Goal: Task Accomplishment & Management: Manage account settings

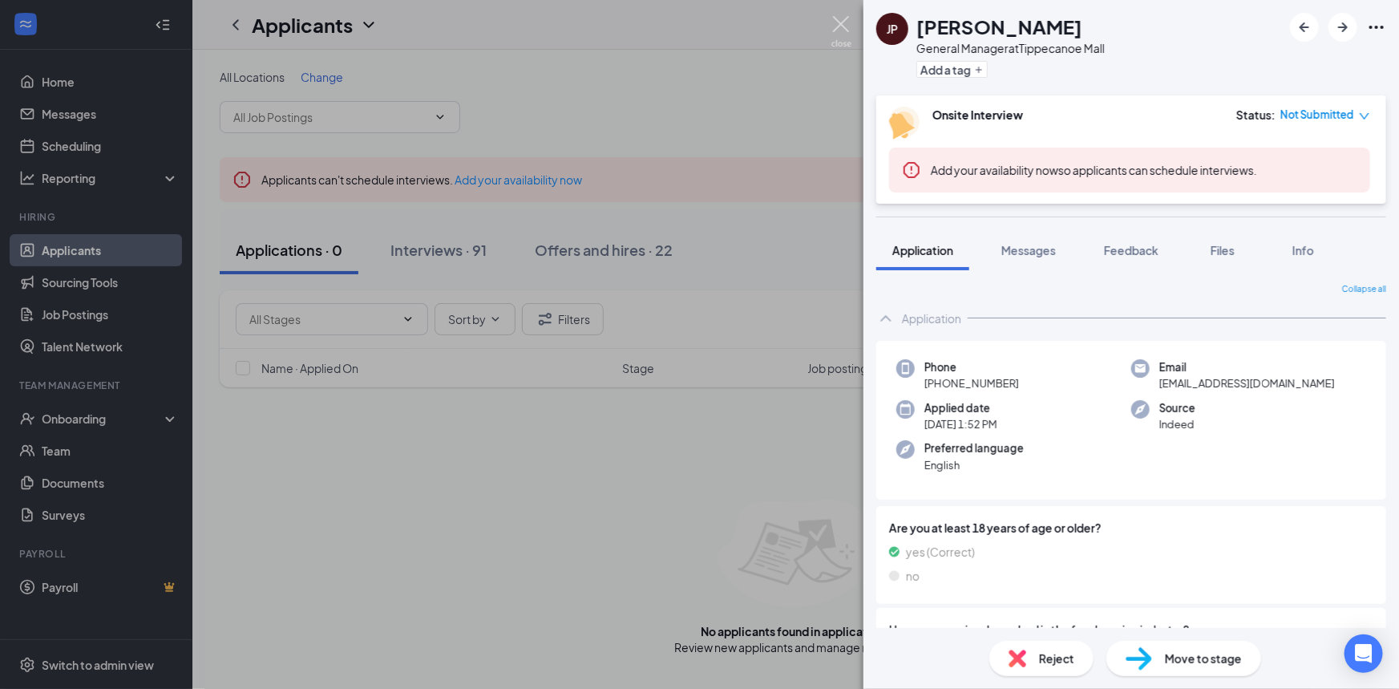
click at [835, 26] on img at bounding box center [841, 31] width 20 height 31
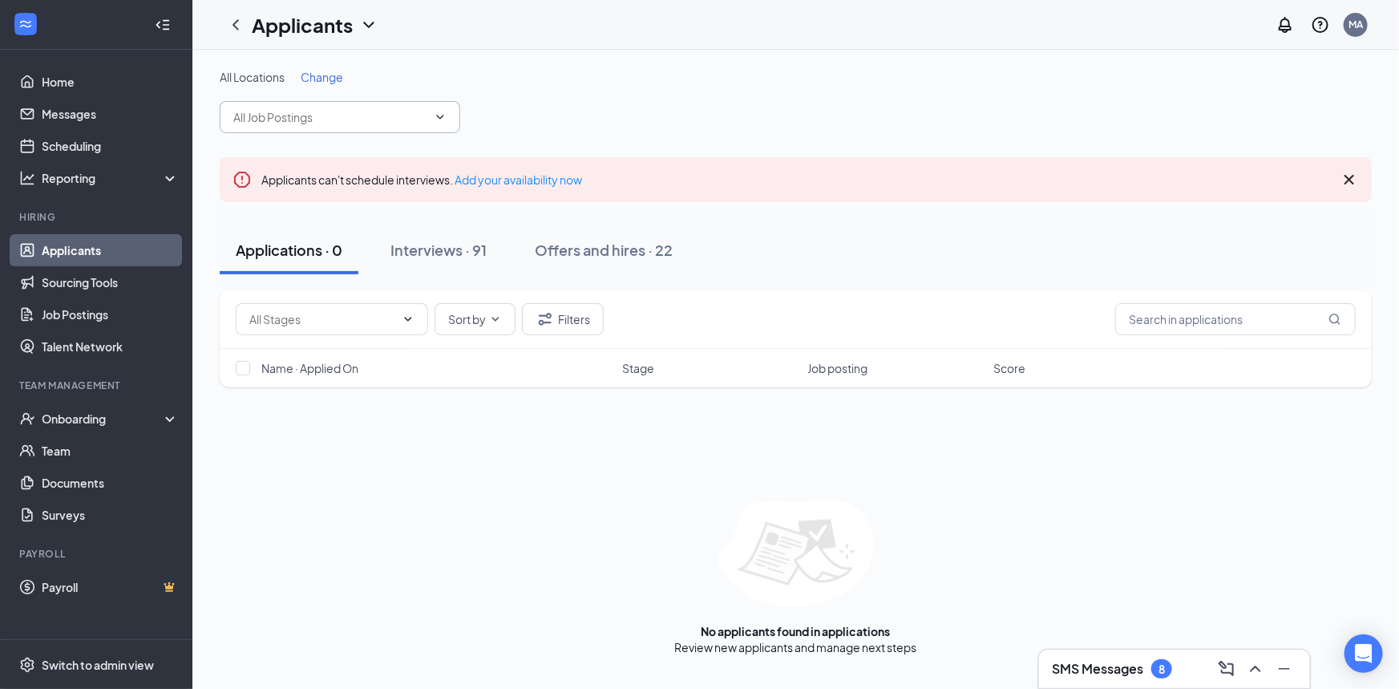
click at [377, 124] on input "text" at bounding box center [330, 117] width 194 height 18
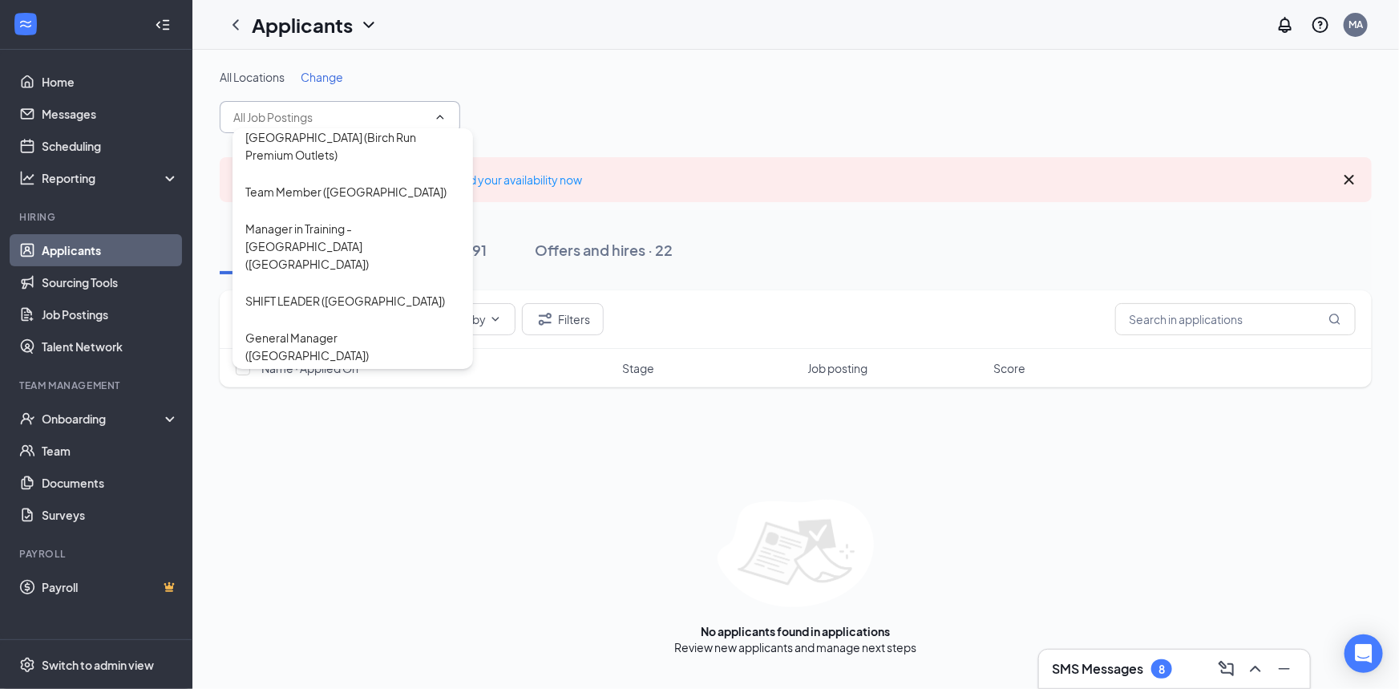
scroll to position [323, 0]
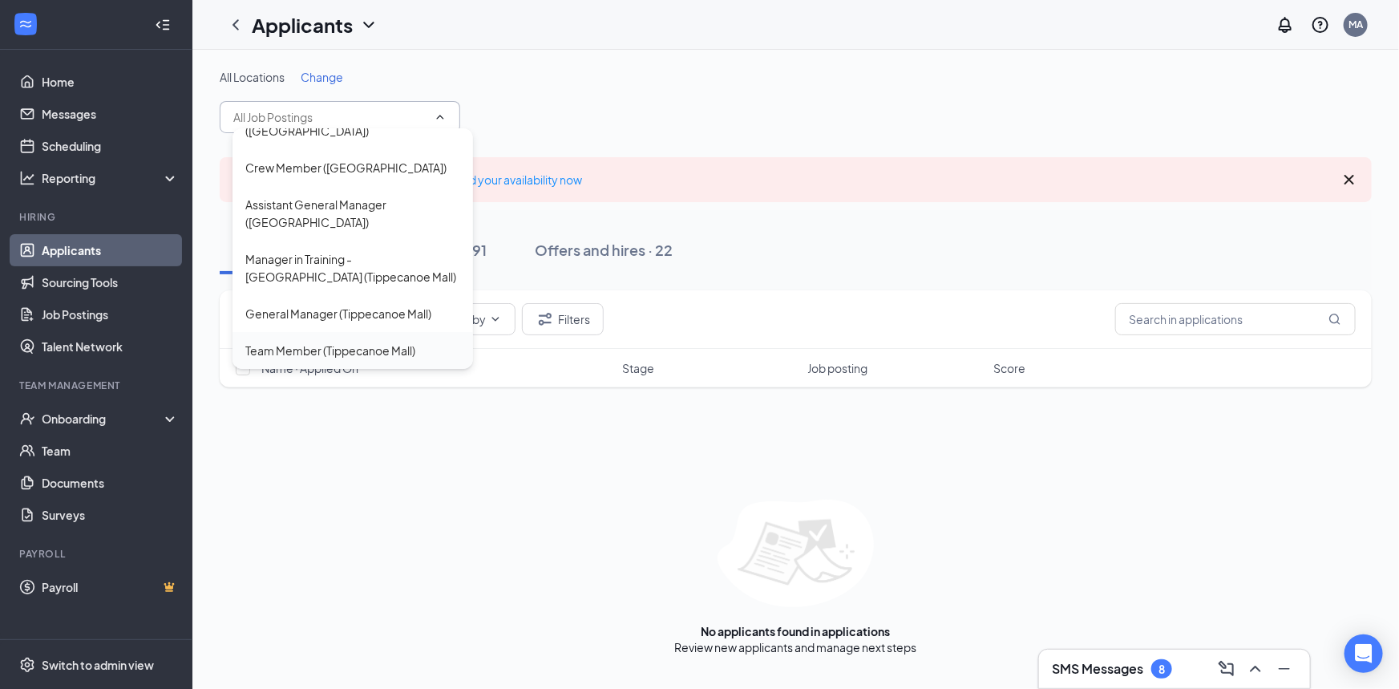
click at [349, 354] on div "Team Member (Tippecanoe Mall)" at bounding box center [330, 350] width 170 height 18
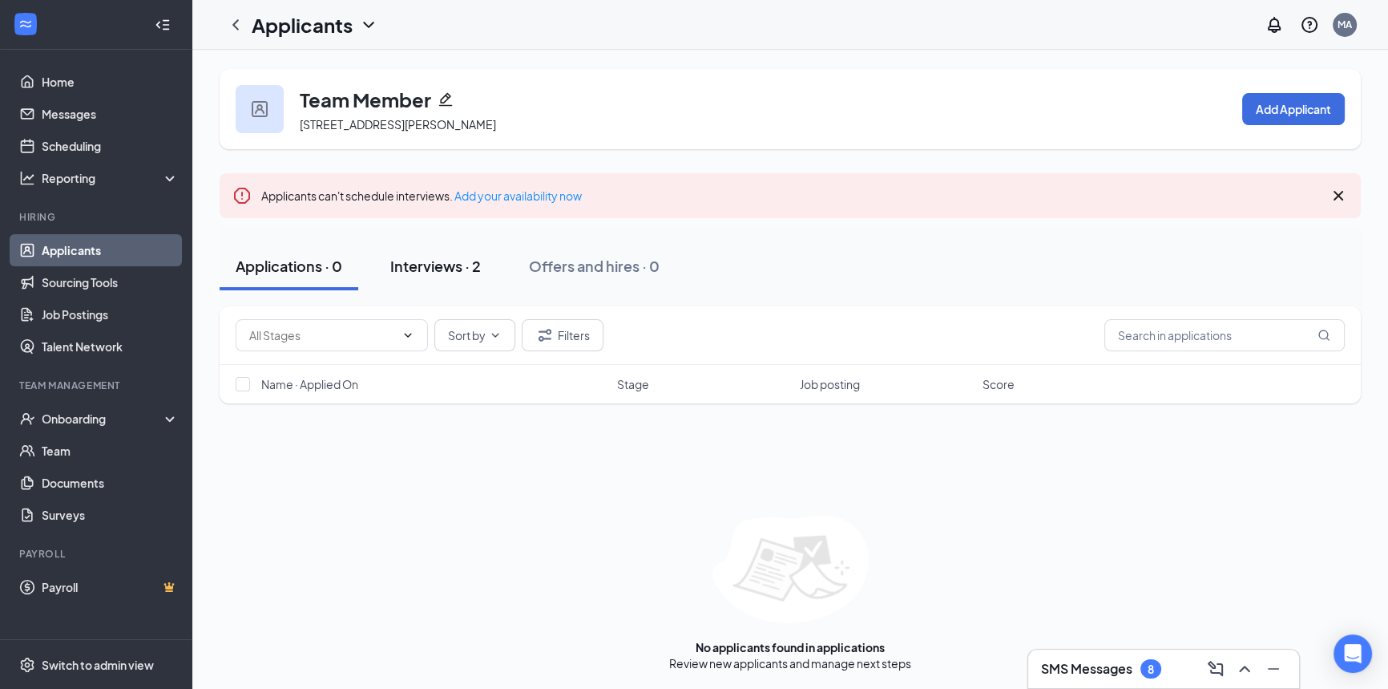
click at [458, 273] on div "Interviews · 2" at bounding box center [435, 266] width 91 height 20
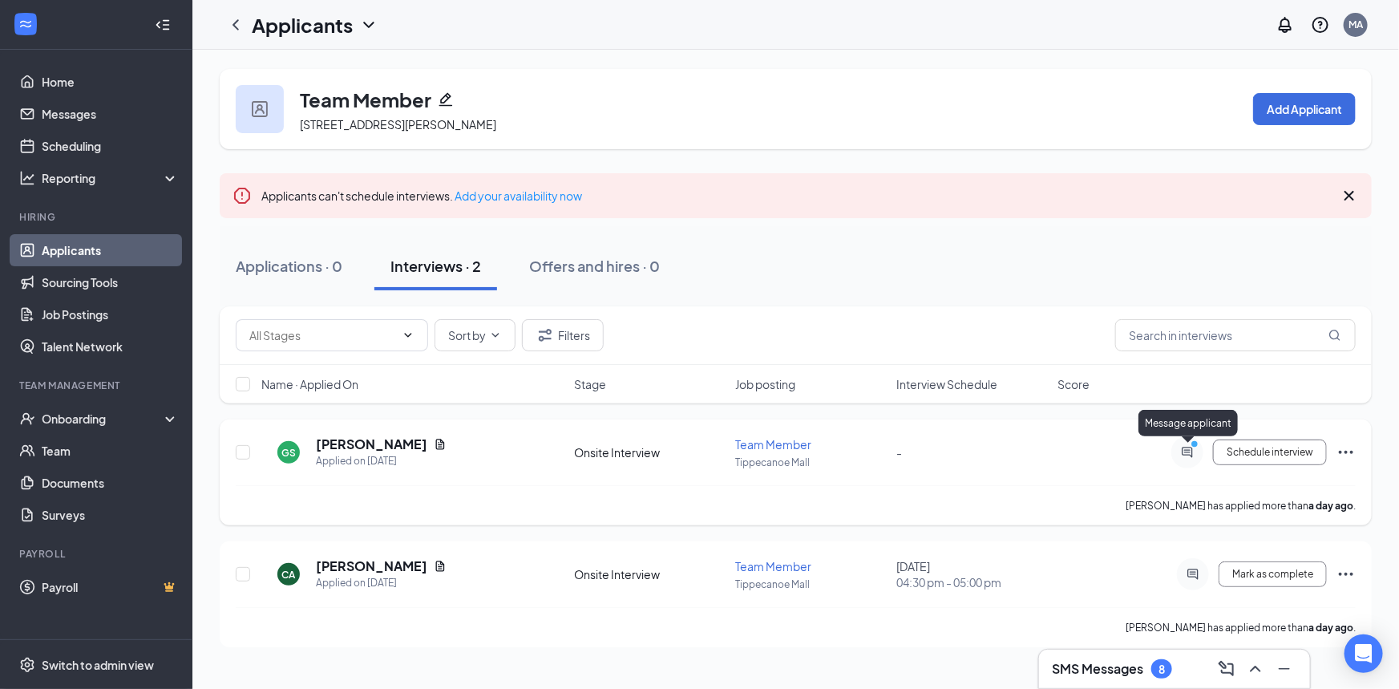
click at [1188, 451] on icon "PrimaryDot" at bounding box center [1196, 445] width 19 height 13
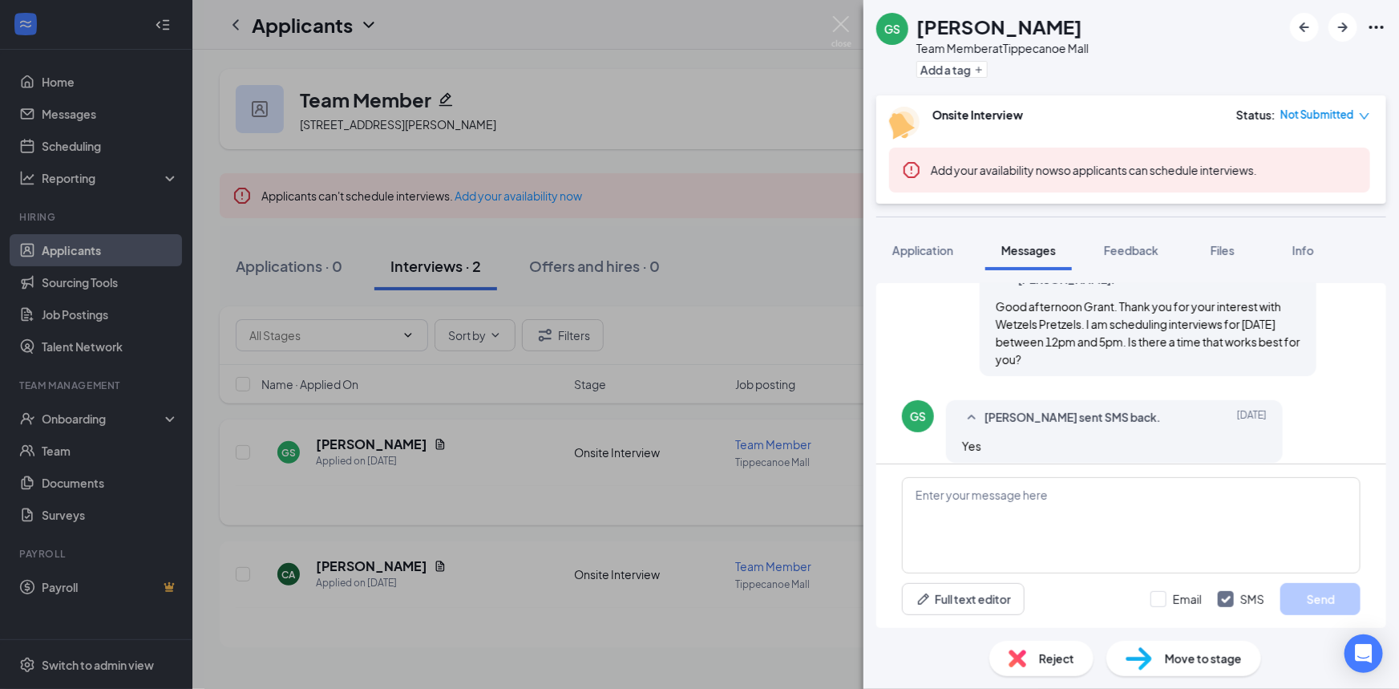
scroll to position [535, 0]
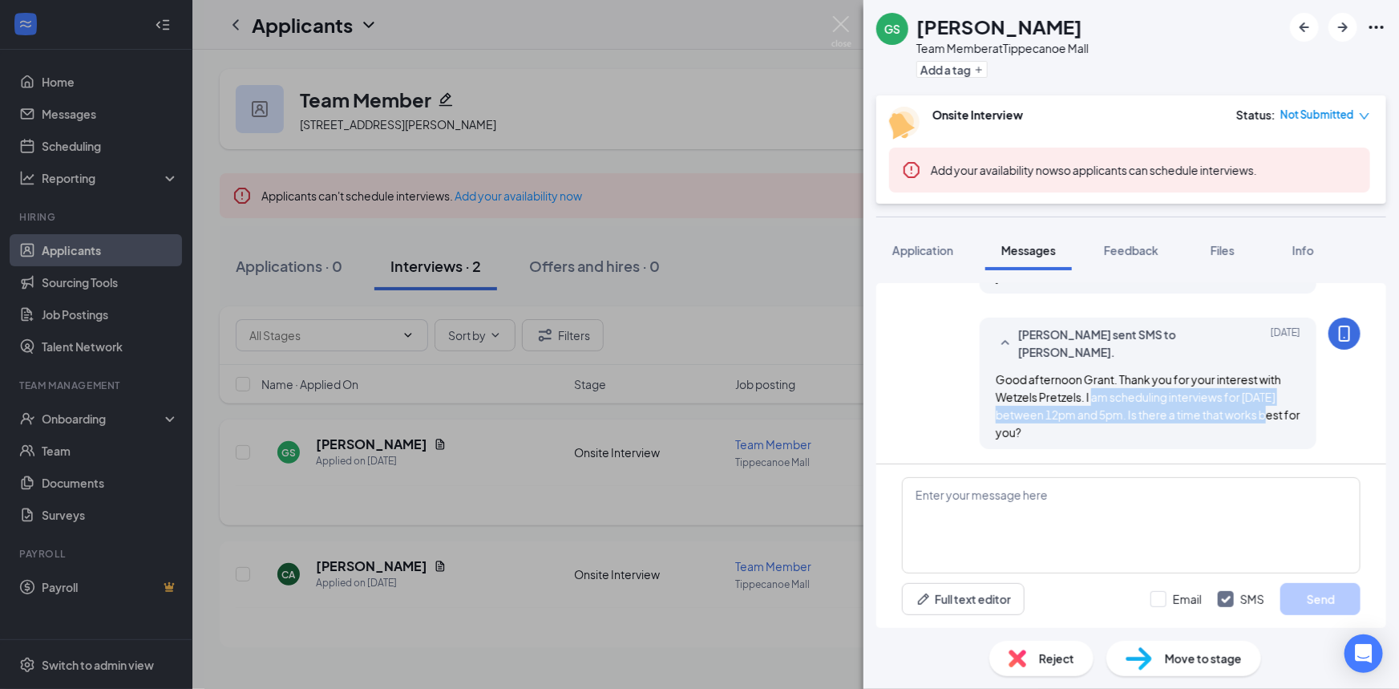
drag, startPoint x: 1082, startPoint y: 374, endPoint x: 1259, endPoint y: 395, distance: 177.7
click at [1259, 395] on span "Good afternoon Grant. Thank you for your interest with Wetzels Pretzels. I am s…" at bounding box center [1148, 405] width 305 height 67
click at [1146, 410] on div "Good afternoon Grant. Thank you for your interest with Wetzels Pretzels. I am s…" at bounding box center [1148, 405] width 305 height 71
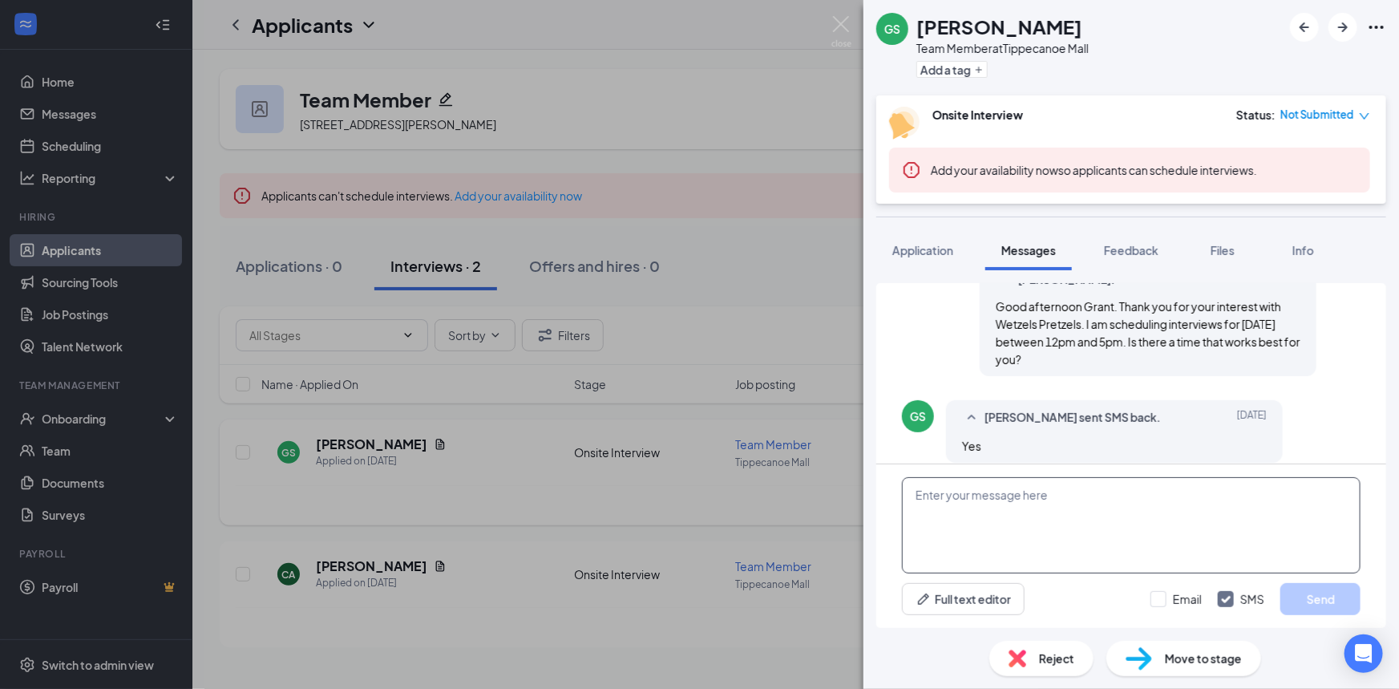
click at [1082, 503] on textarea at bounding box center [1131, 525] width 459 height 96
type textarea "What time works for you Grant?"
click at [1155, 591] on input "Email" at bounding box center [1175, 599] width 51 height 16
checkbox input "true"
click at [1333, 593] on button "Send" at bounding box center [1320, 599] width 80 height 32
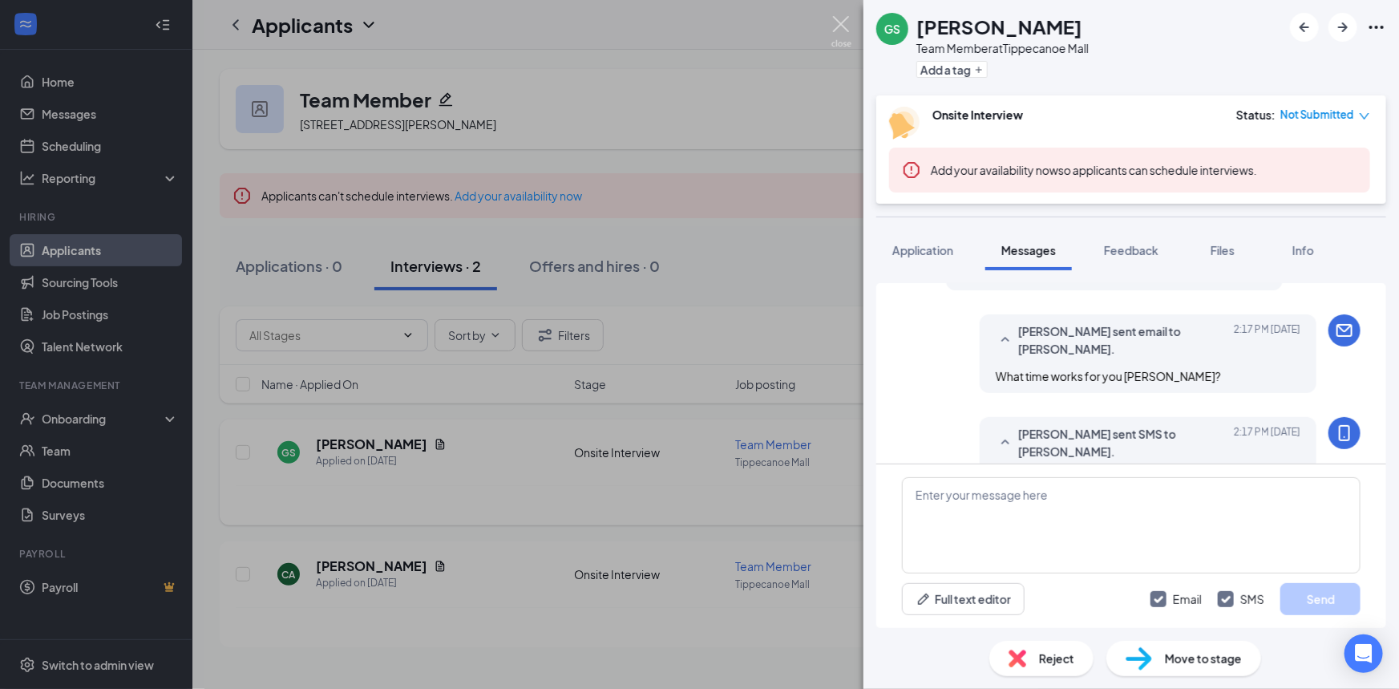
scroll to position [781, 0]
click at [839, 18] on img at bounding box center [841, 31] width 20 height 31
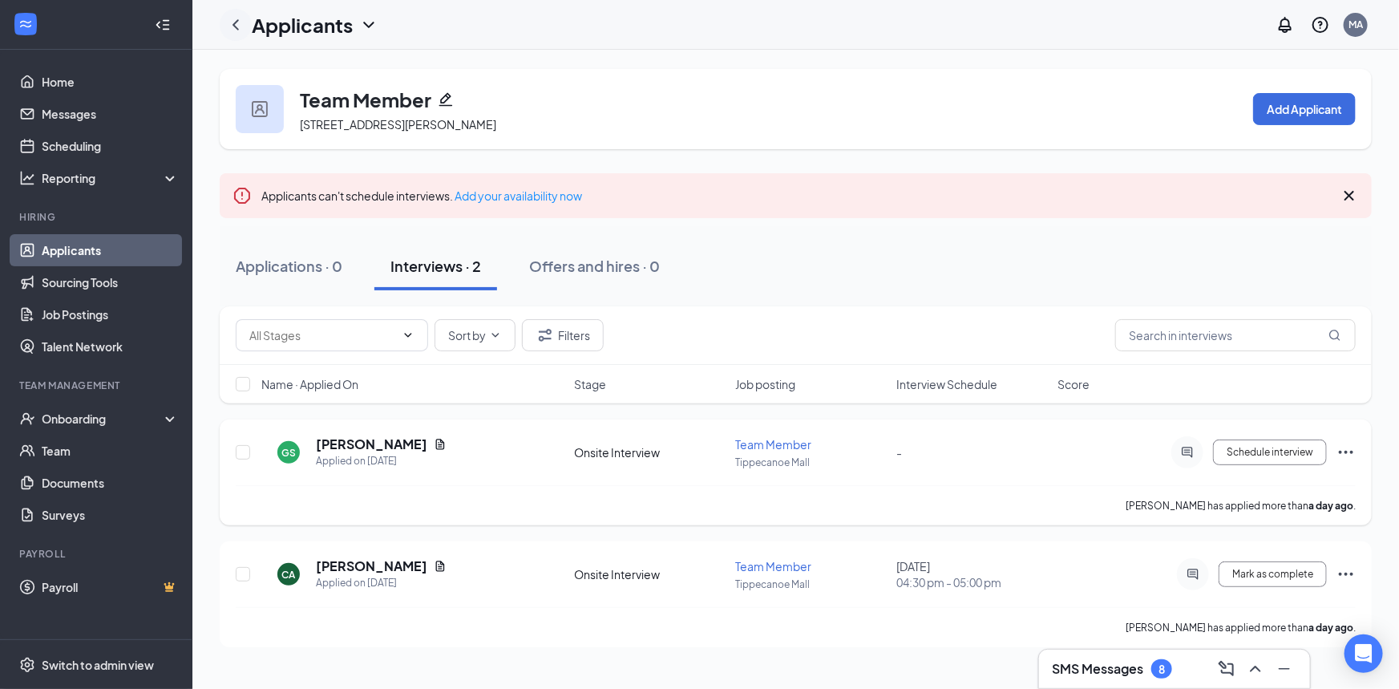
click at [248, 30] on div at bounding box center [236, 25] width 32 height 32
click at [229, 23] on icon "ChevronLeft" at bounding box center [235, 24] width 19 height 19
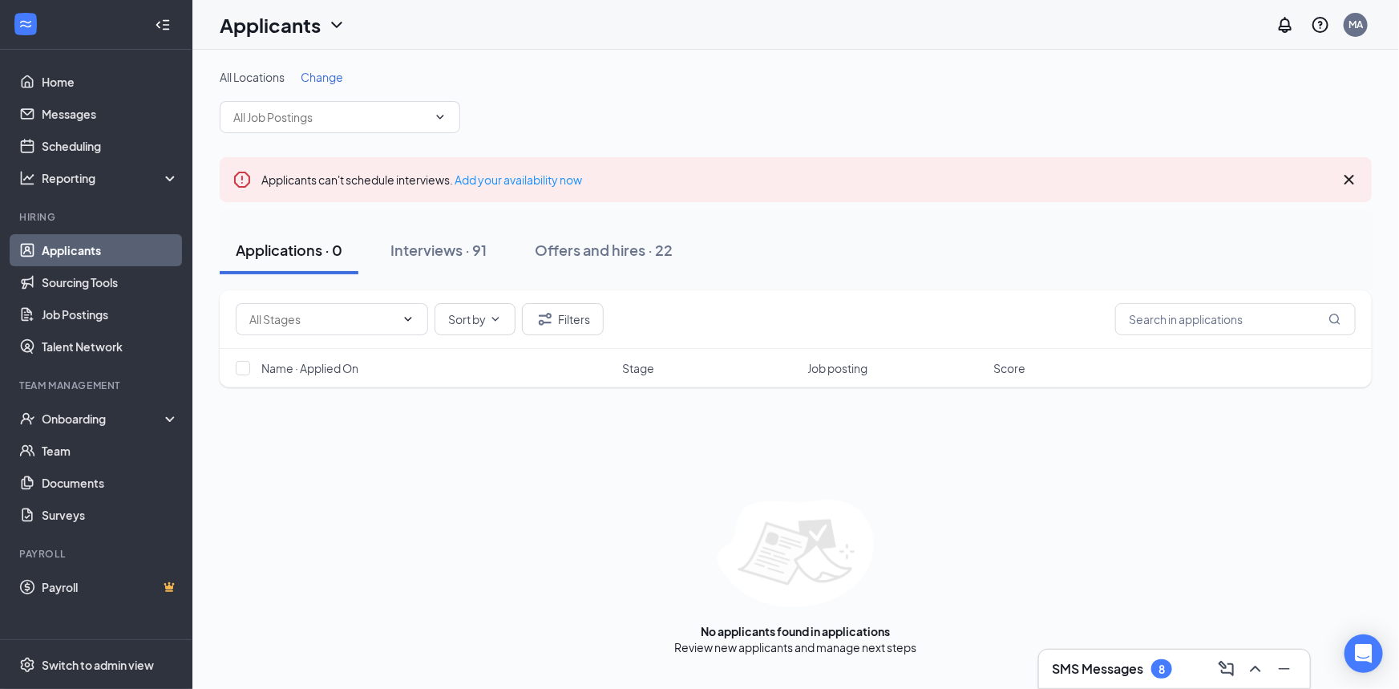
click at [383, 99] on div "All Locations Change" at bounding box center [796, 101] width 1152 height 64
click at [382, 106] on span at bounding box center [340, 117] width 240 height 32
click at [451, 125] on span at bounding box center [340, 117] width 240 height 32
click at [419, 124] on input "text" at bounding box center [330, 117] width 194 height 18
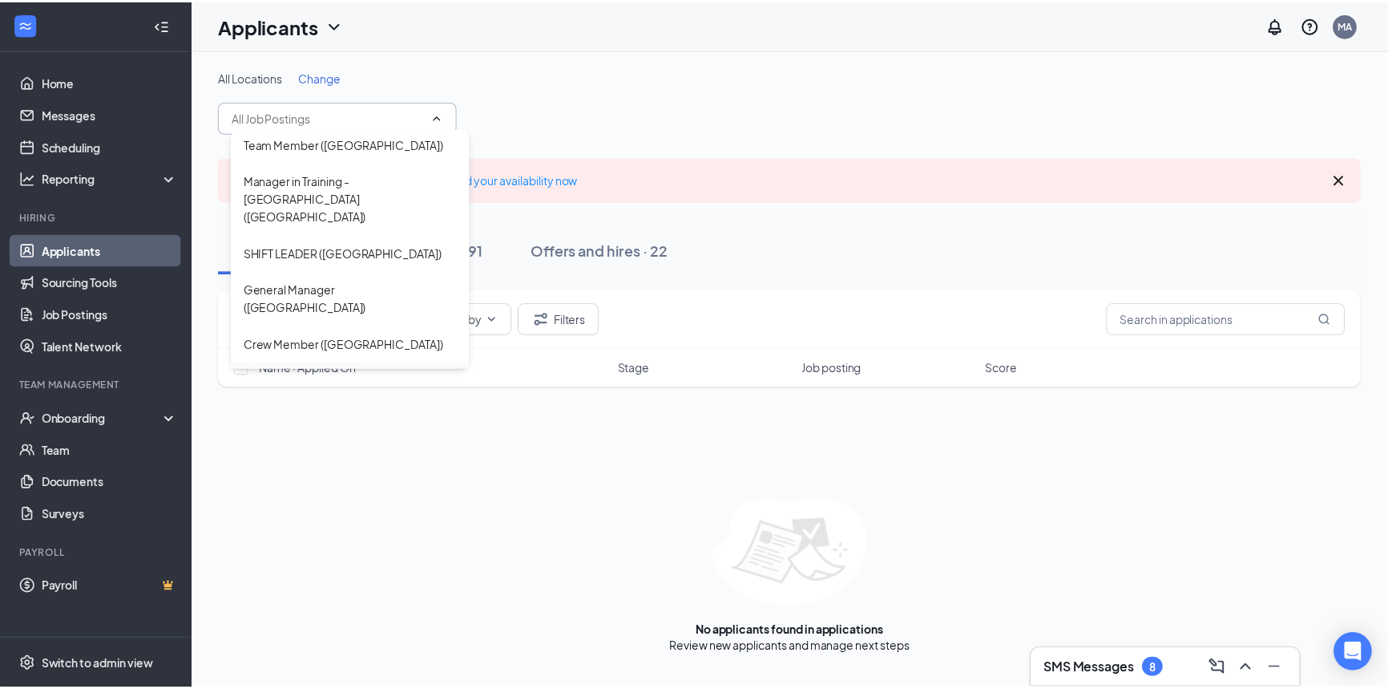
scroll to position [323, 0]
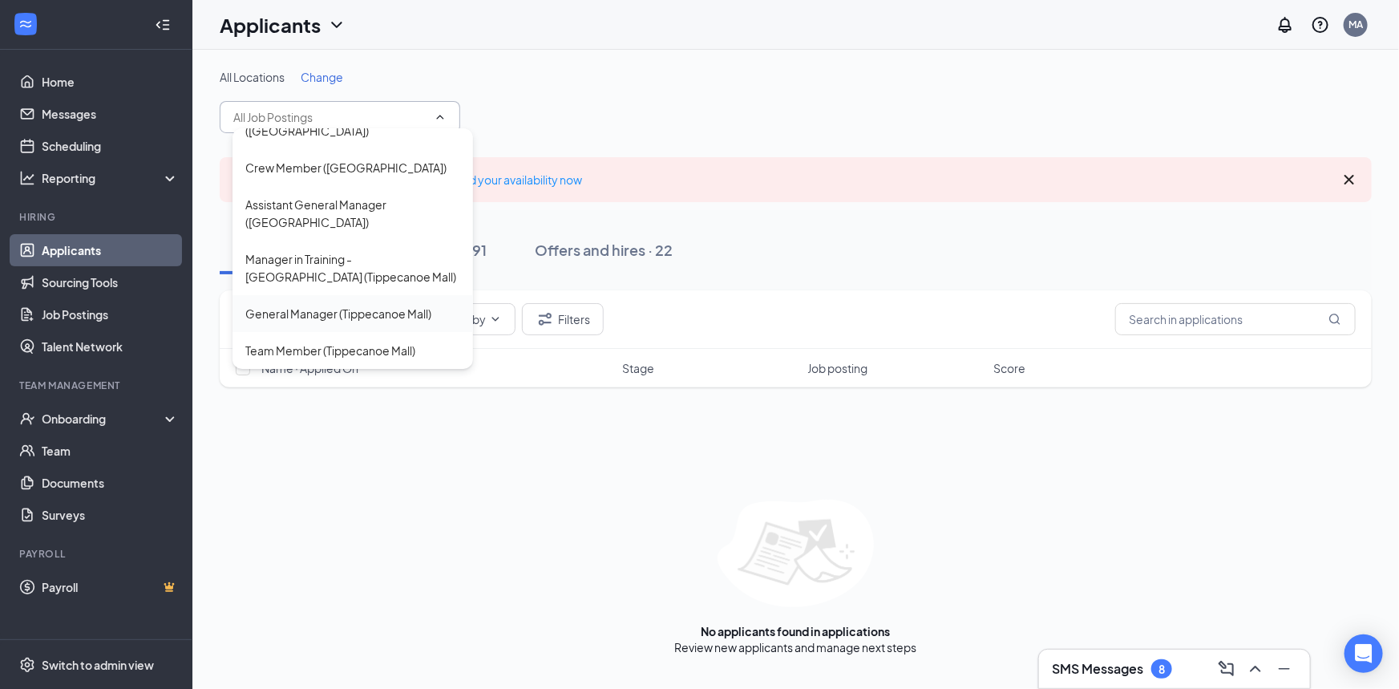
click at [327, 313] on div "General Manager (Tippecanoe Mall)" at bounding box center [338, 314] width 186 height 18
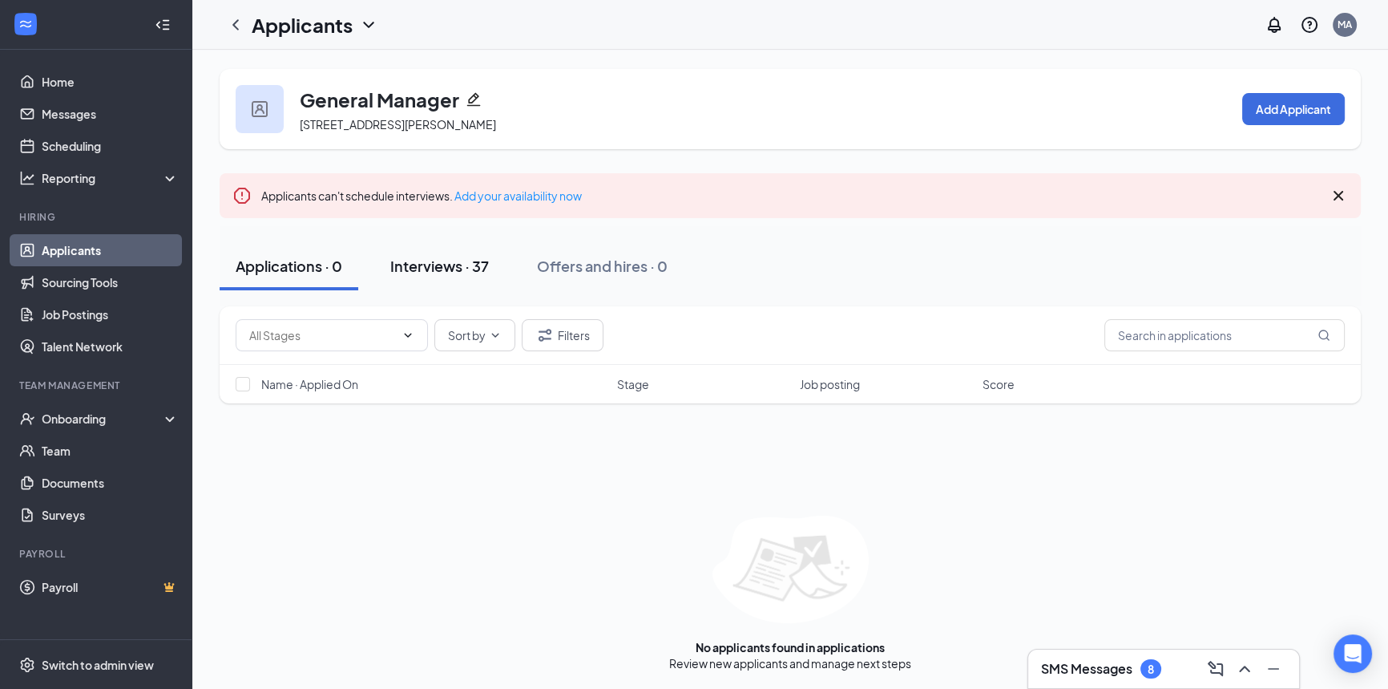
click at [455, 277] on button "Interviews · 37" at bounding box center [439, 266] width 131 height 48
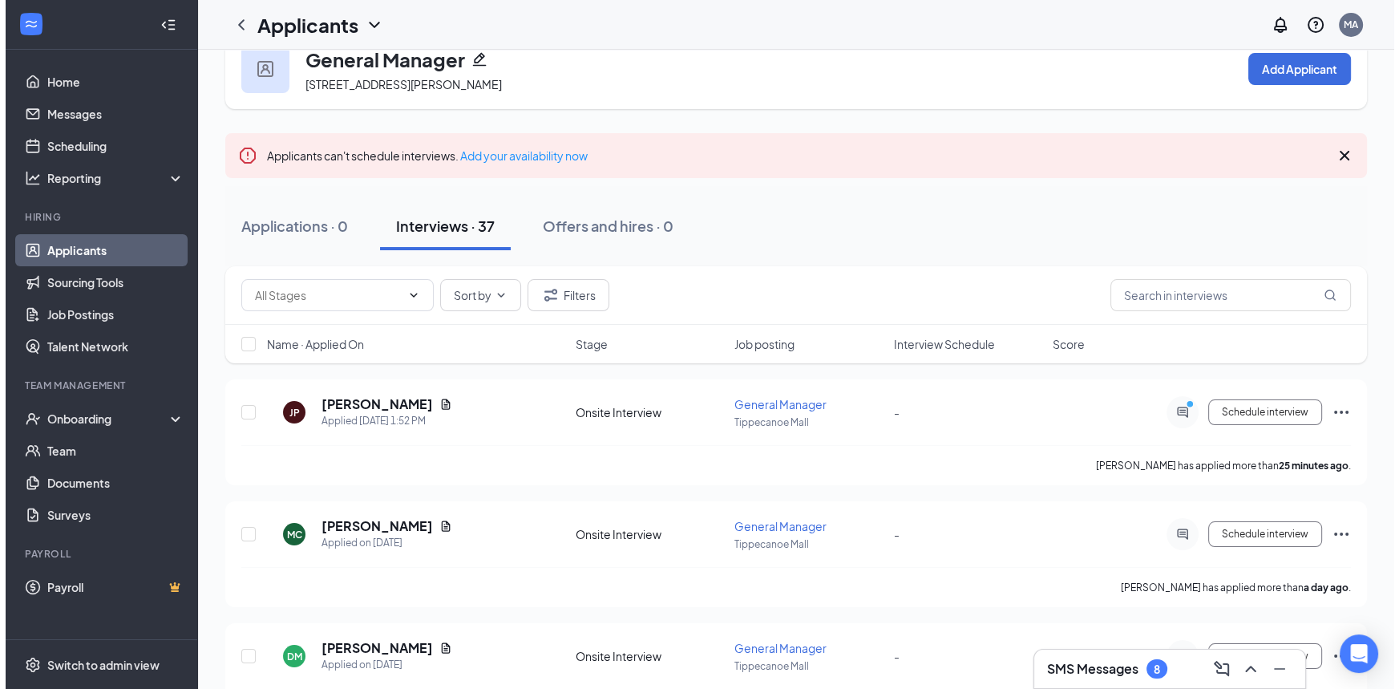
scroll to position [72, 0]
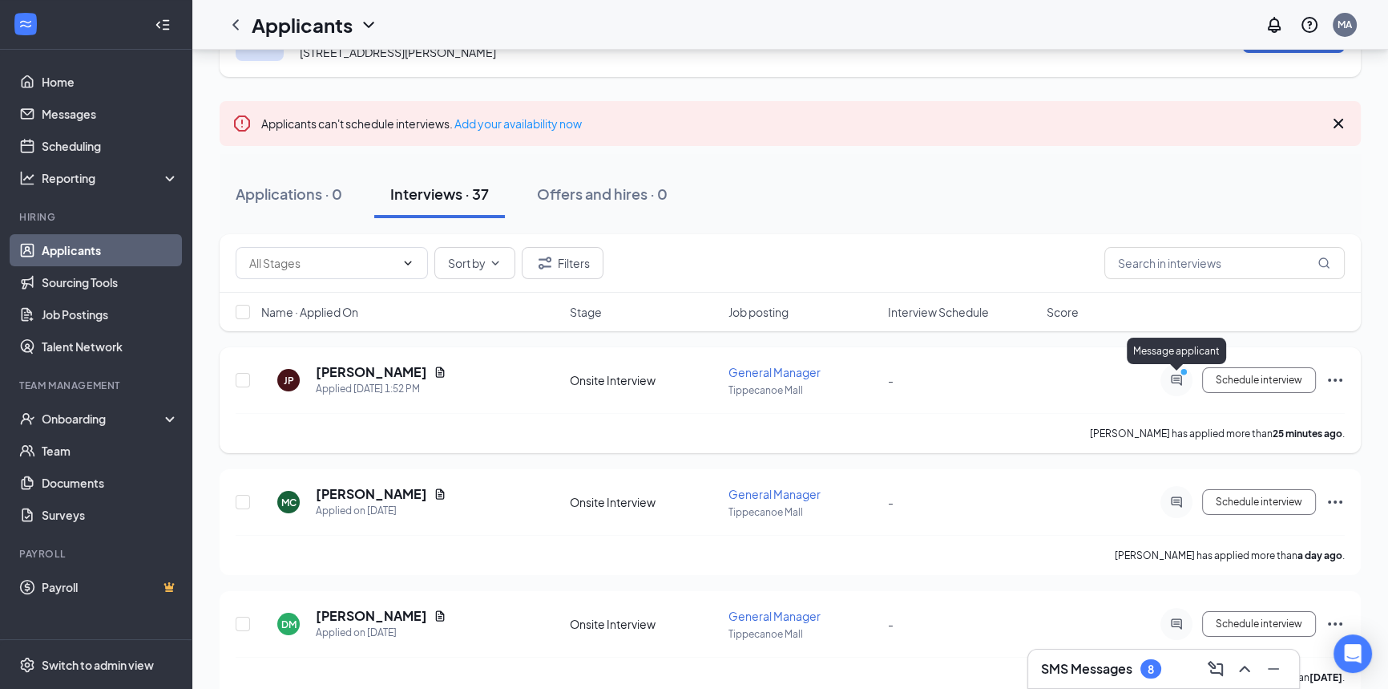
click at [1186, 378] on icon "ActiveChat" at bounding box center [1176, 380] width 19 height 13
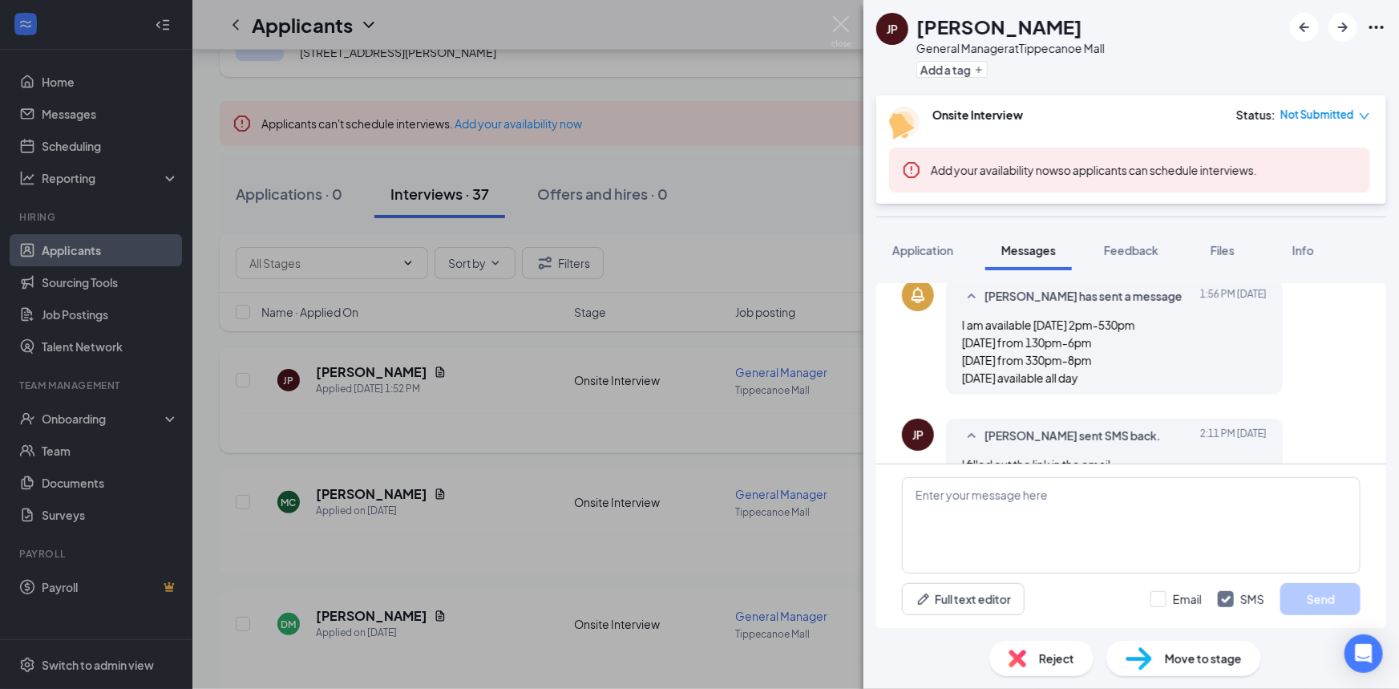
scroll to position [364, 0]
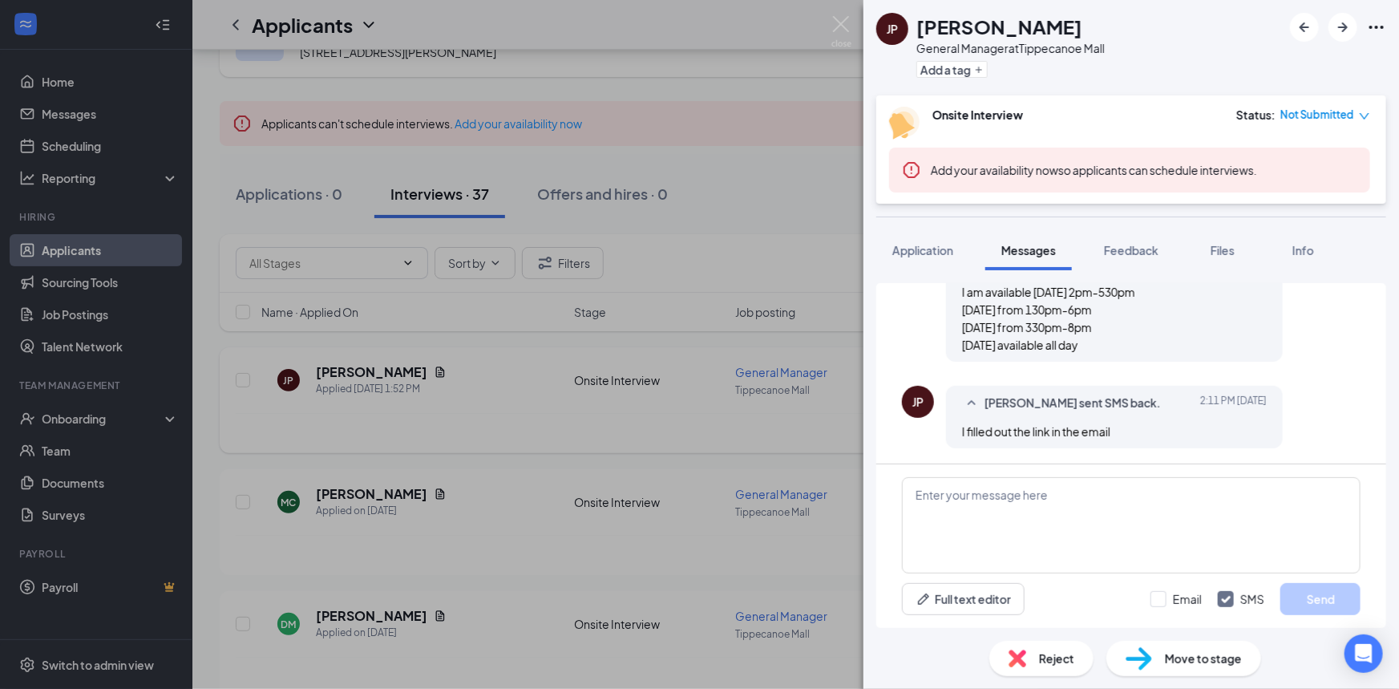
click at [1041, 256] on span "Messages" at bounding box center [1028, 250] width 55 height 14
click at [909, 254] on span "Application" at bounding box center [922, 250] width 61 height 14
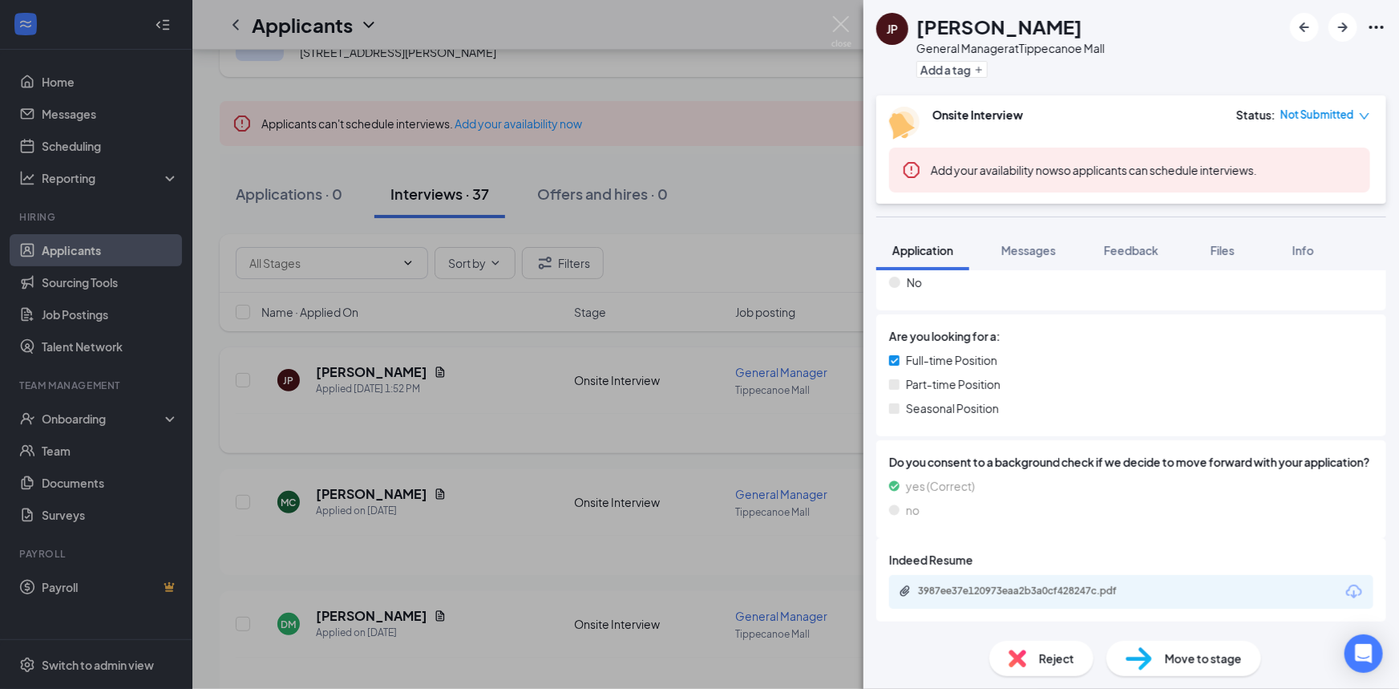
scroll to position [412, 0]
click at [988, 600] on div "3987ee37e120973eaa2b3a0cf428247c.pdf" at bounding box center [1131, 592] width 484 height 34
click at [992, 591] on div "3987ee37e120973eaa2b3a0cf428247c.pdf" at bounding box center [1030, 590] width 224 height 13
click at [1007, 242] on div "Messages" at bounding box center [1028, 250] width 55 height 16
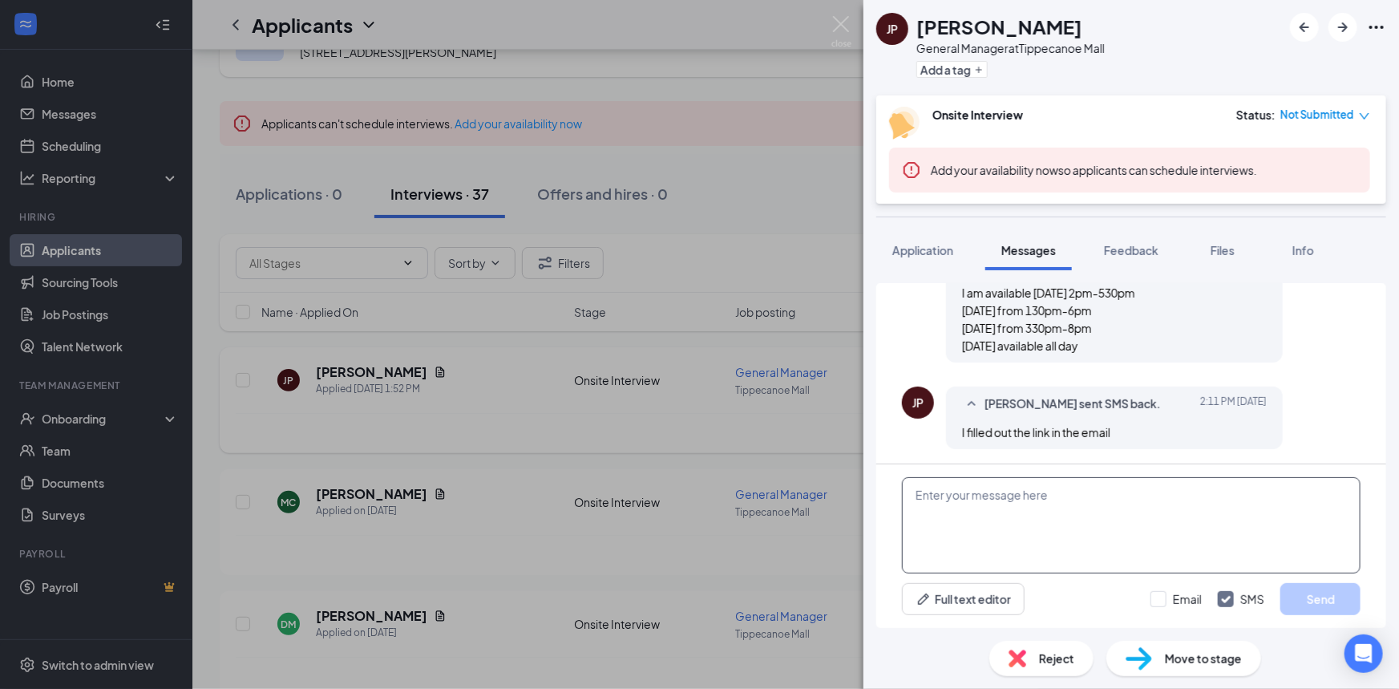
scroll to position [364, 0]
click at [1052, 521] on textarea at bounding box center [1131, 525] width 459 height 96
type textarea "Good"
click at [837, 16] on img at bounding box center [841, 31] width 20 height 31
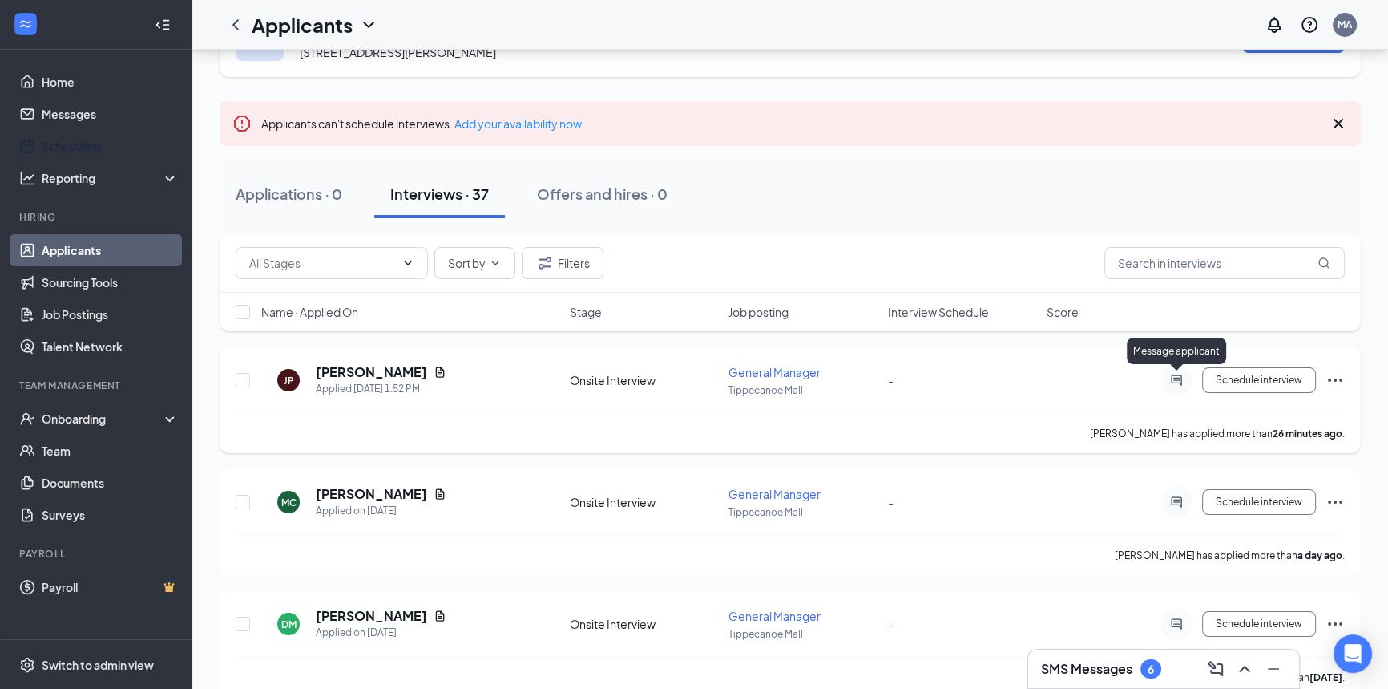
click at [1186, 384] on icon "ActiveChat" at bounding box center [1176, 380] width 19 height 13
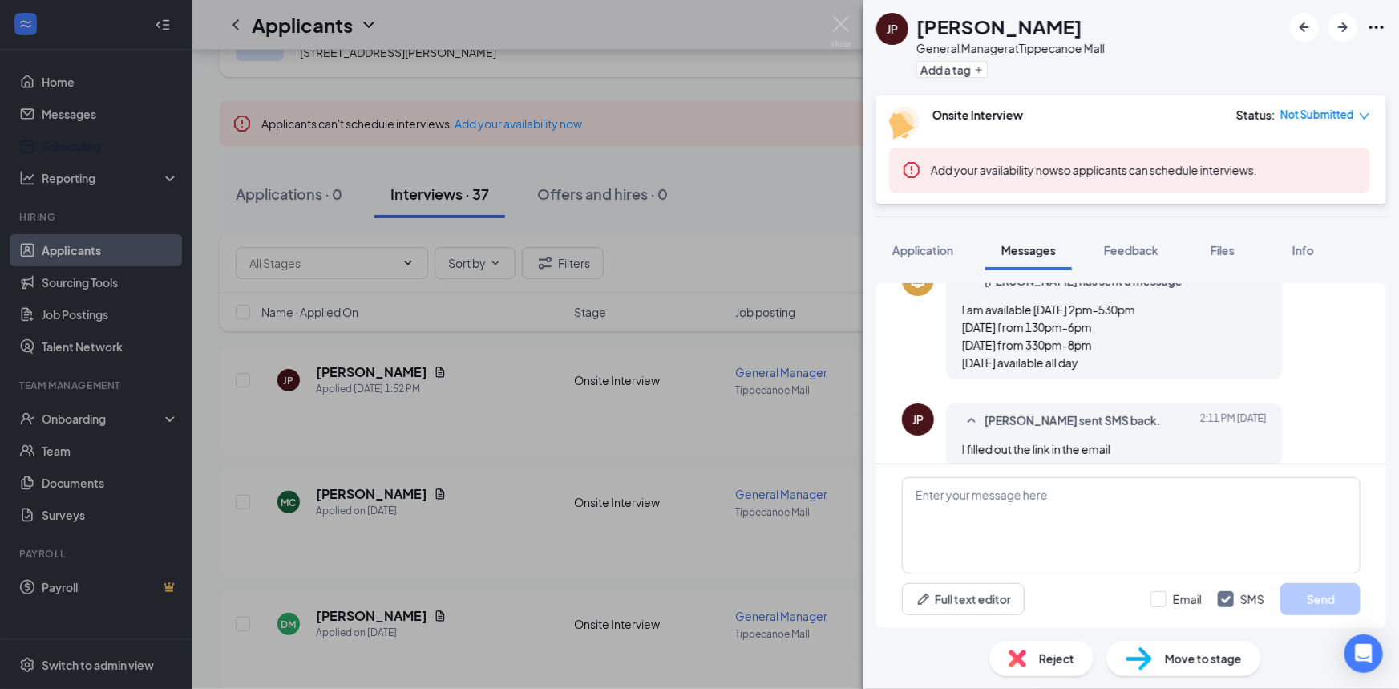
scroll to position [364, 0]
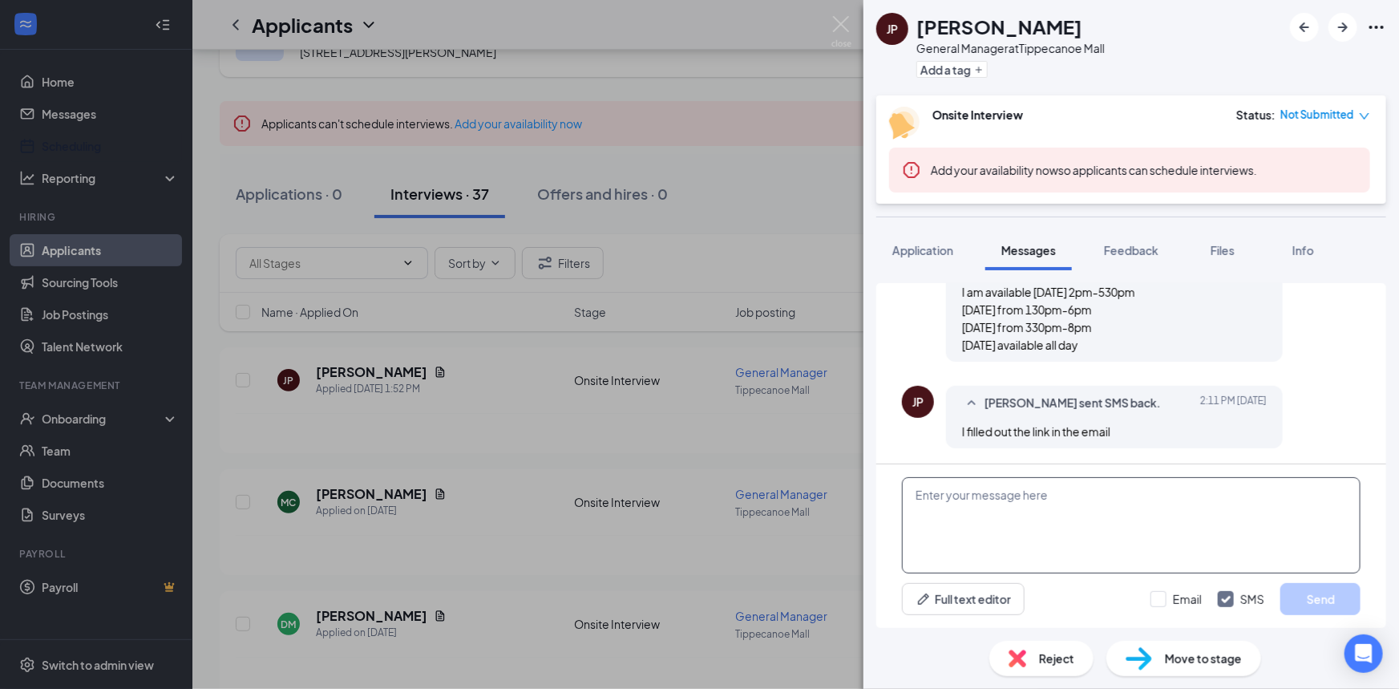
click at [1063, 504] on textarea at bounding box center [1131, 525] width 459 height 96
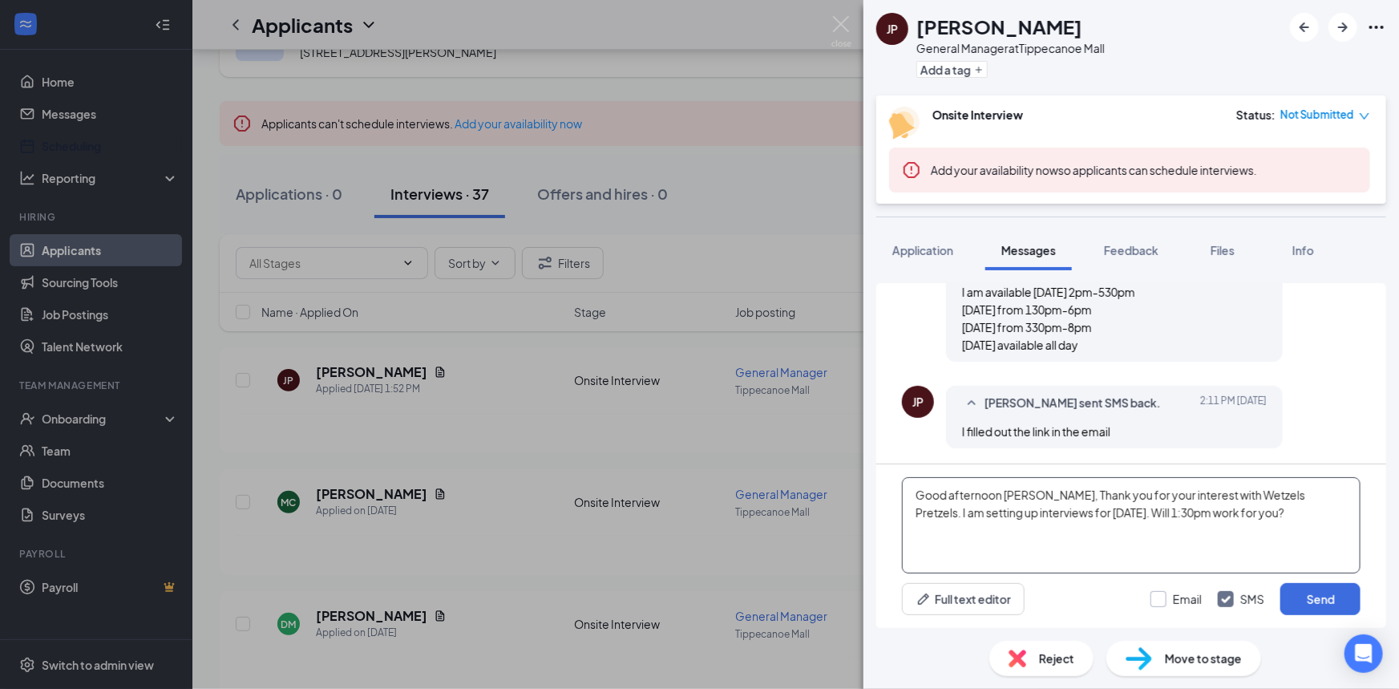
type textarea "Good afternoon Jeff, Thank you for your interest with Wetzels Pretzels. I am se…"
click at [1182, 596] on input "Email" at bounding box center [1175, 599] width 51 height 16
checkbox input "true"
click at [1299, 592] on button "Send" at bounding box center [1320, 599] width 80 height 32
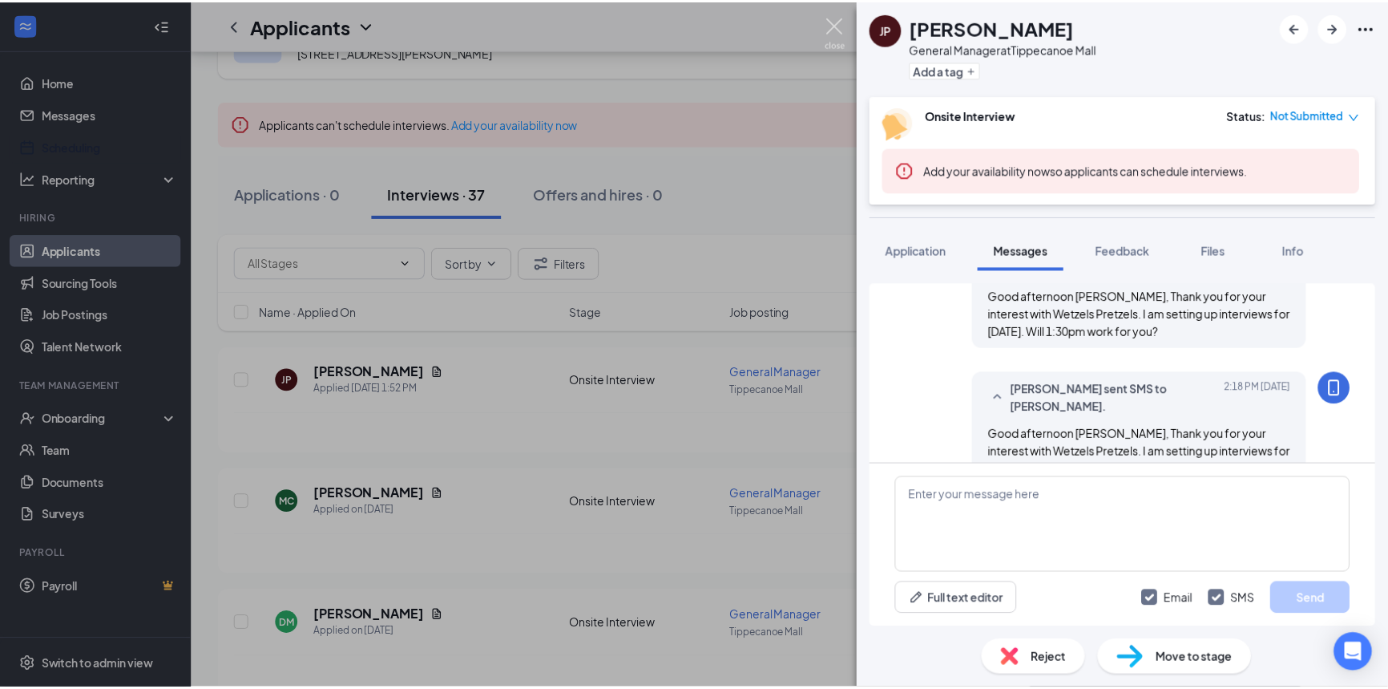
scroll to position [608, 0]
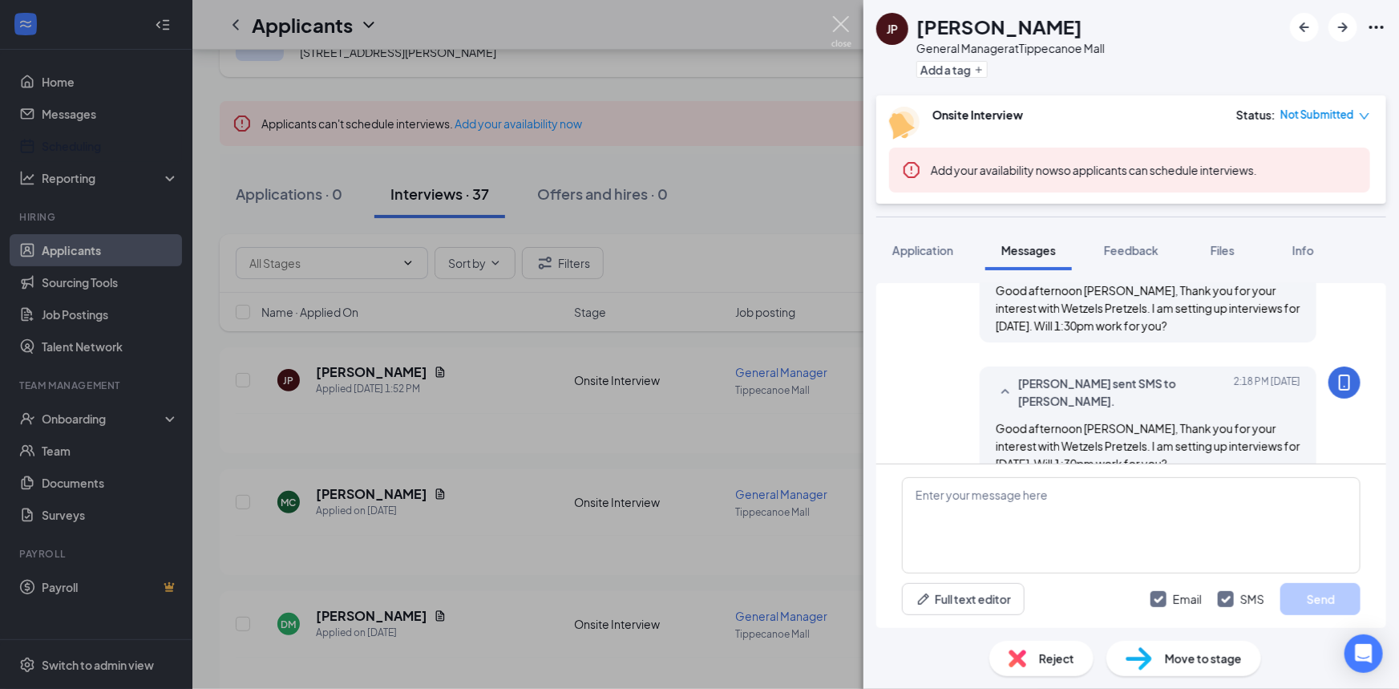
click at [842, 38] on img at bounding box center [841, 31] width 20 height 31
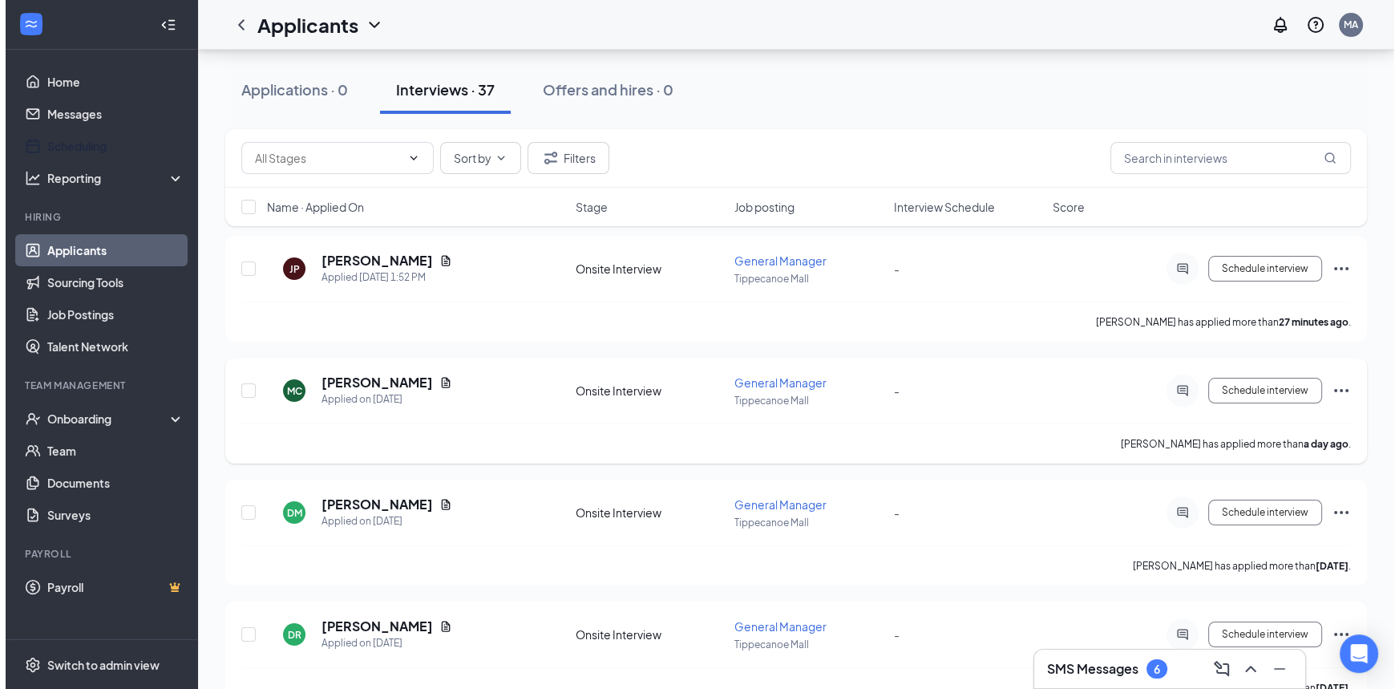
scroll to position [218, 0]
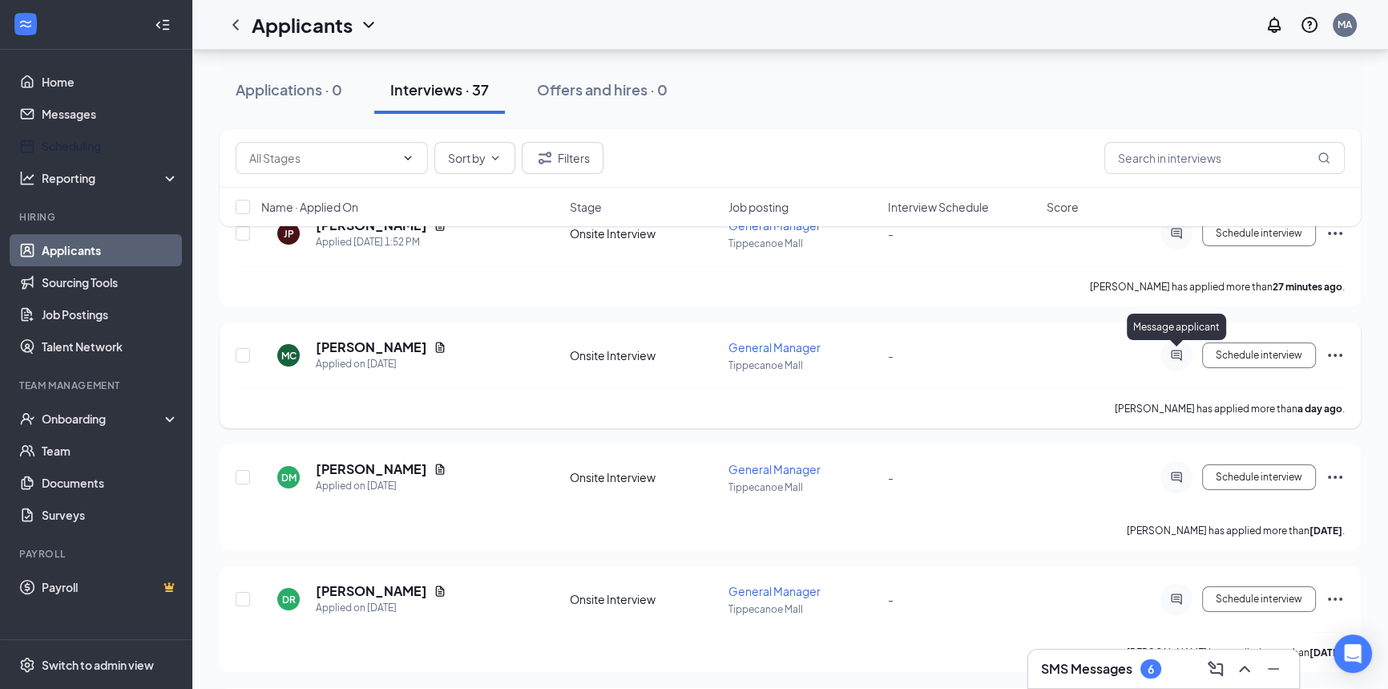
click at [1170, 349] on icon "ActiveChat" at bounding box center [1176, 355] width 19 height 13
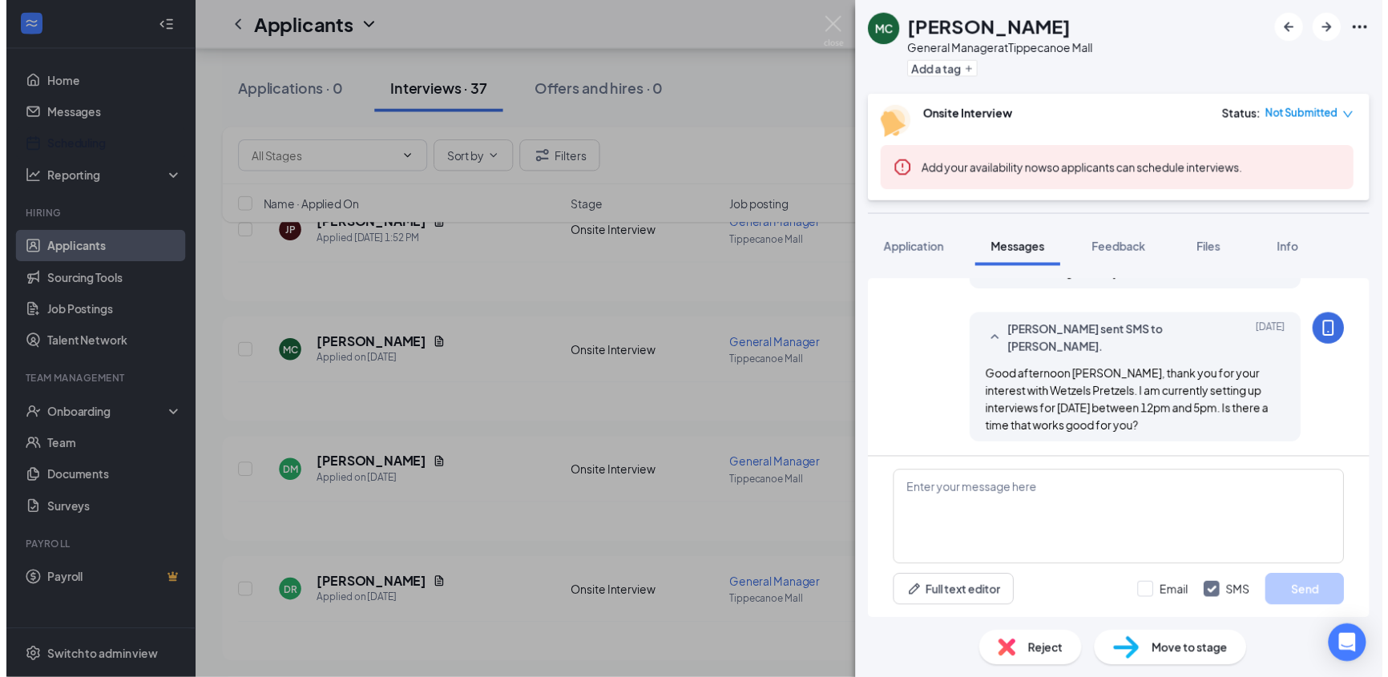
scroll to position [640, 0]
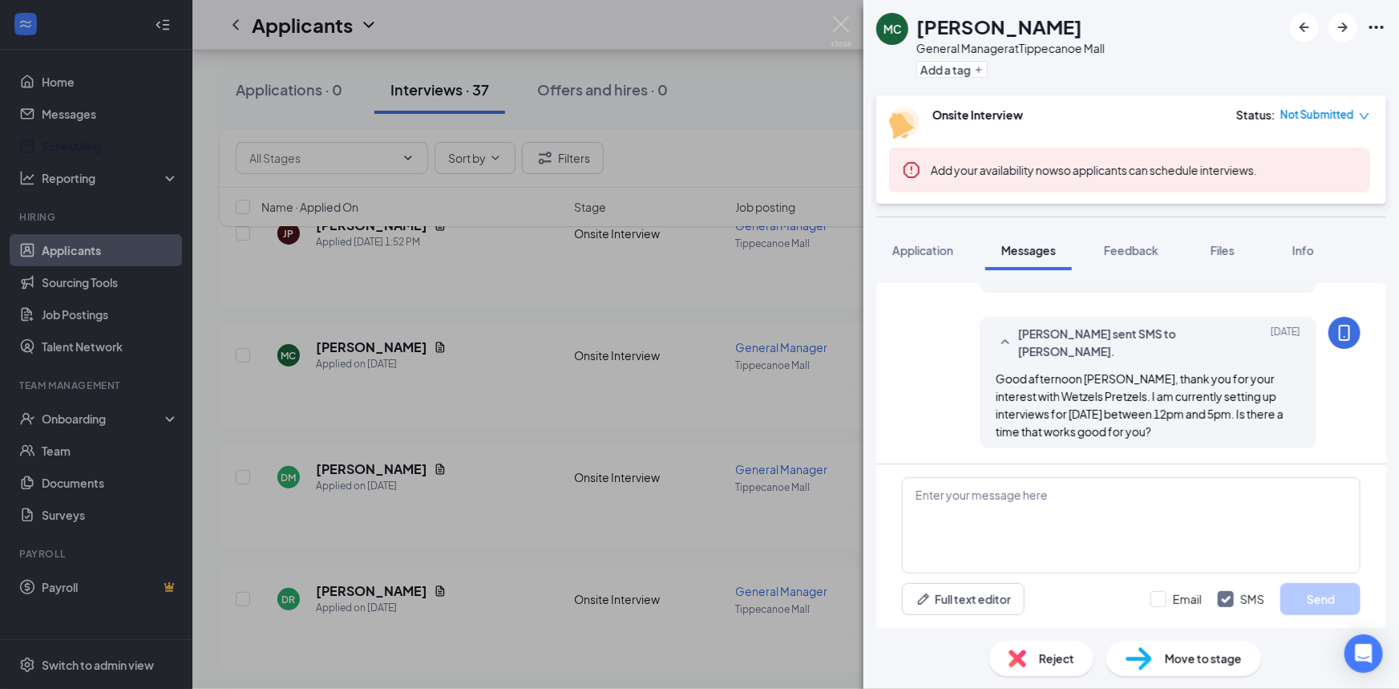
click at [841, 14] on div "MC Madison Carman General Manager at Tippecanoe Mall Add a tag Onsite Interview…" at bounding box center [699, 344] width 1399 height 689
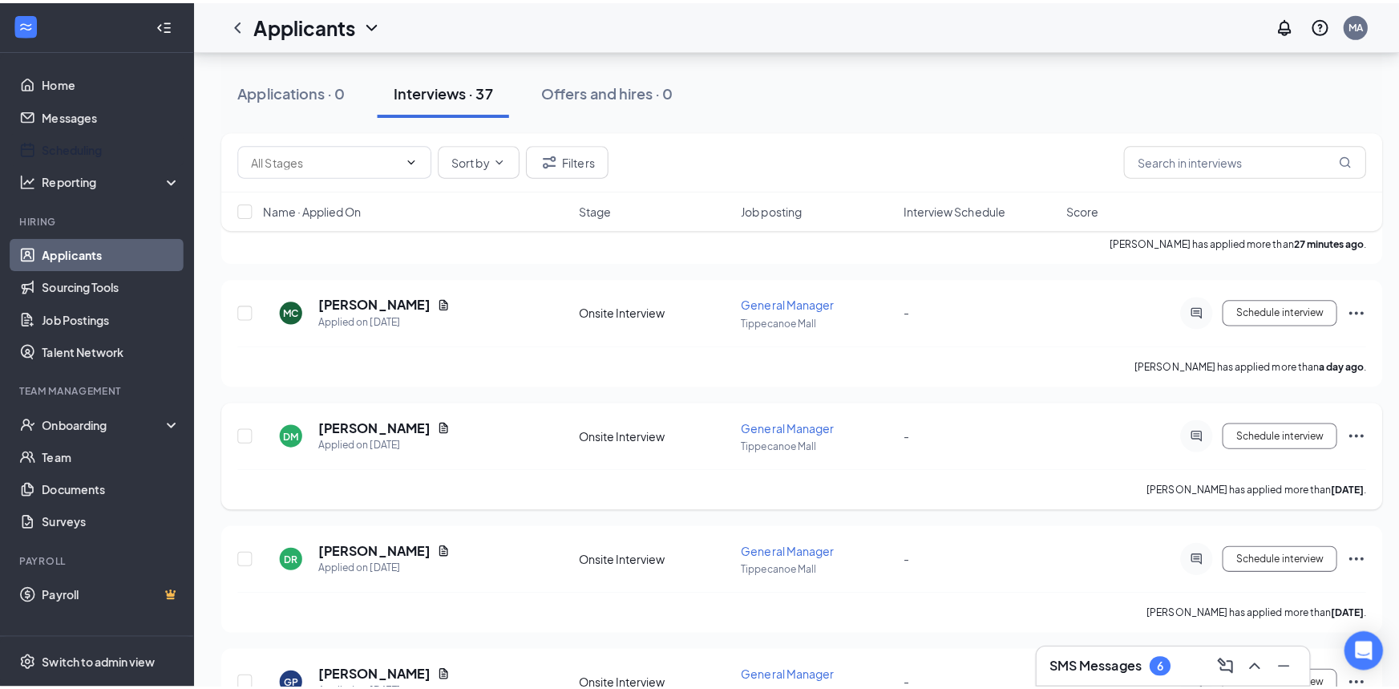
scroll to position [291, 0]
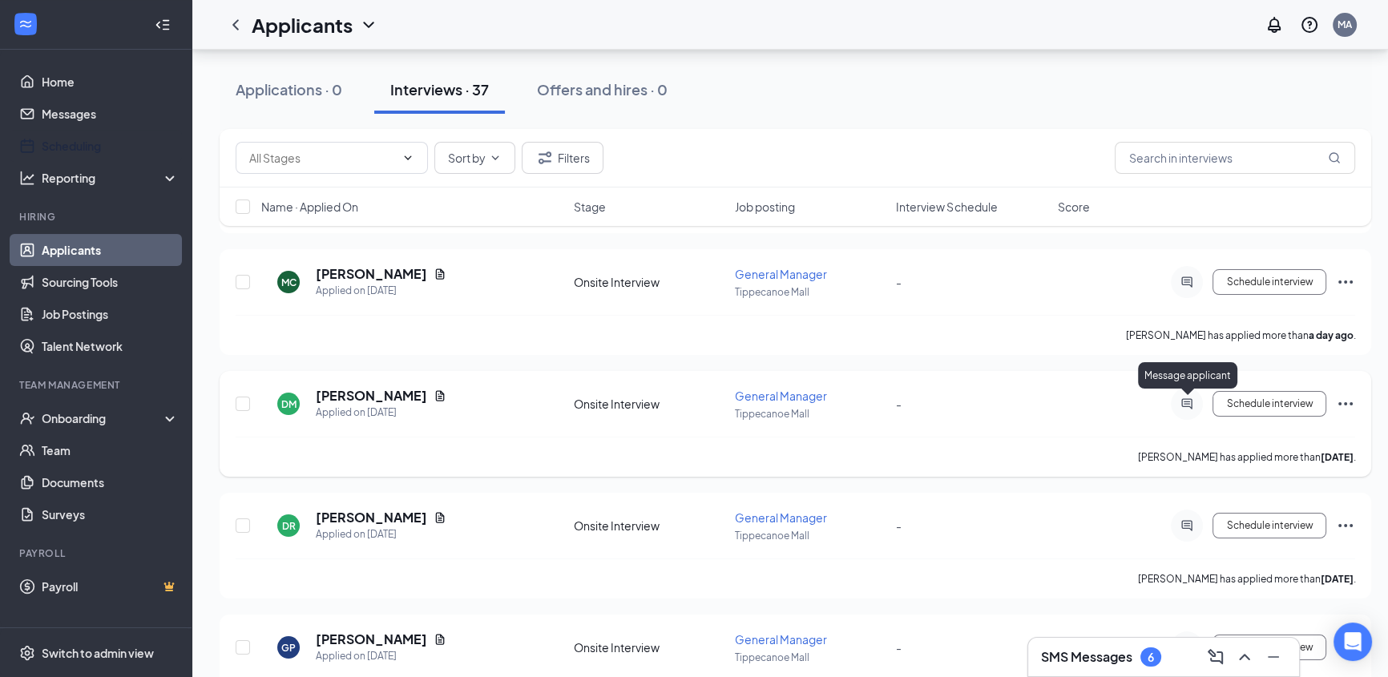
click at [1182, 398] on icon "ActiveChat" at bounding box center [1187, 404] width 19 height 13
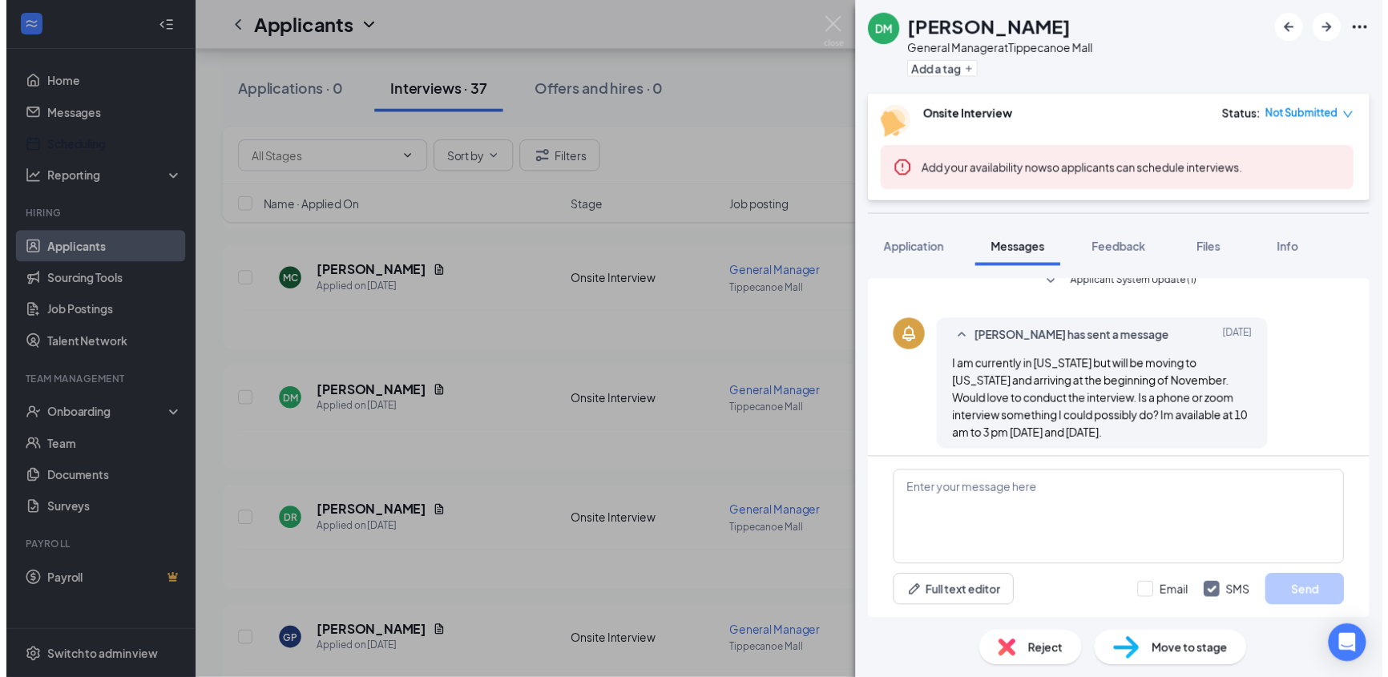
scroll to position [295, 0]
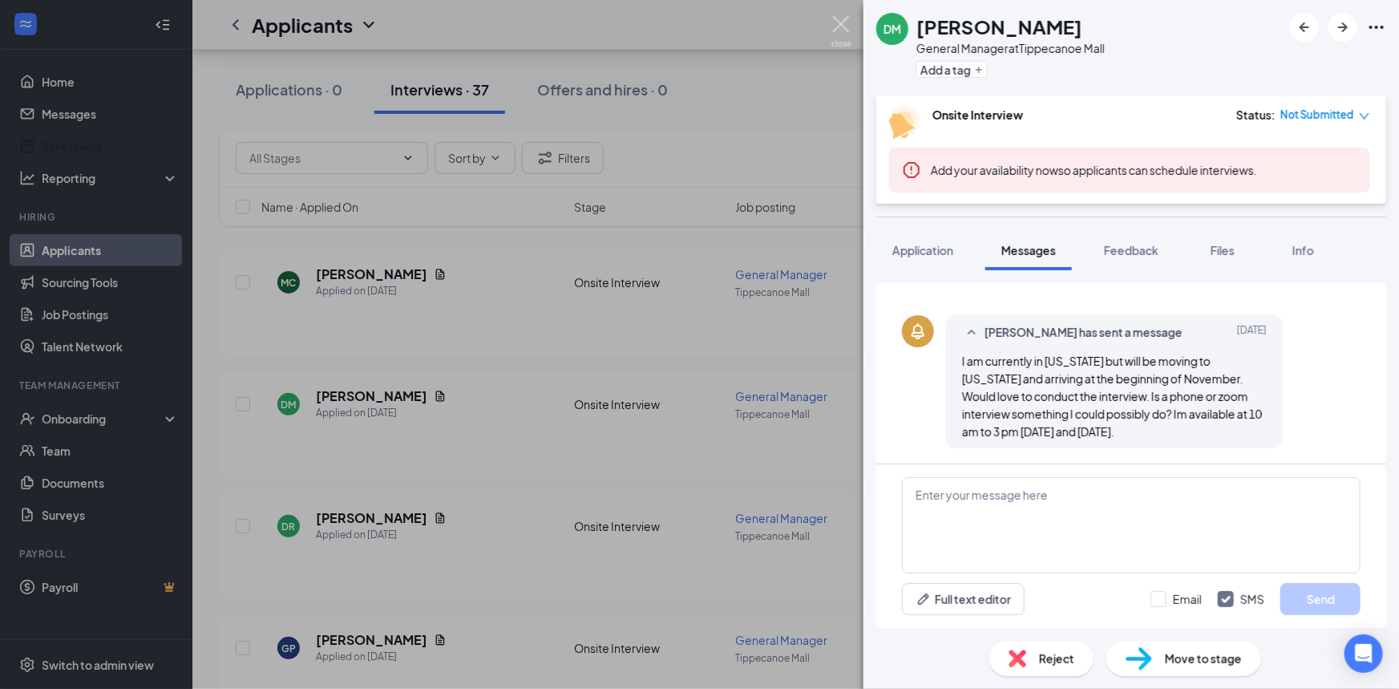
click at [839, 18] on img at bounding box center [841, 31] width 20 height 31
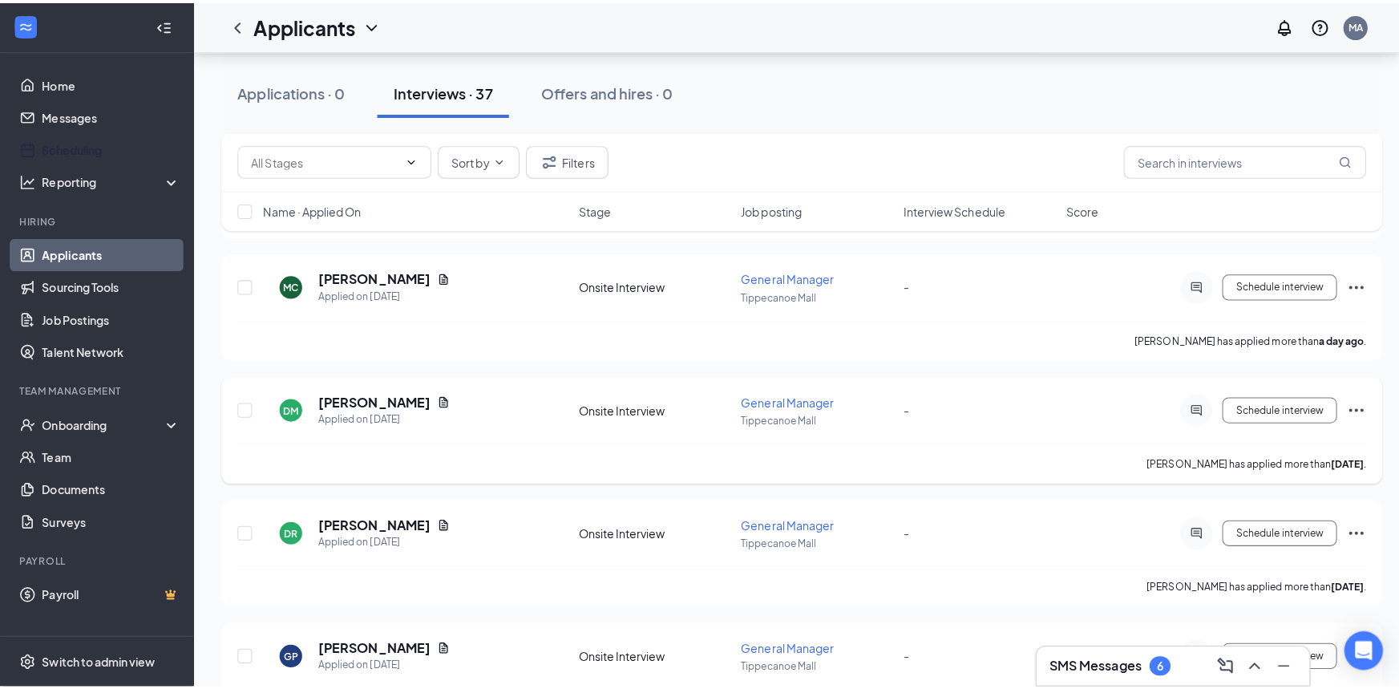
scroll to position [364, 0]
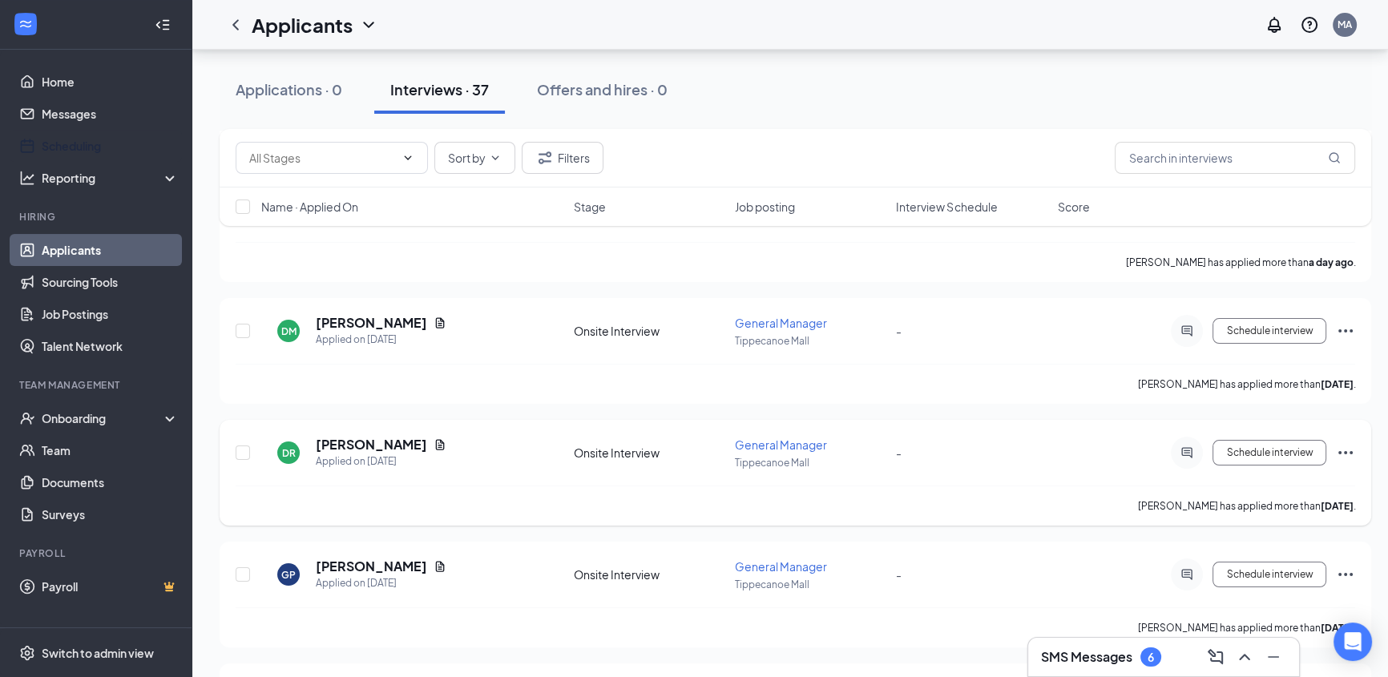
click at [1190, 461] on div at bounding box center [1187, 453] width 32 height 32
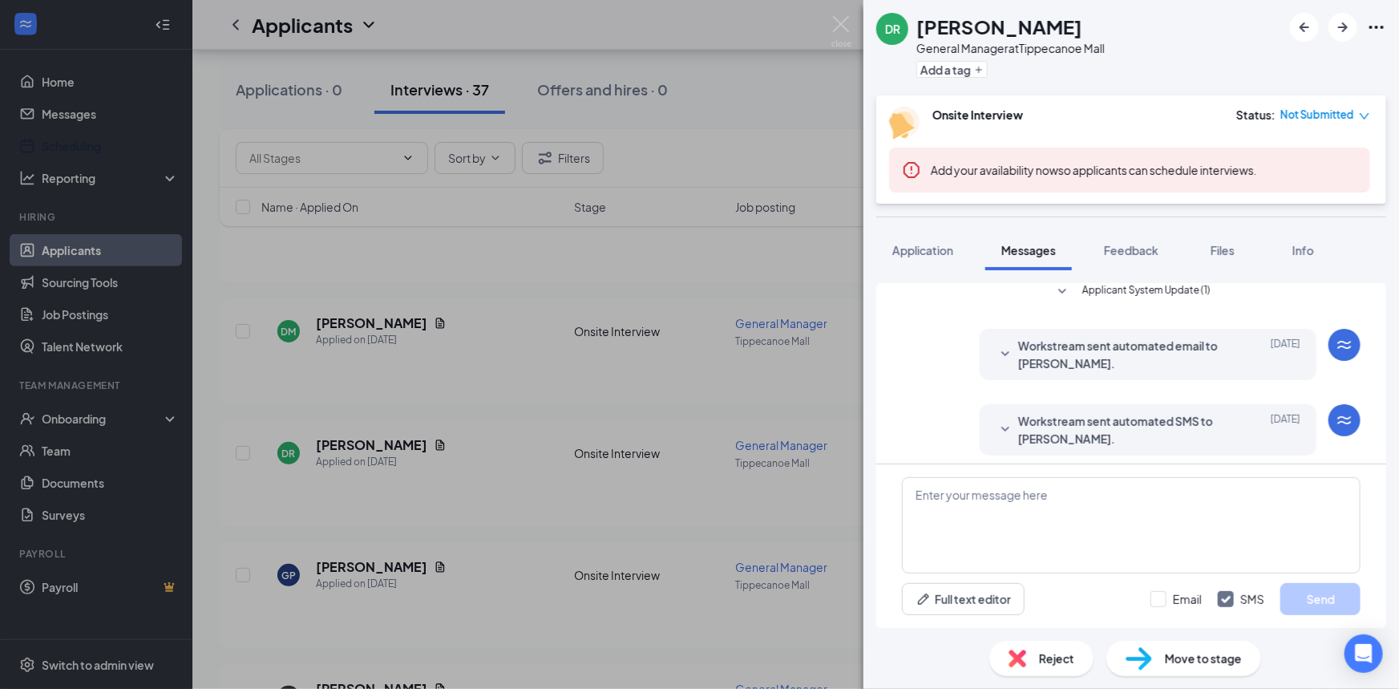
scroll to position [138, 0]
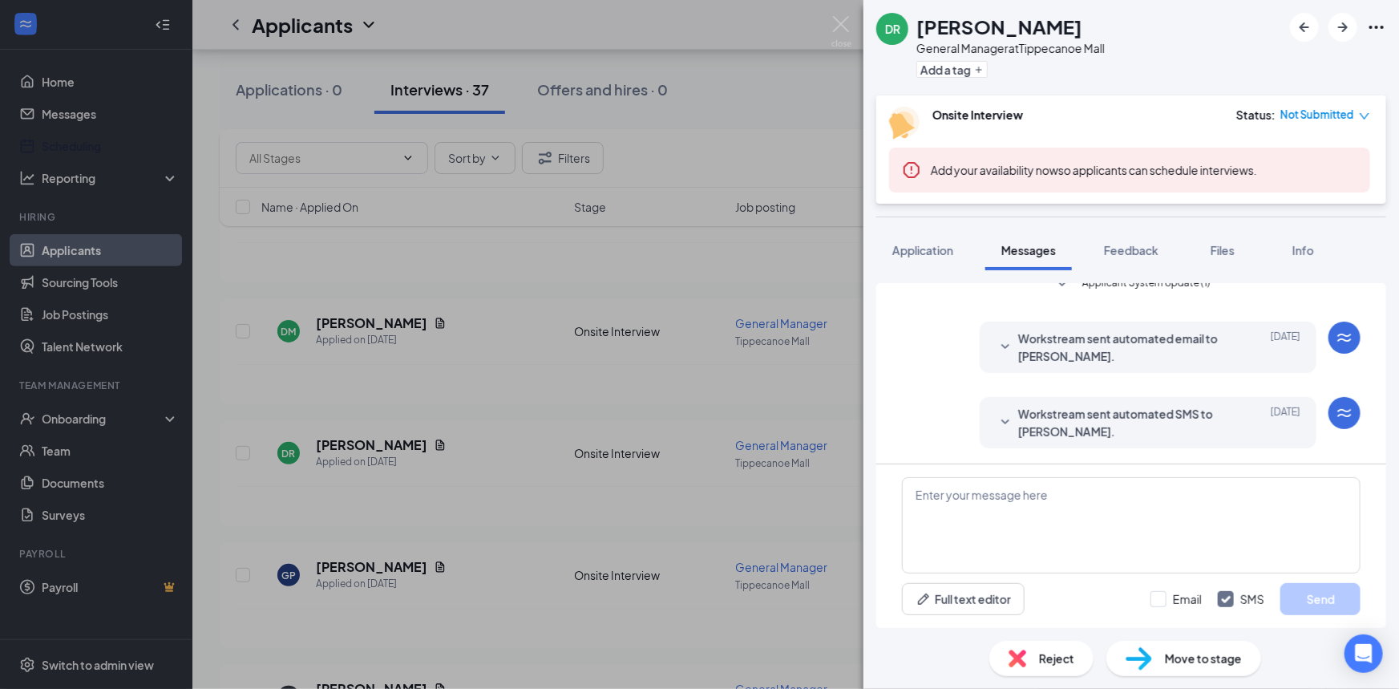
click at [835, 18] on img at bounding box center [841, 31] width 20 height 31
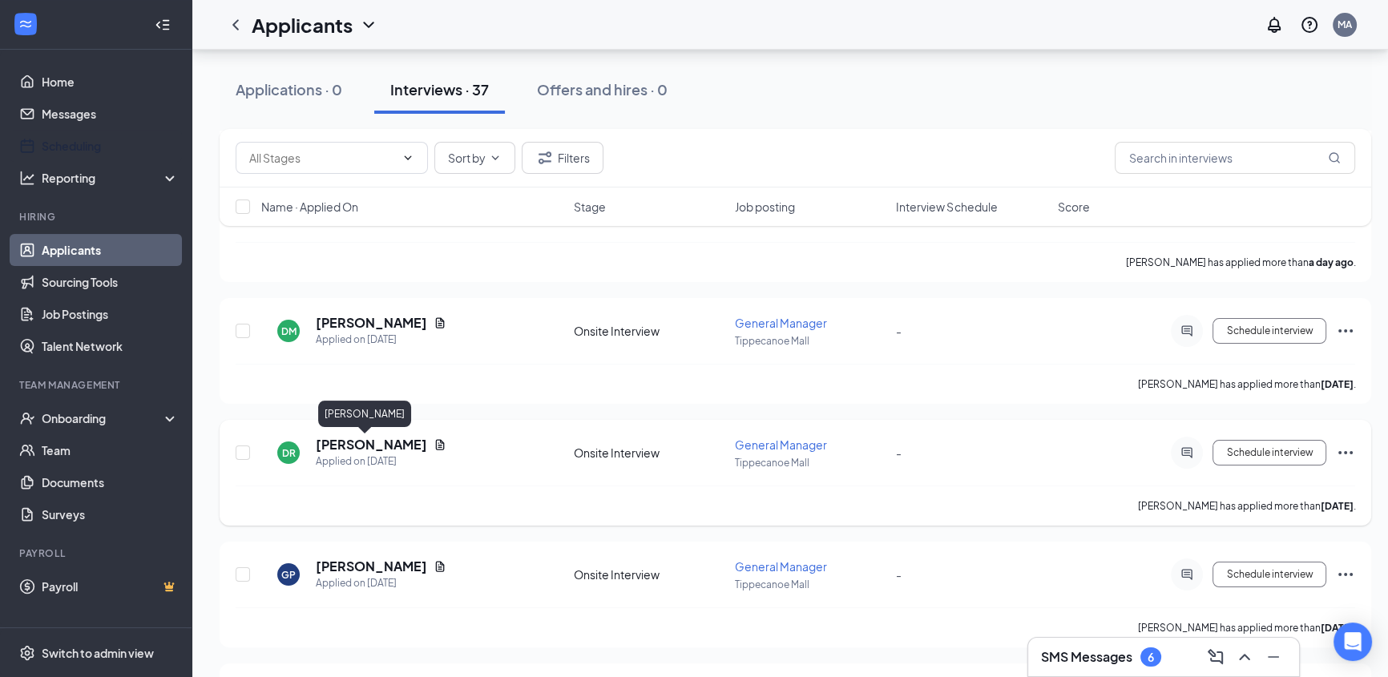
click at [361, 447] on h5 "David roop" at bounding box center [371, 445] width 111 height 18
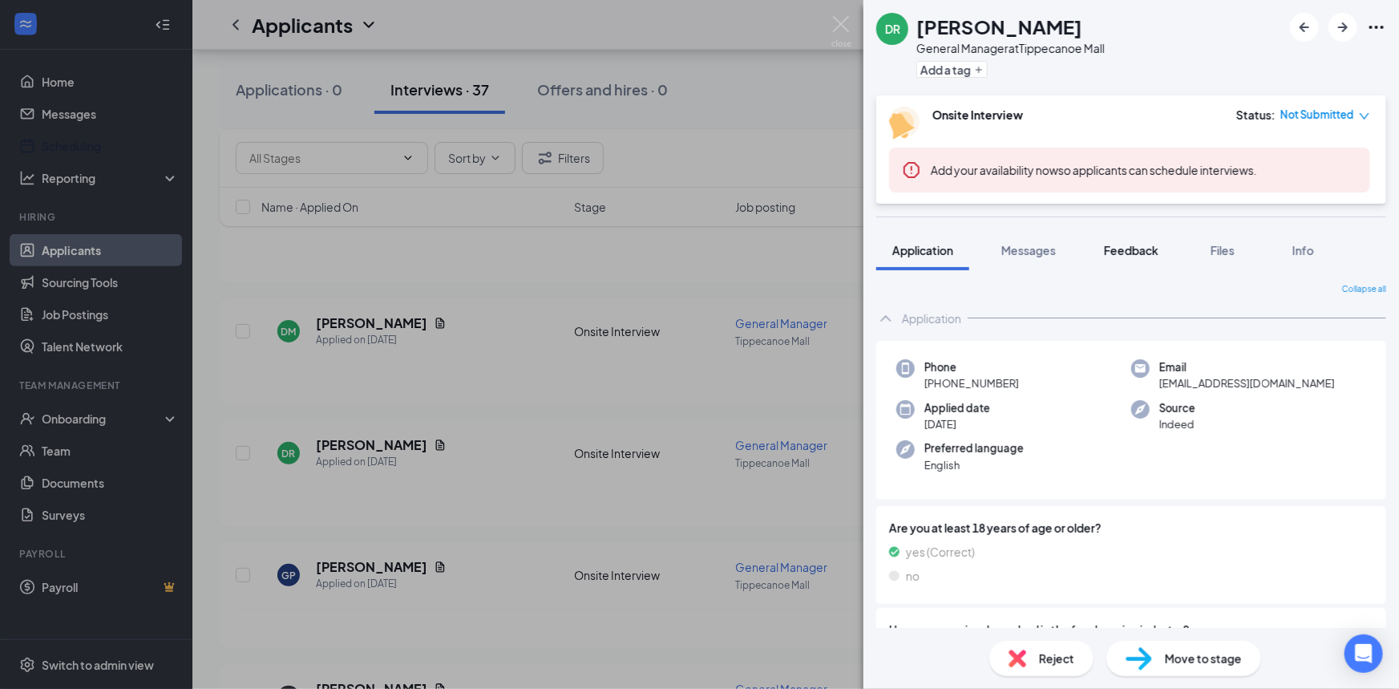
click at [1111, 249] on span "Feedback" at bounding box center [1131, 250] width 55 height 14
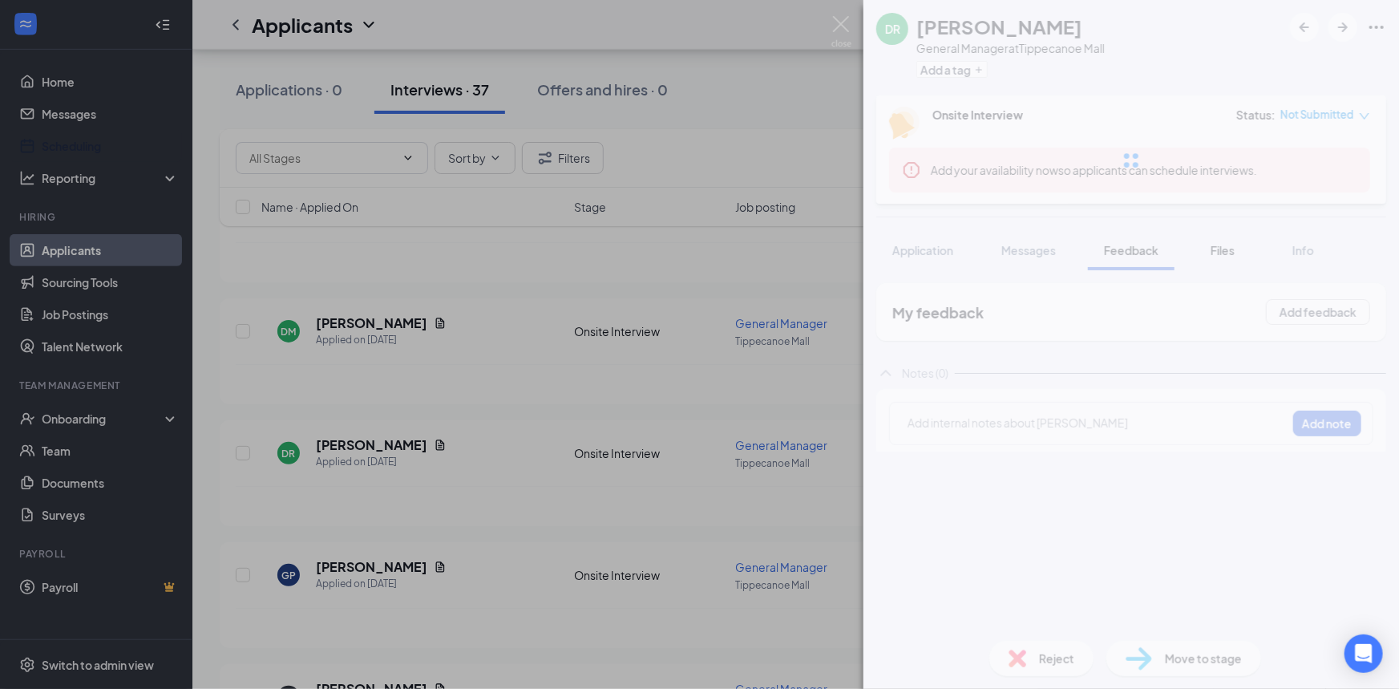
click at [1224, 243] on span "Files" at bounding box center [1222, 250] width 24 height 14
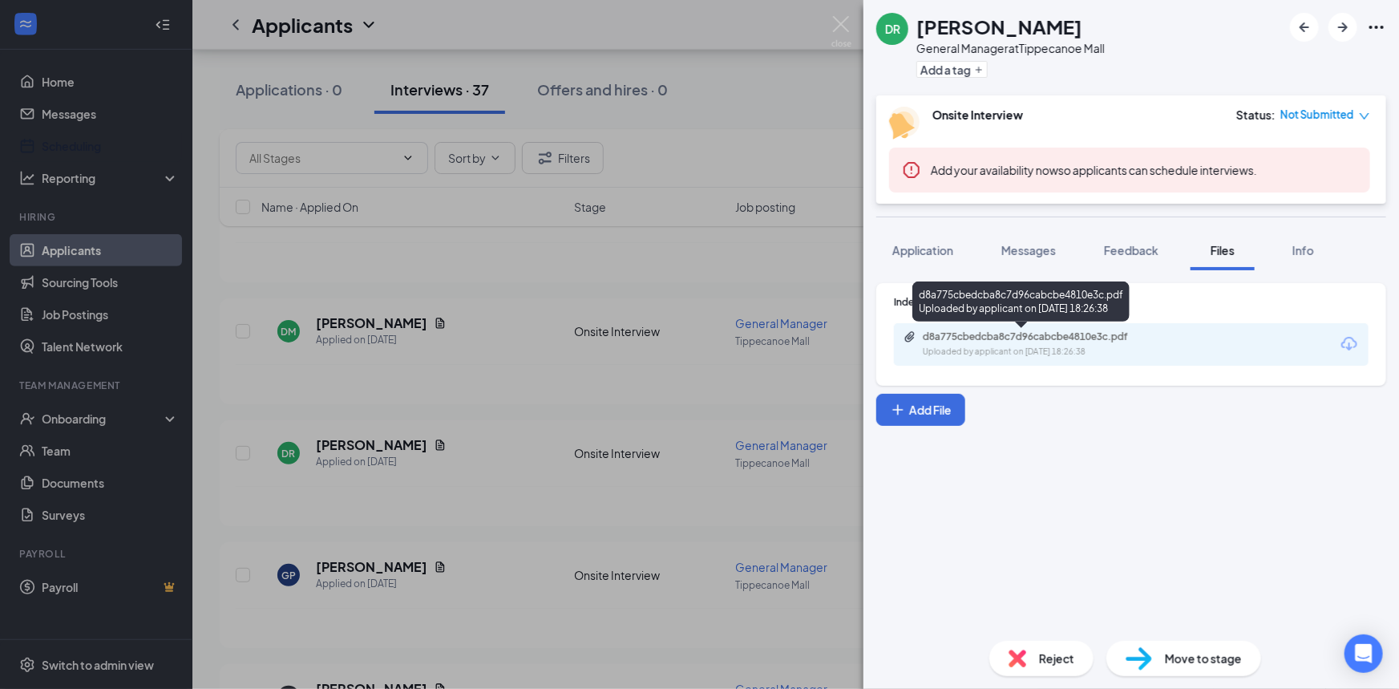
click at [1025, 330] on div "d8a775cbedcba8c7d96cabcbe4810e3c.pdf" at bounding box center [1035, 336] width 224 height 13
click at [953, 254] on span "Application" at bounding box center [922, 250] width 61 height 14
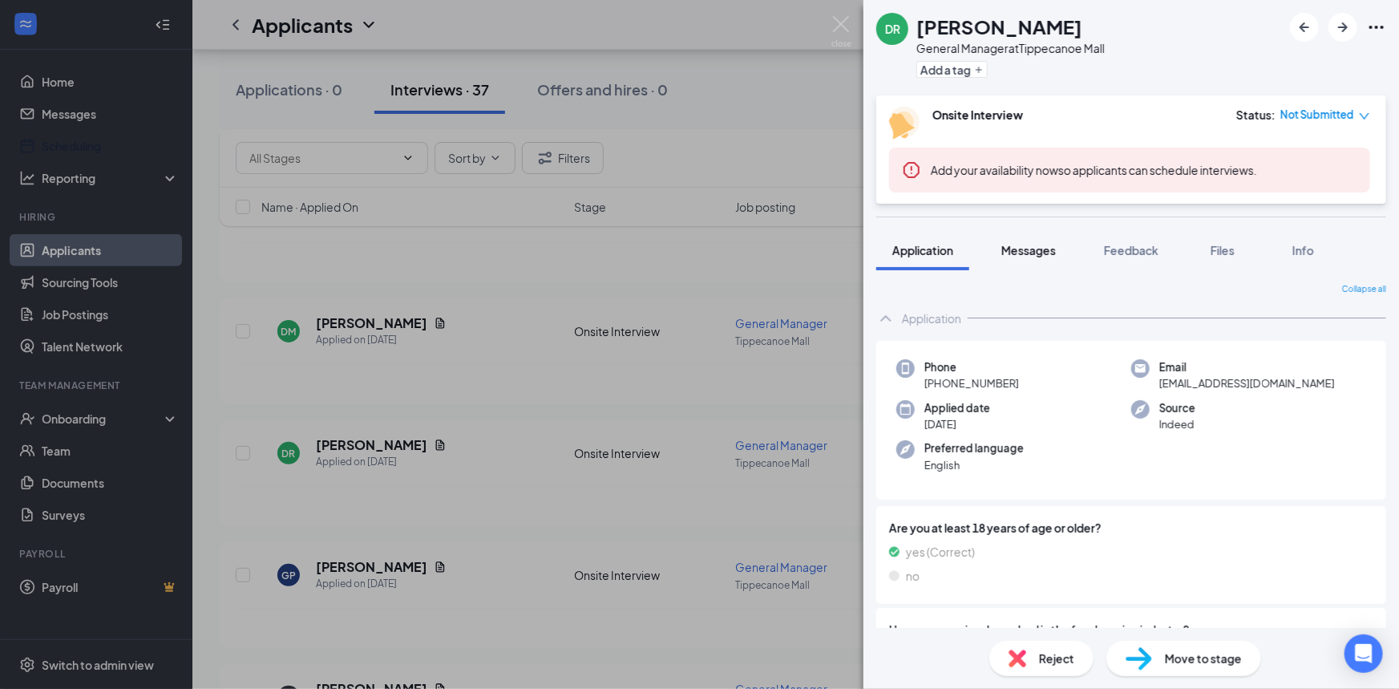
click at [1025, 244] on span "Messages" at bounding box center [1028, 250] width 55 height 14
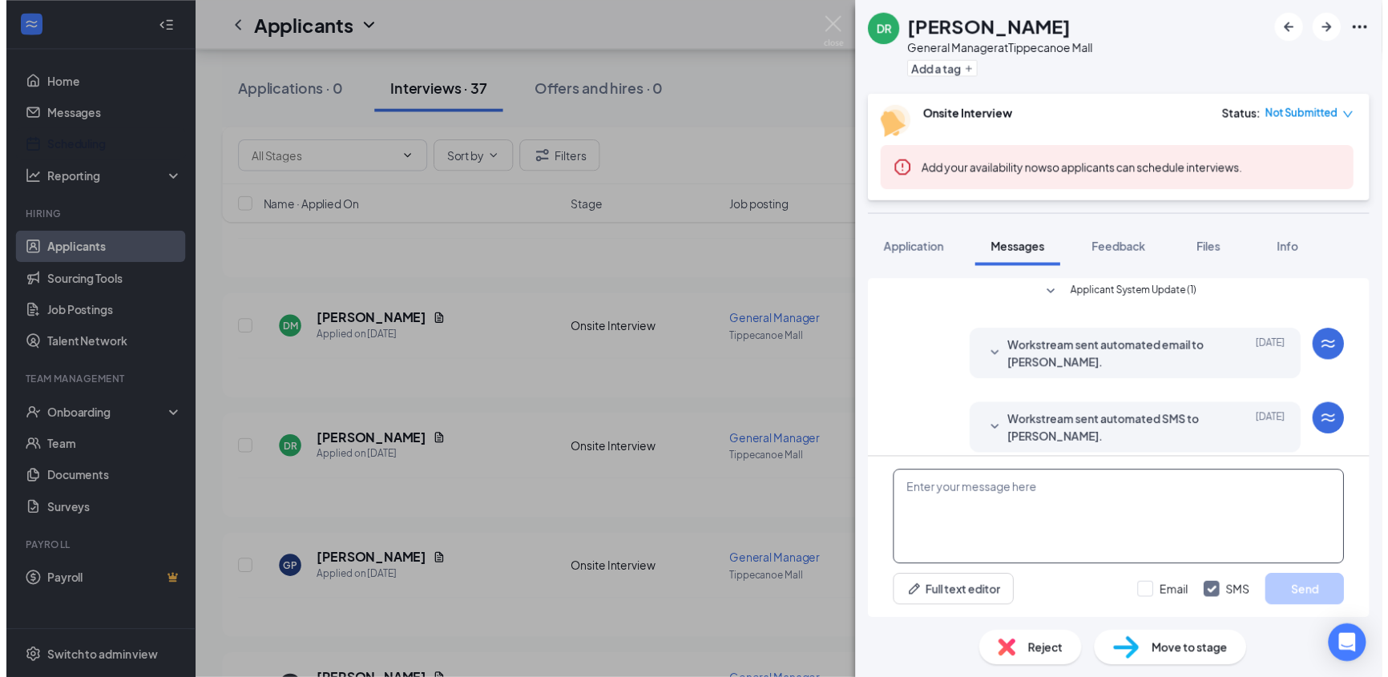
scroll to position [138, 0]
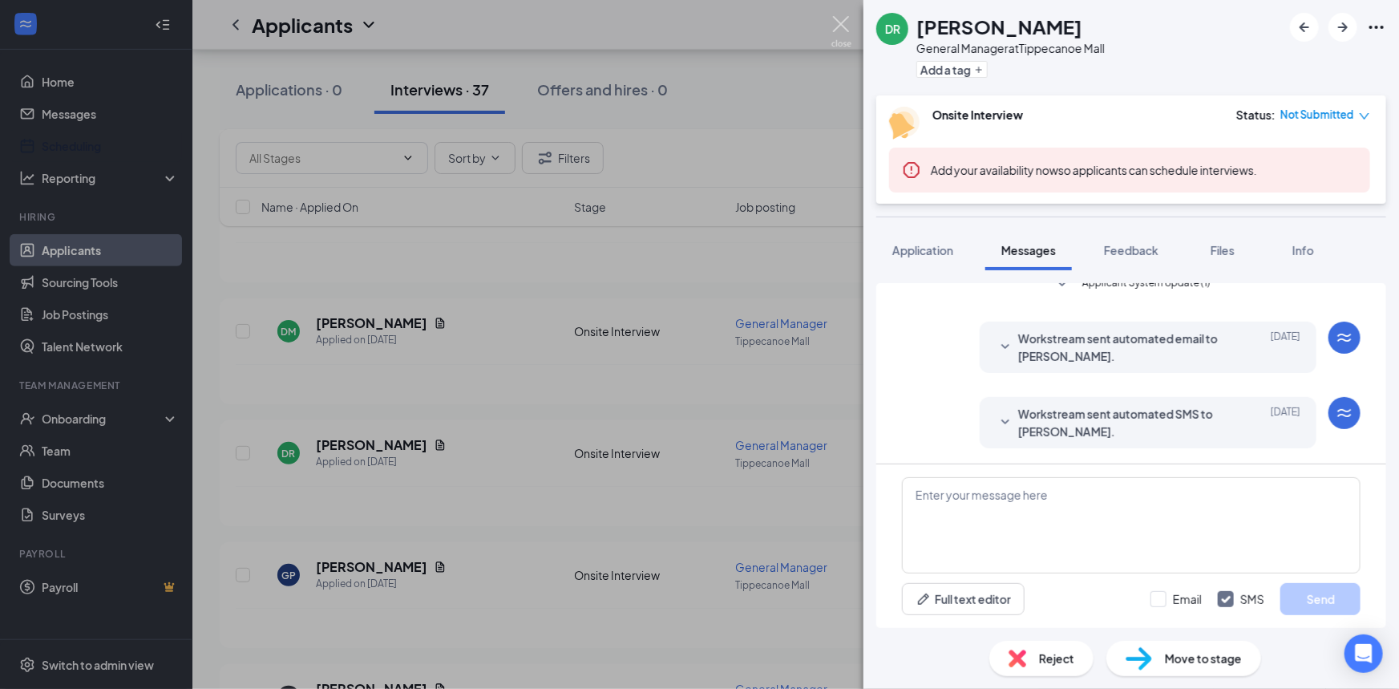
click at [839, 33] on img at bounding box center [841, 31] width 20 height 31
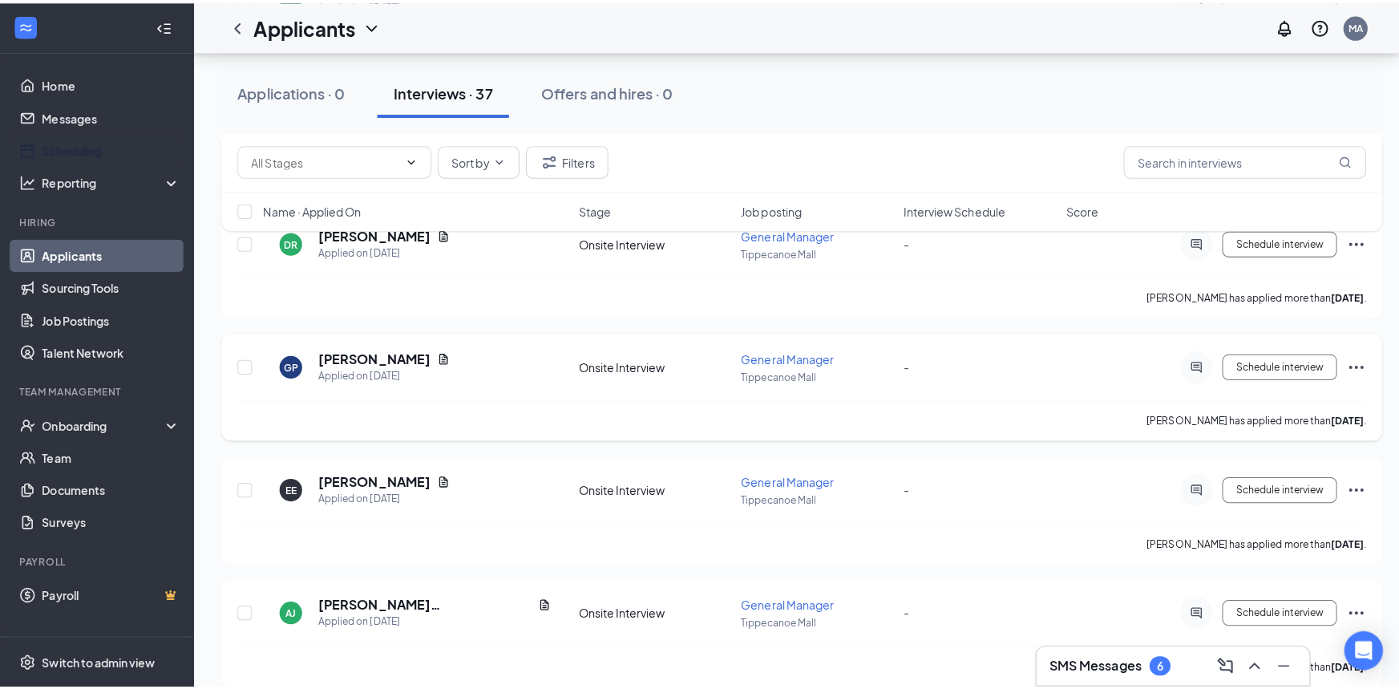
scroll to position [583, 0]
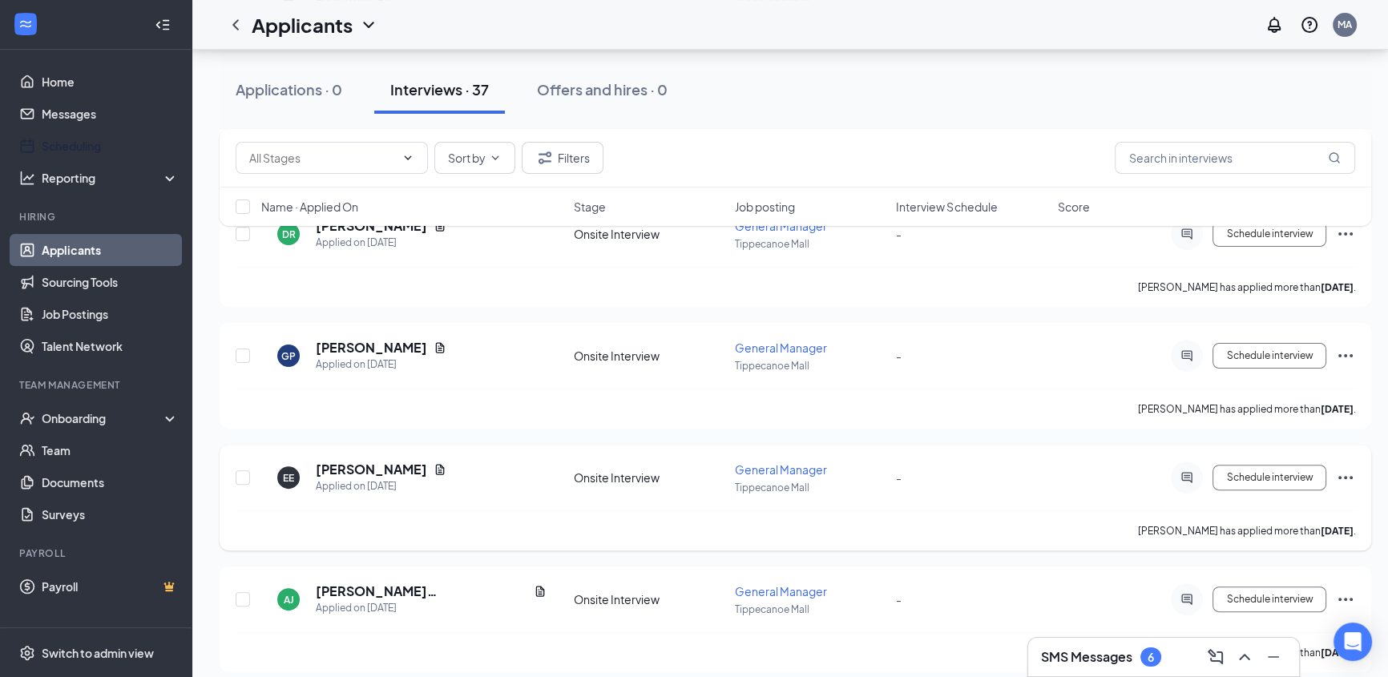
click at [1198, 479] on div at bounding box center [1187, 478] width 32 height 32
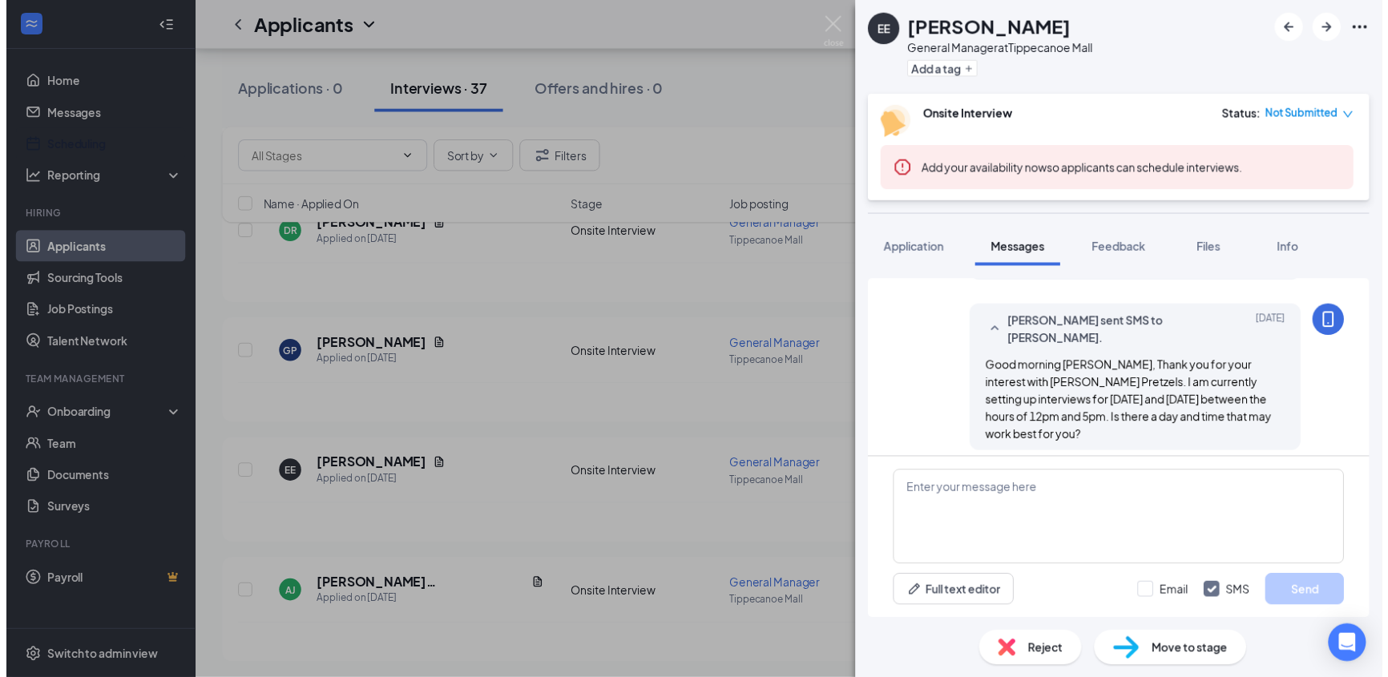
scroll to position [571, 0]
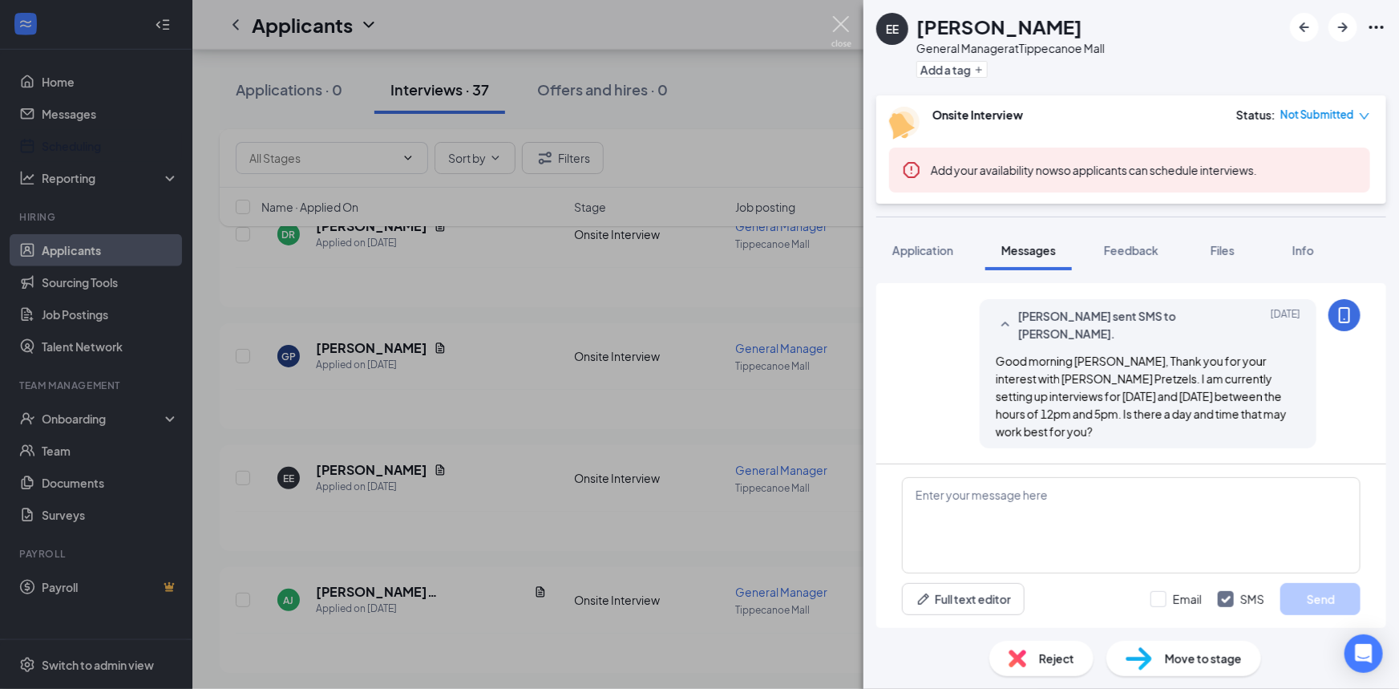
click at [836, 23] on img at bounding box center [841, 31] width 20 height 31
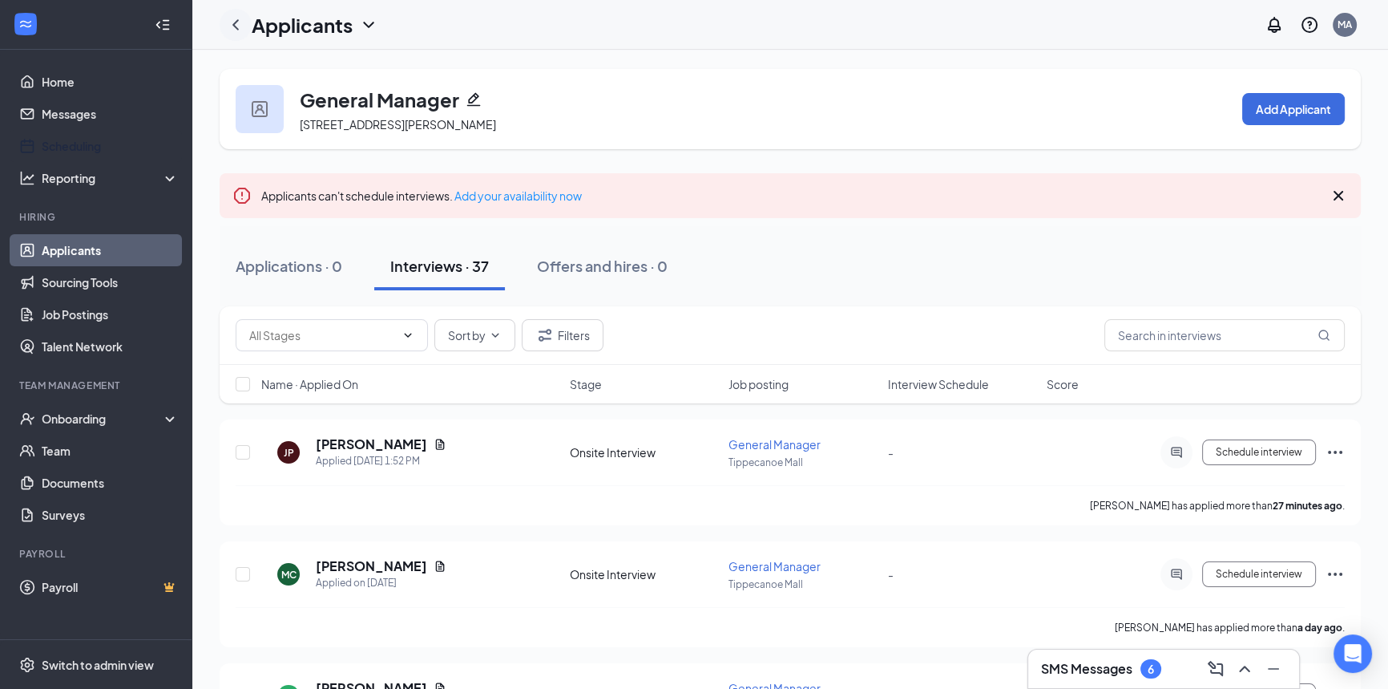
click at [242, 27] on icon "ChevronLeft" at bounding box center [235, 24] width 19 height 19
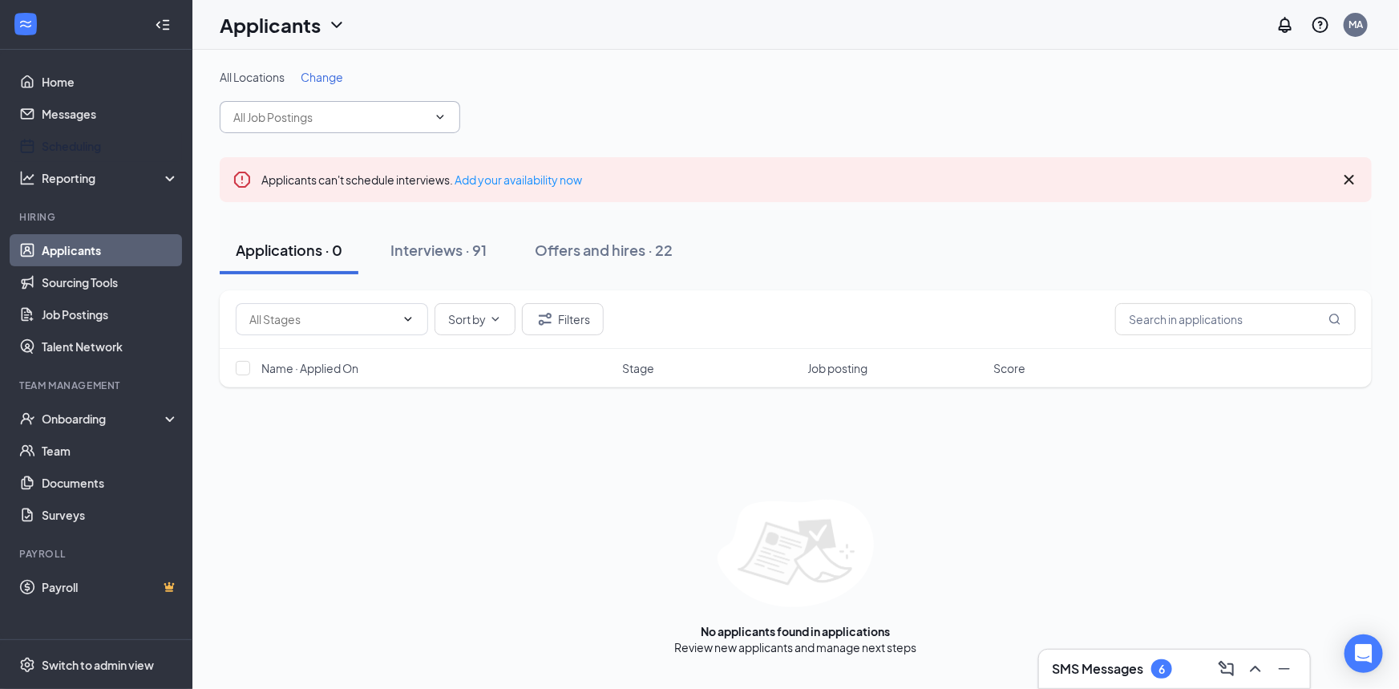
click at [327, 108] on input "text" at bounding box center [330, 117] width 194 height 18
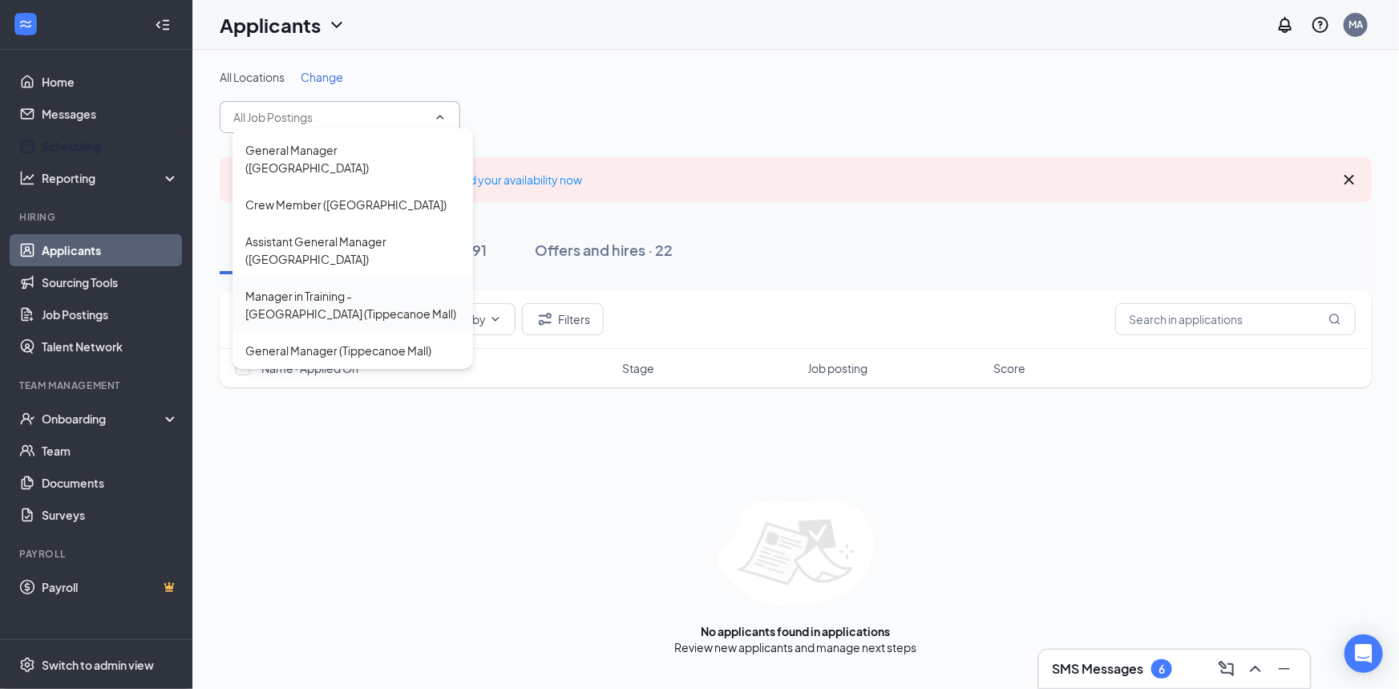
scroll to position [323, 0]
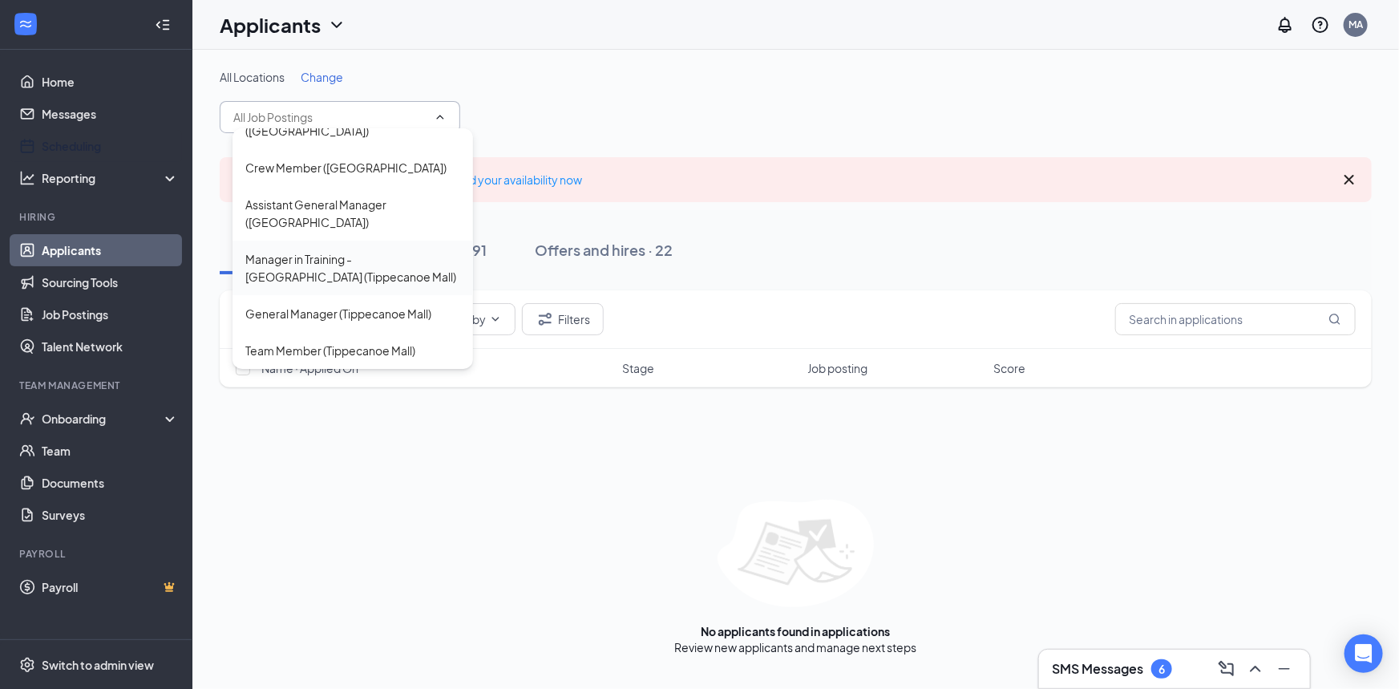
click at [384, 268] on div "Manager in Training - MIT (Tippecanoe Mall)" at bounding box center [352, 267] width 215 height 35
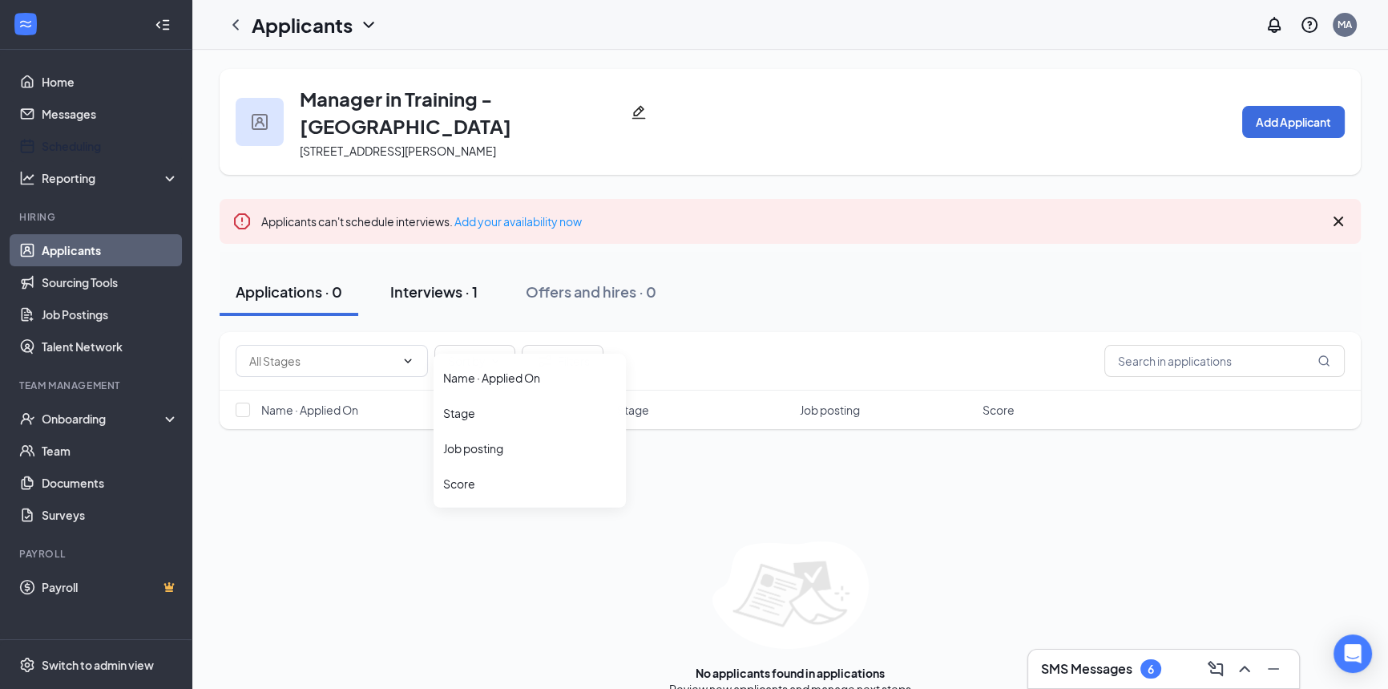
click at [473, 279] on button "Interviews · 1" at bounding box center [433, 292] width 119 height 48
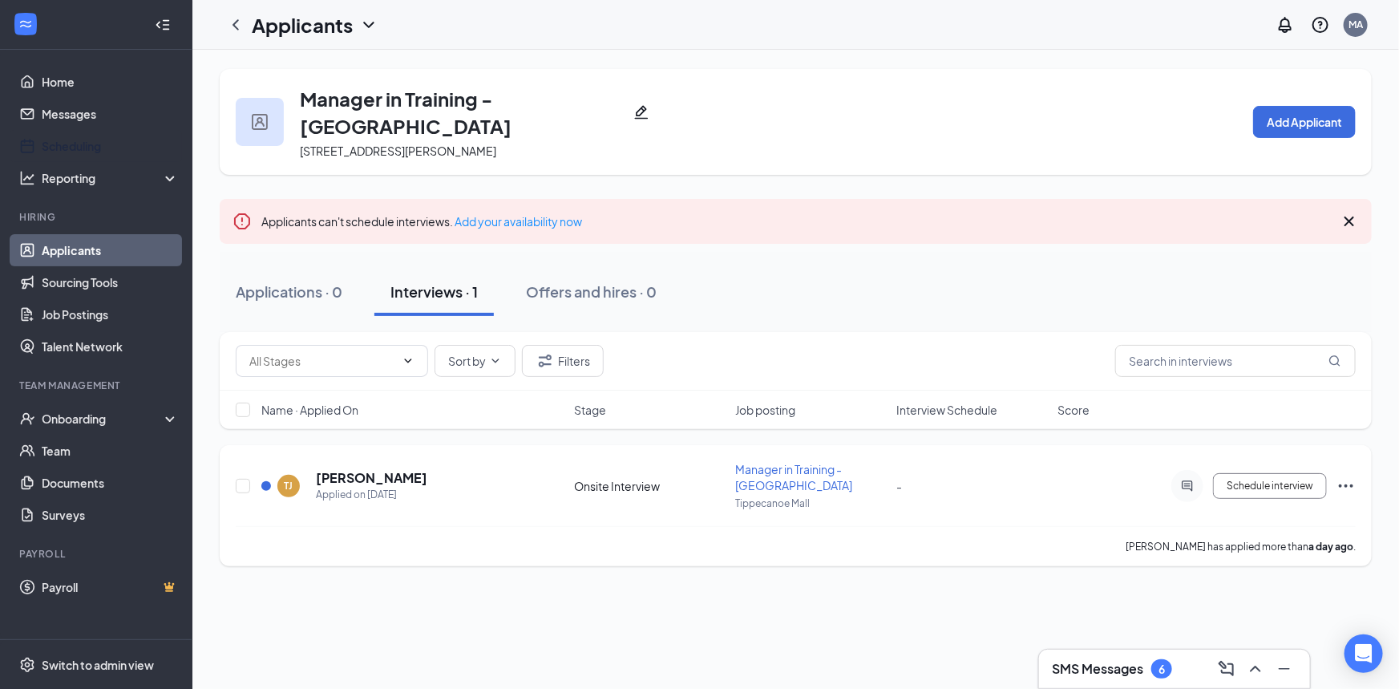
click at [394, 469] on h5 "Terrance Johnson" at bounding box center [371, 478] width 111 height 18
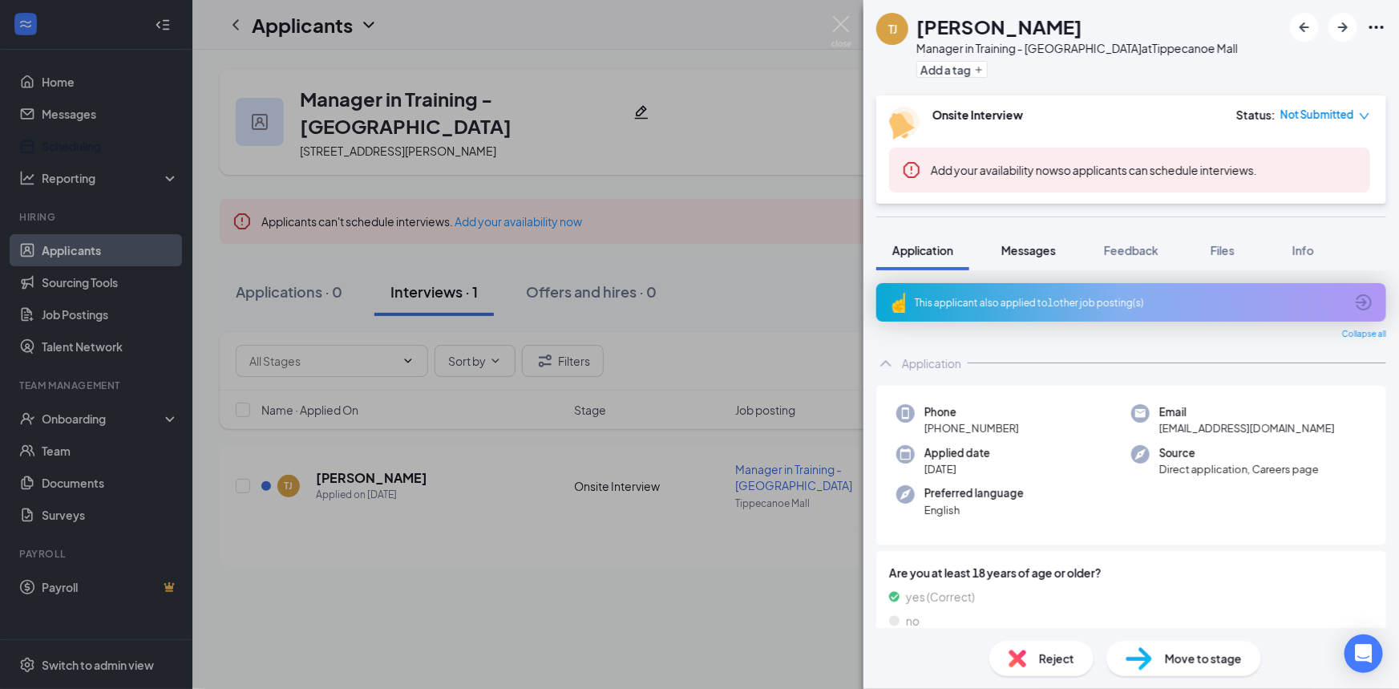
click at [1017, 255] on span "Messages" at bounding box center [1028, 250] width 55 height 14
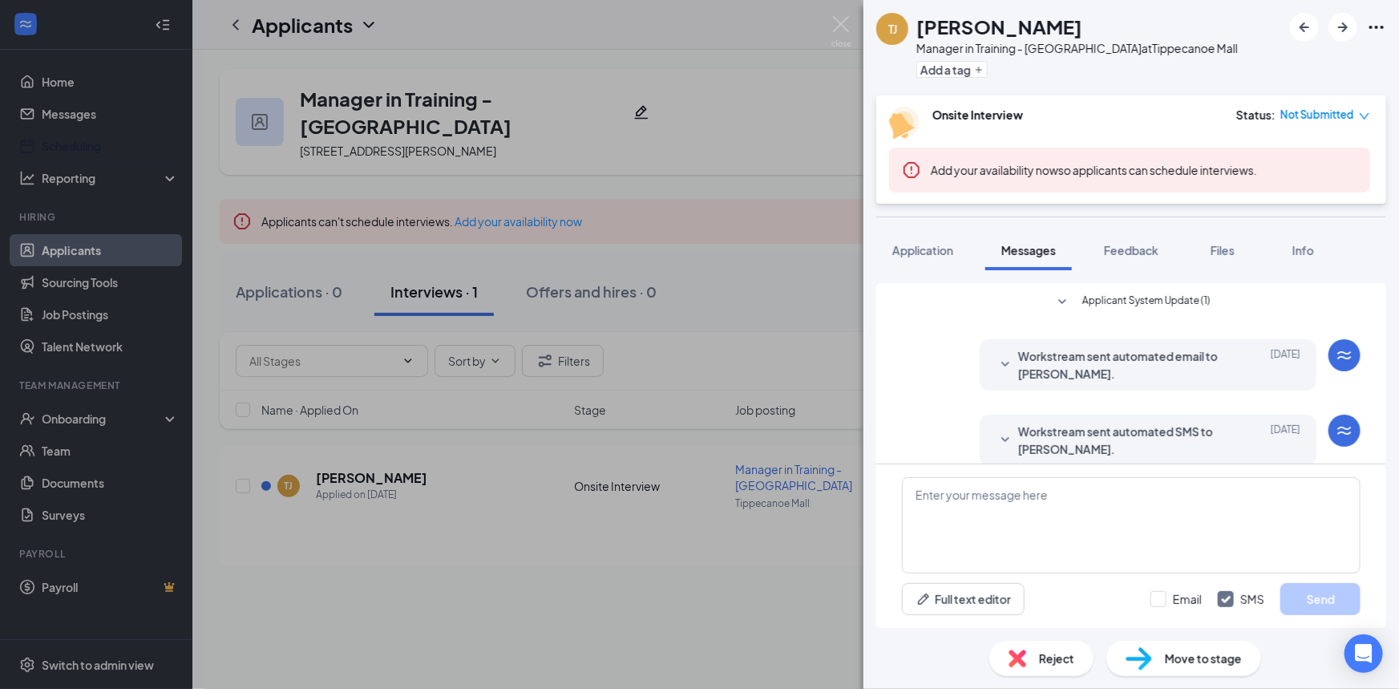
scroll to position [138, 0]
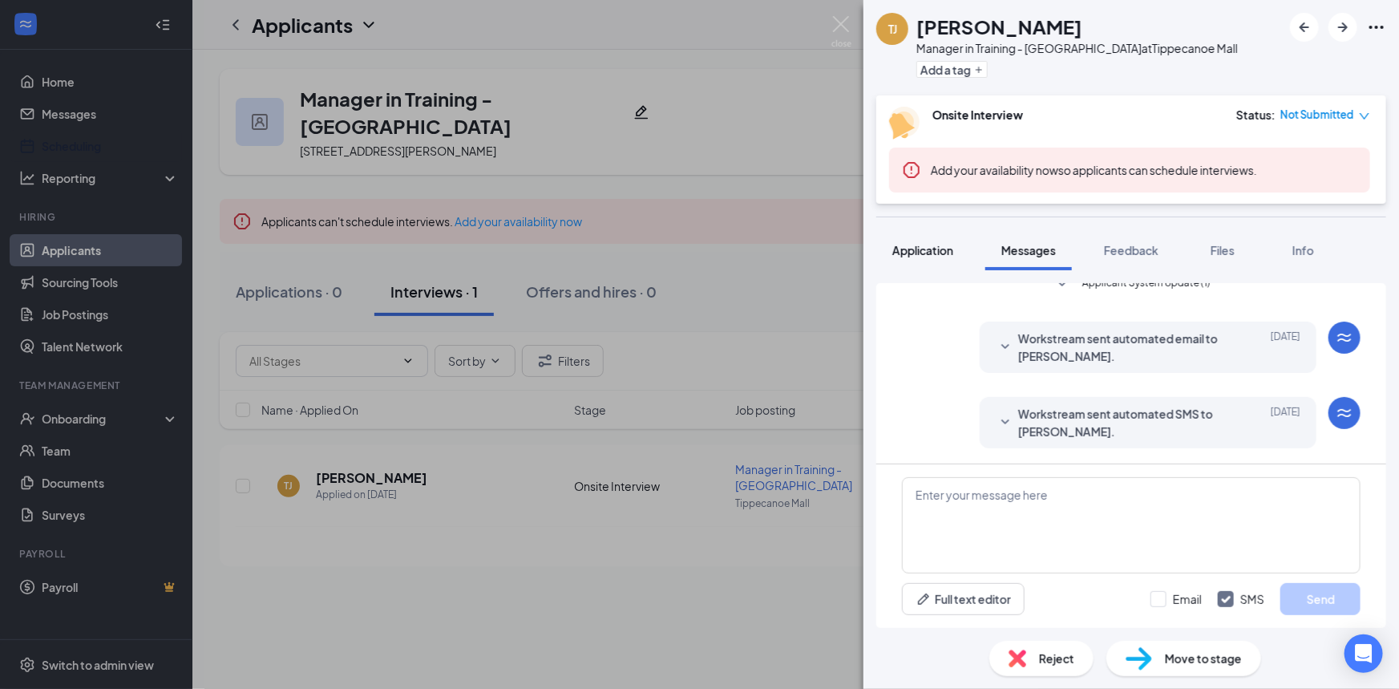
click at [888, 232] on button "Application" at bounding box center [922, 250] width 93 height 40
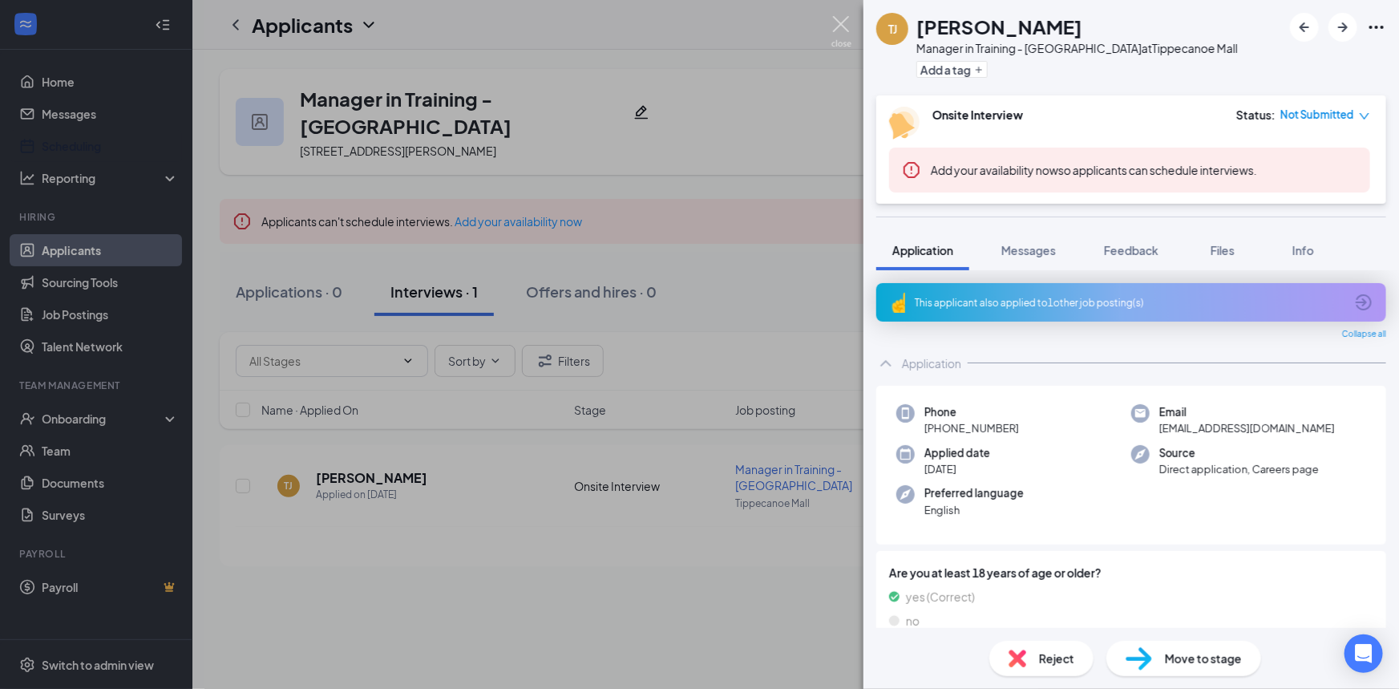
click at [843, 34] on img at bounding box center [841, 31] width 20 height 31
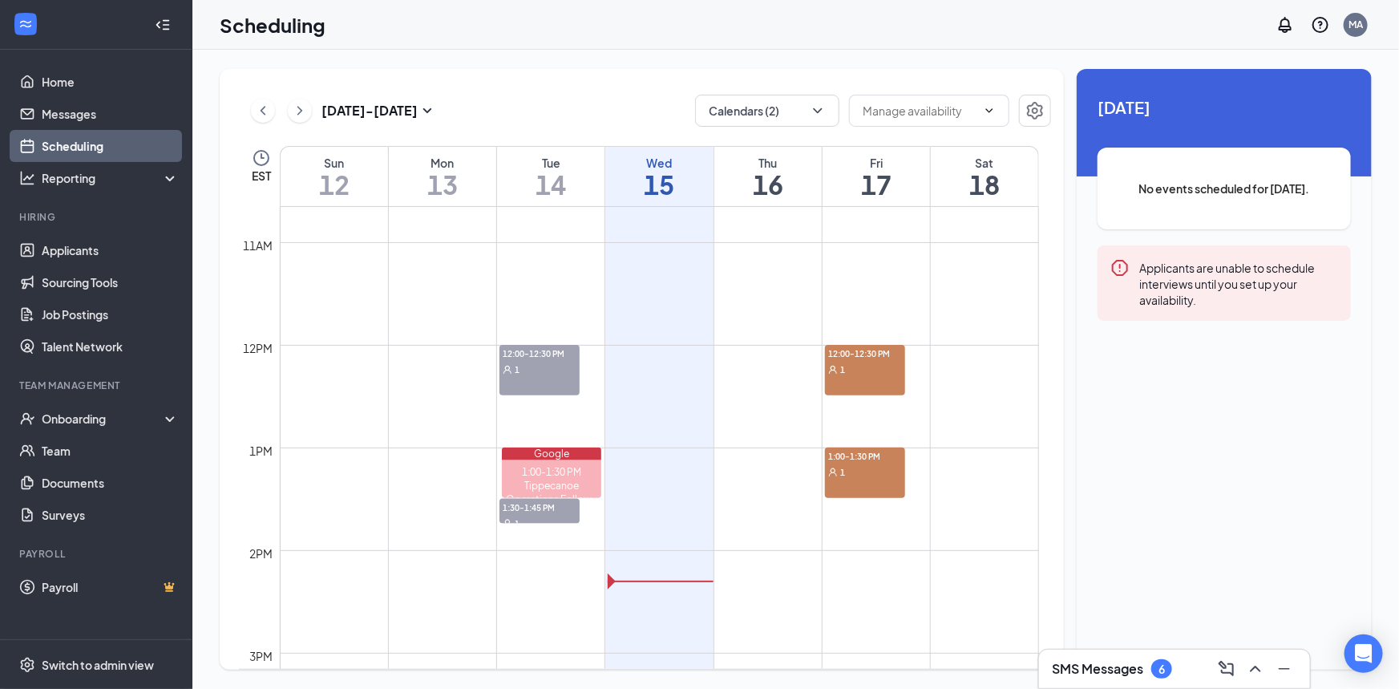
scroll to position [1052, 0]
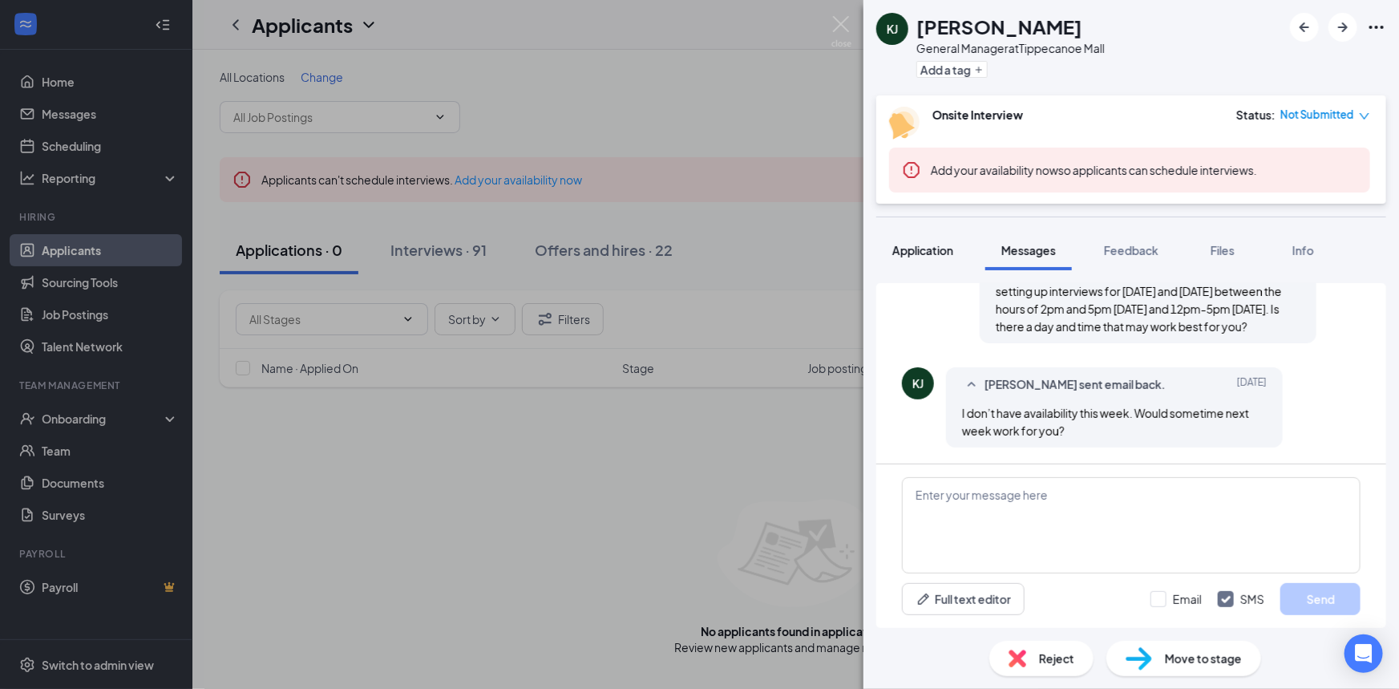
scroll to position [710, 0]
drag, startPoint x: 1006, startPoint y: 408, endPoint x: 1186, endPoint y: 420, distance: 180.0
click at [1186, 420] on div "I don’t have availability this week. Would sometime next week work for you?" at bounding box center [1114, 421] width 305 height 35
click at [1184, 433] on div "I don’t have availability this week. Would sometime next week work for you?" at bounding box center [1114, 421] width 305 height 35
click at [1040, 512] on textarea at bounding box center [1131, 525] width 459 height 96
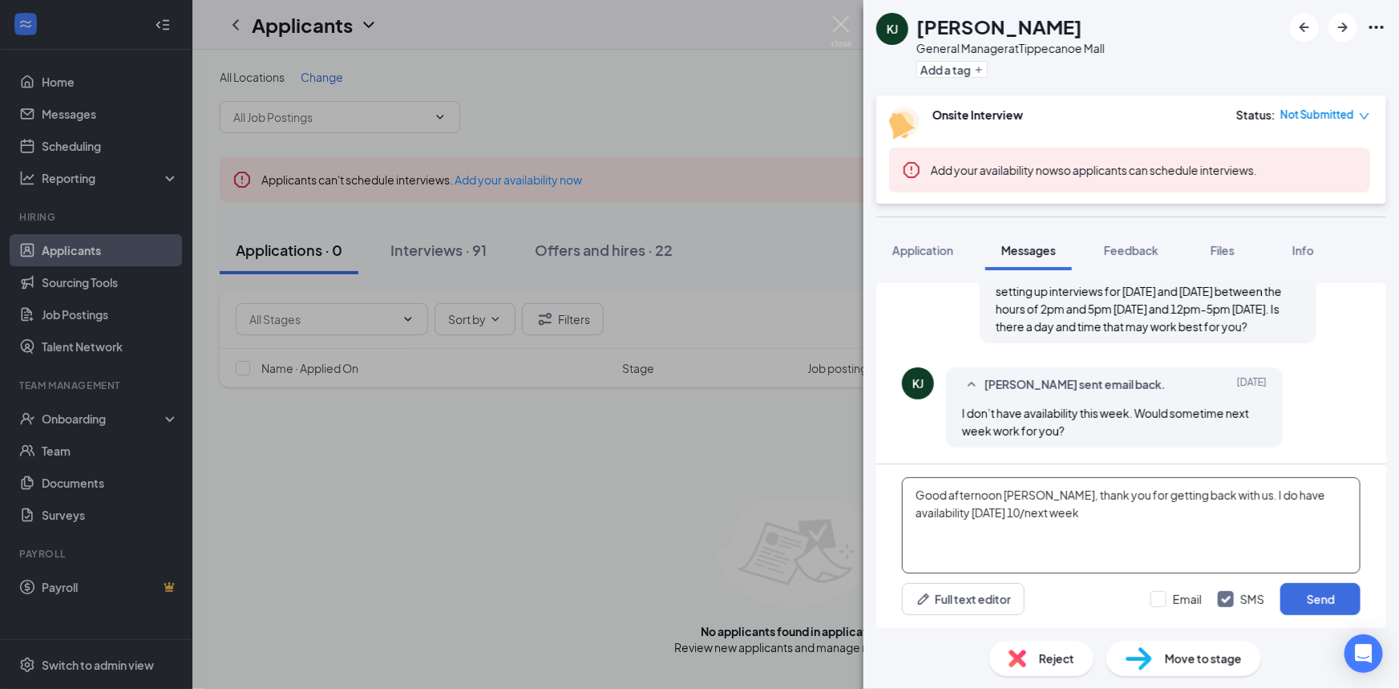
click at [995, 514] on textarea "Good afternoon Katherine, thank you for getting back with us. I do have availab…" at bounding box center [1131, 525] width 459 height 96
type textarea "Good afternoon Katherine, thank you for getting back with us. I do have availab…"
click at [1180, 608] on div "Email SMS Send" at bounding box center [1255, 599] width 210 height 32
click at [1169, 600] on input "Email" at bounding box center [1175, 599] width 51 height 16
checkbox input "true"
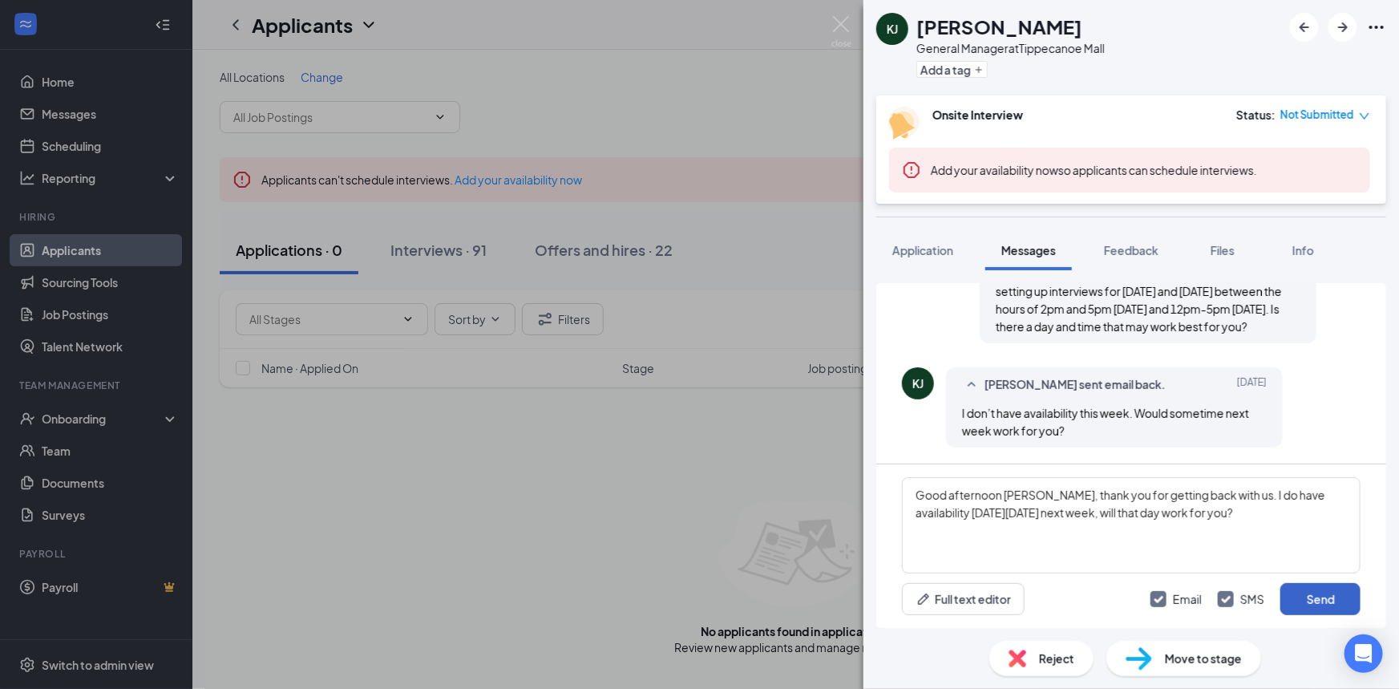
click at [1324, 602] on button "Send" at bounding box center [1320, 599] width 80 height 32
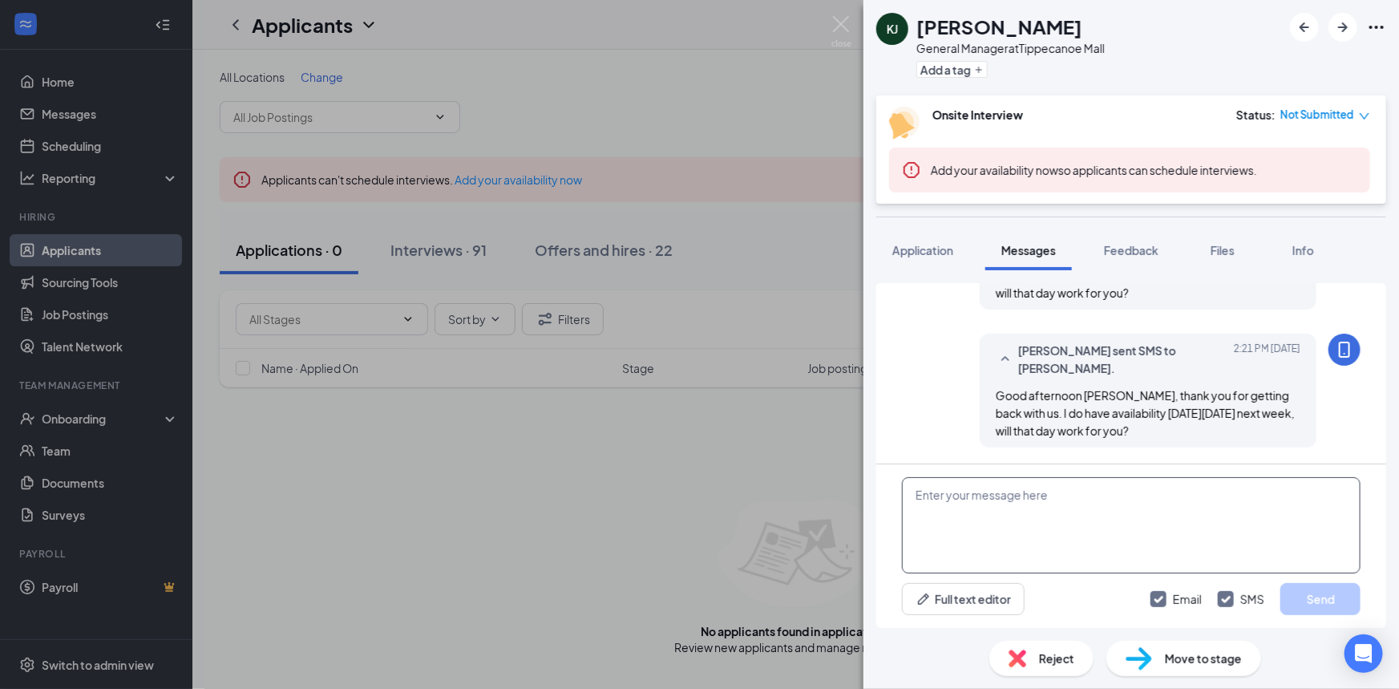
scroll to position [986, 0]
click at [844, 31] on img at bounding box center [841, 31] width 20 height 31
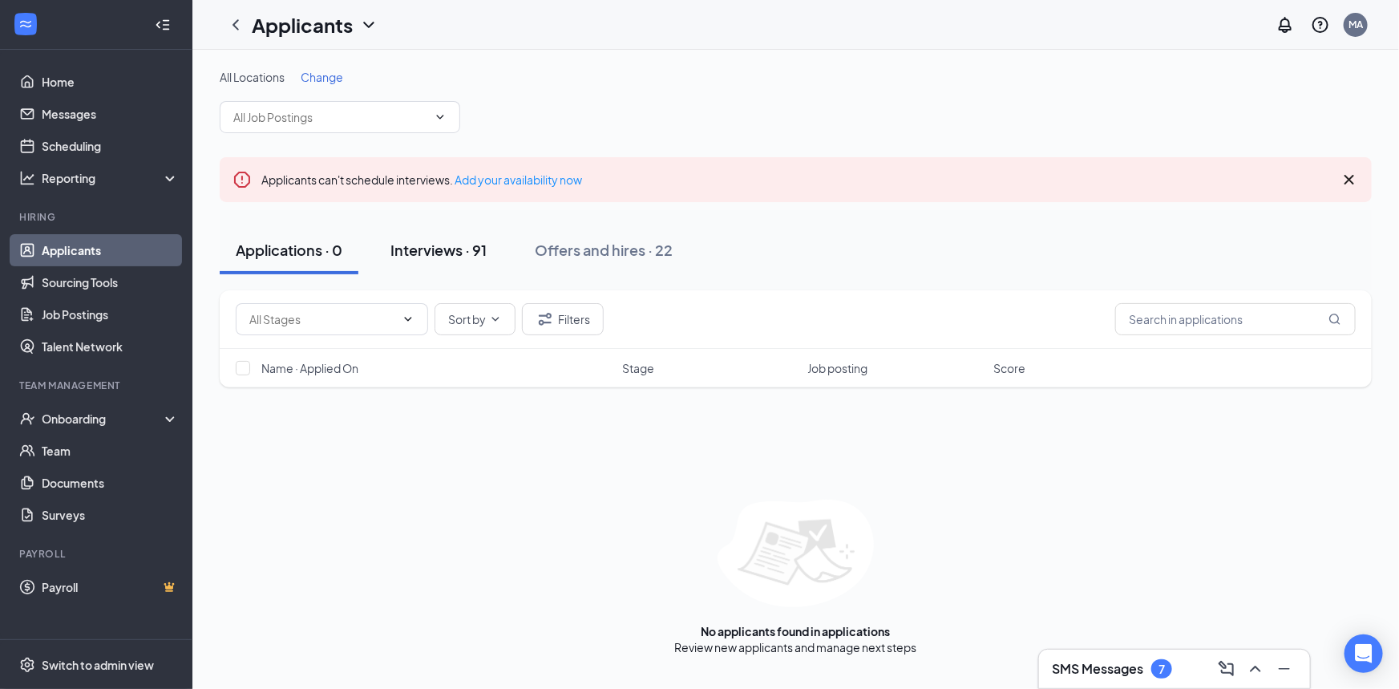
click at [434, 249] on div "Interviews · 91" at bounding box center [438, 250] width 96 height 20
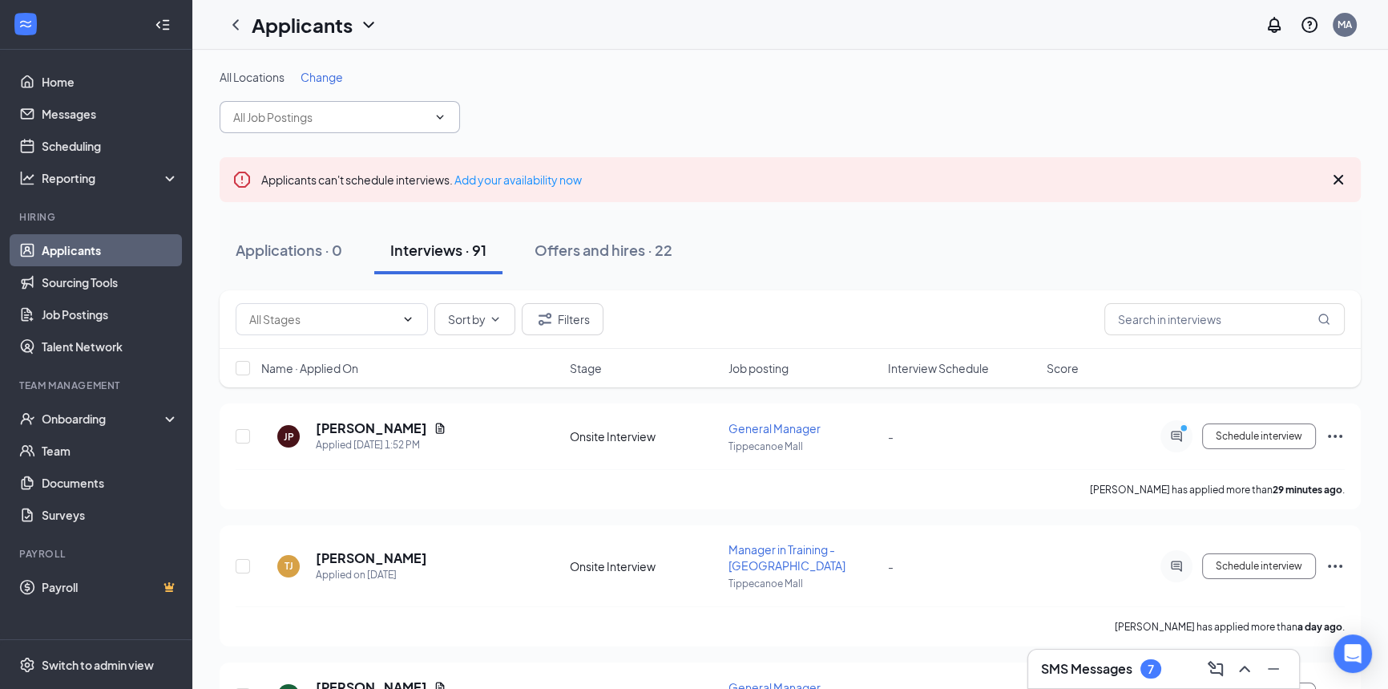
click at [426, 120] on input "text" at bounding box center [330, 117] width 194 height 18
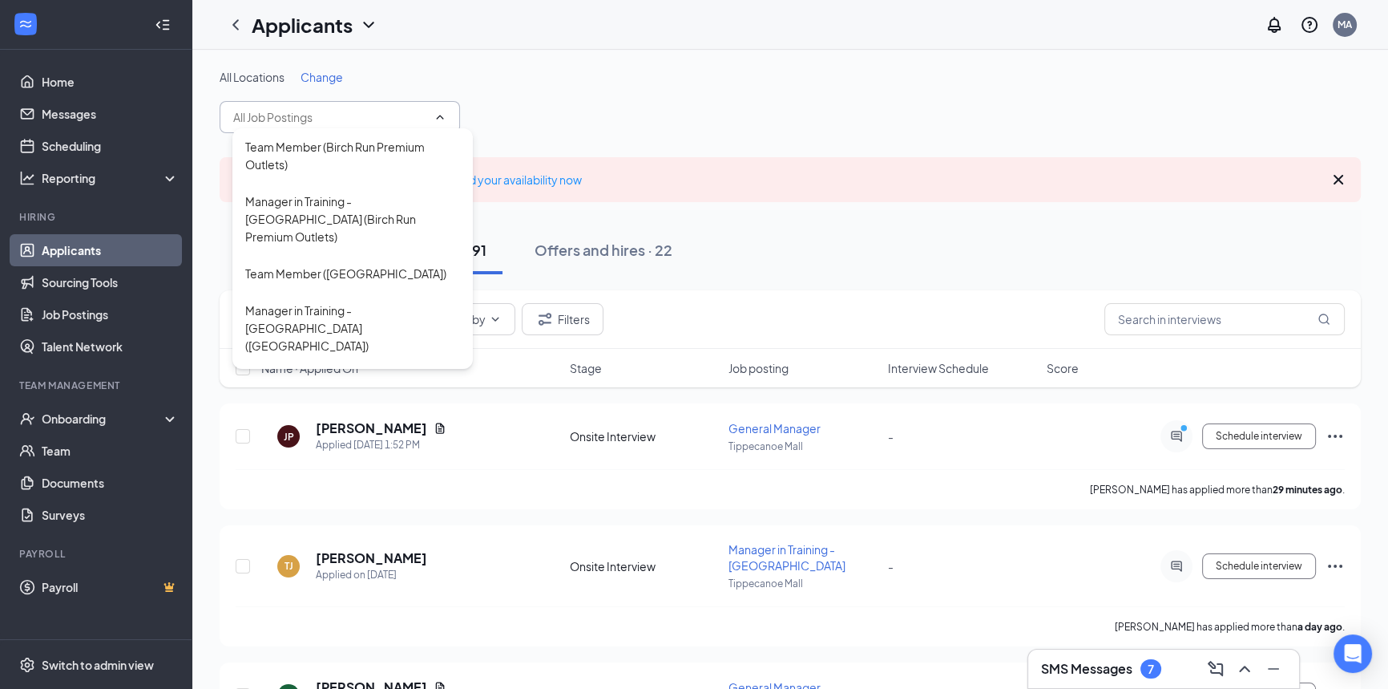
click at [819, 108] on div "All Locations Change Team Member (Birch Run Premium Outlets) Manager in Trainin…" at bounding box center [791, 101] width 1142 height 64
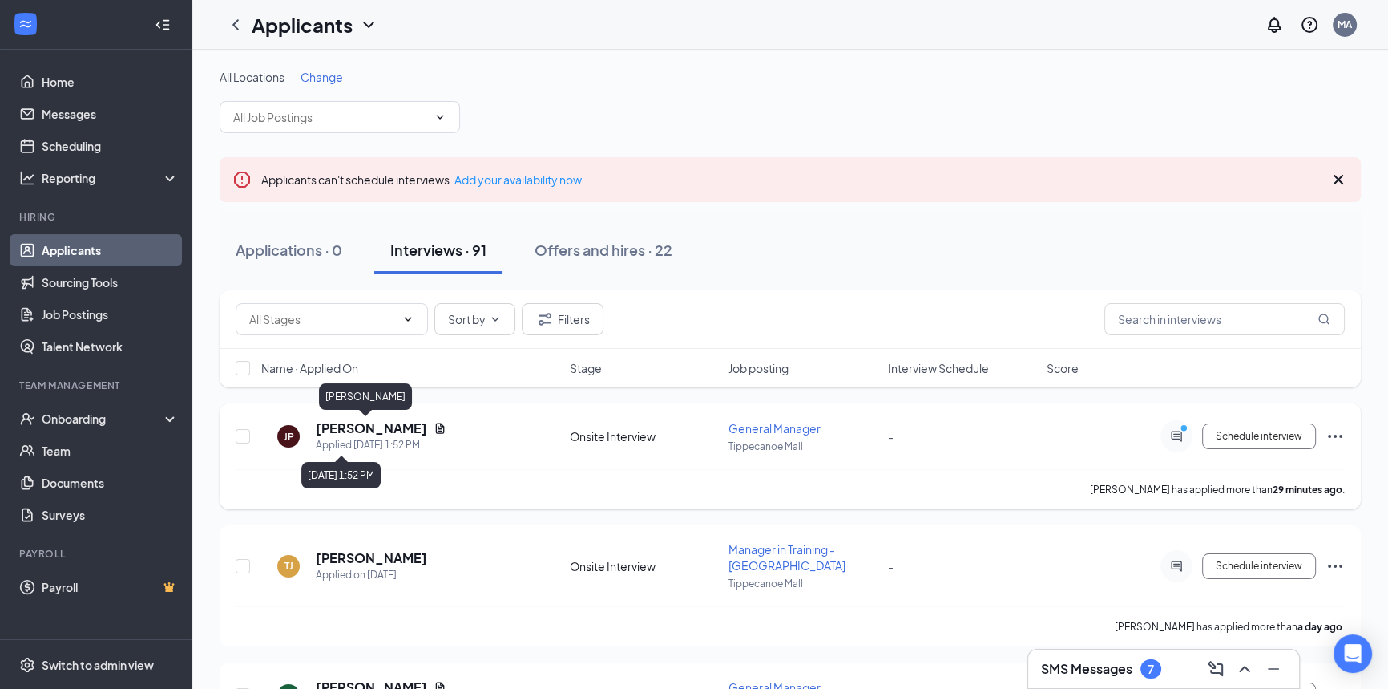
click at [379, 426] on h5 "Jeff Parthun" at bounding box center [371, 428] width 111 height 18
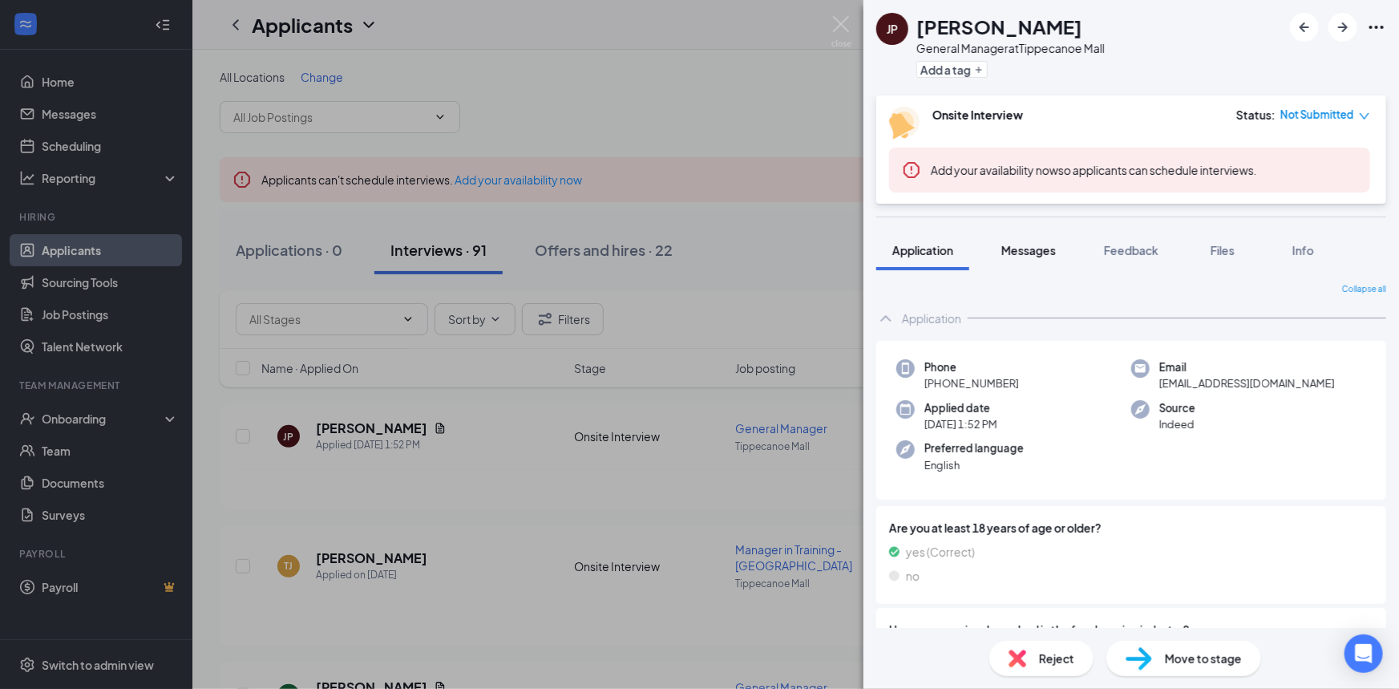
click at [1054, 255] on span "Messages" at bounding box center [1028, 250] width 55 height 14
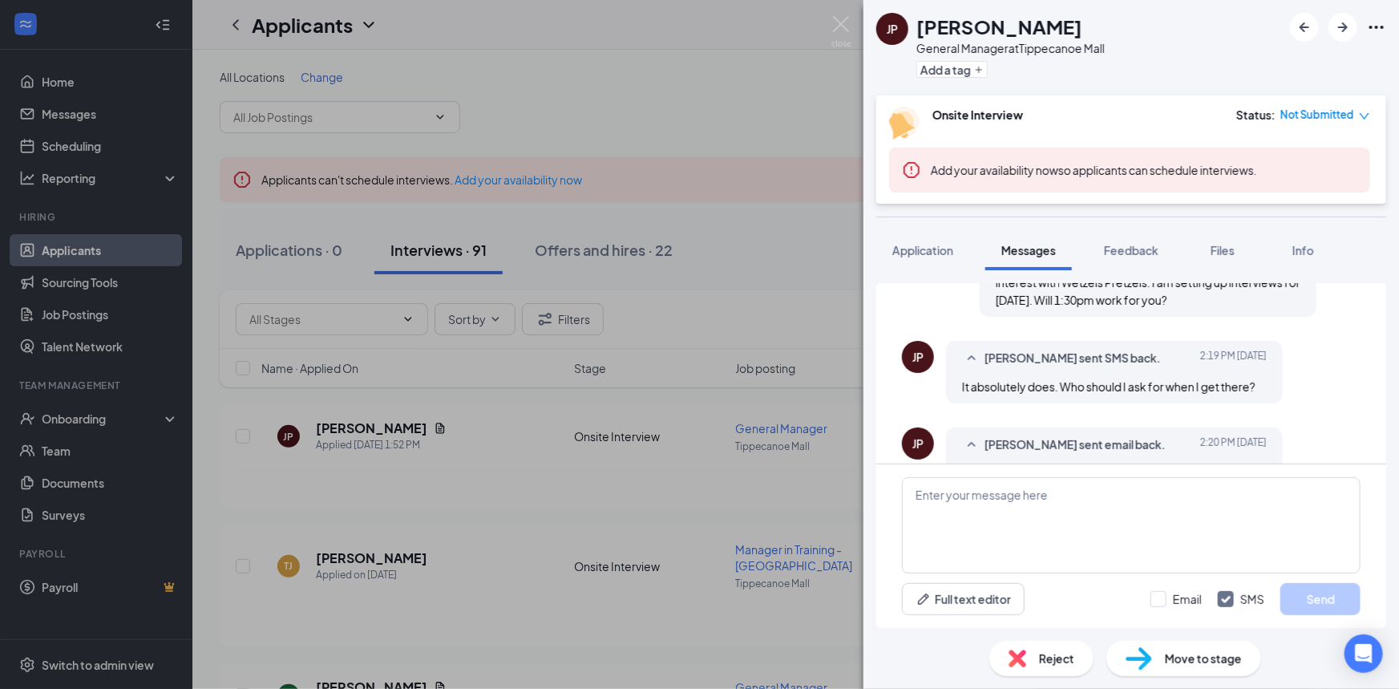
scroll to position [786, 0]
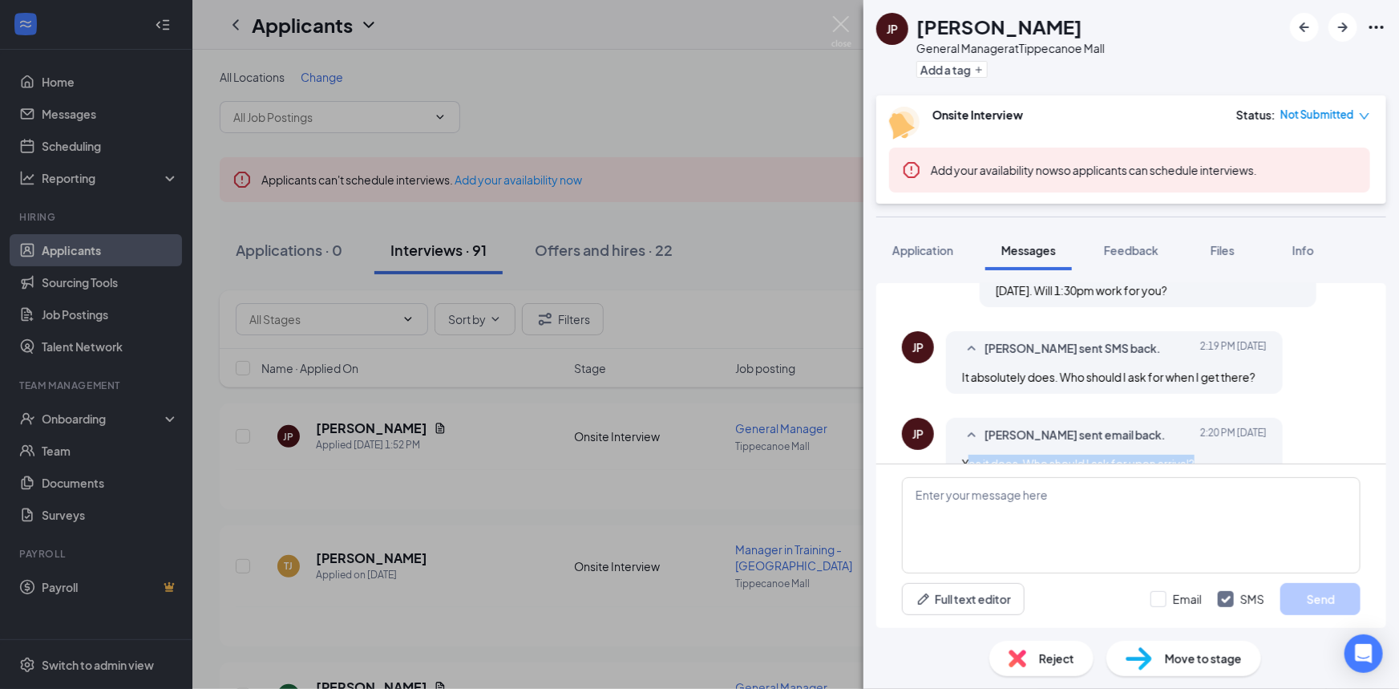
drag, startPoint x: 970, startPoint y: 434, endPoint x: 1218, endPoint y: 434, distance: 248.5
click at [1218, 455] on div "Yes it does. Who should I ask for upon arrival?" at bounding box center [1114, 464] width 305 height 18
click at [1237, 455] on div "Yes it does. Who should I ask for upon arrival?" at bounding box center [1114, 464] width 305 height 18
click at [1067, 525] on textarea at bounding box center [1131, 525] width 459 height 96
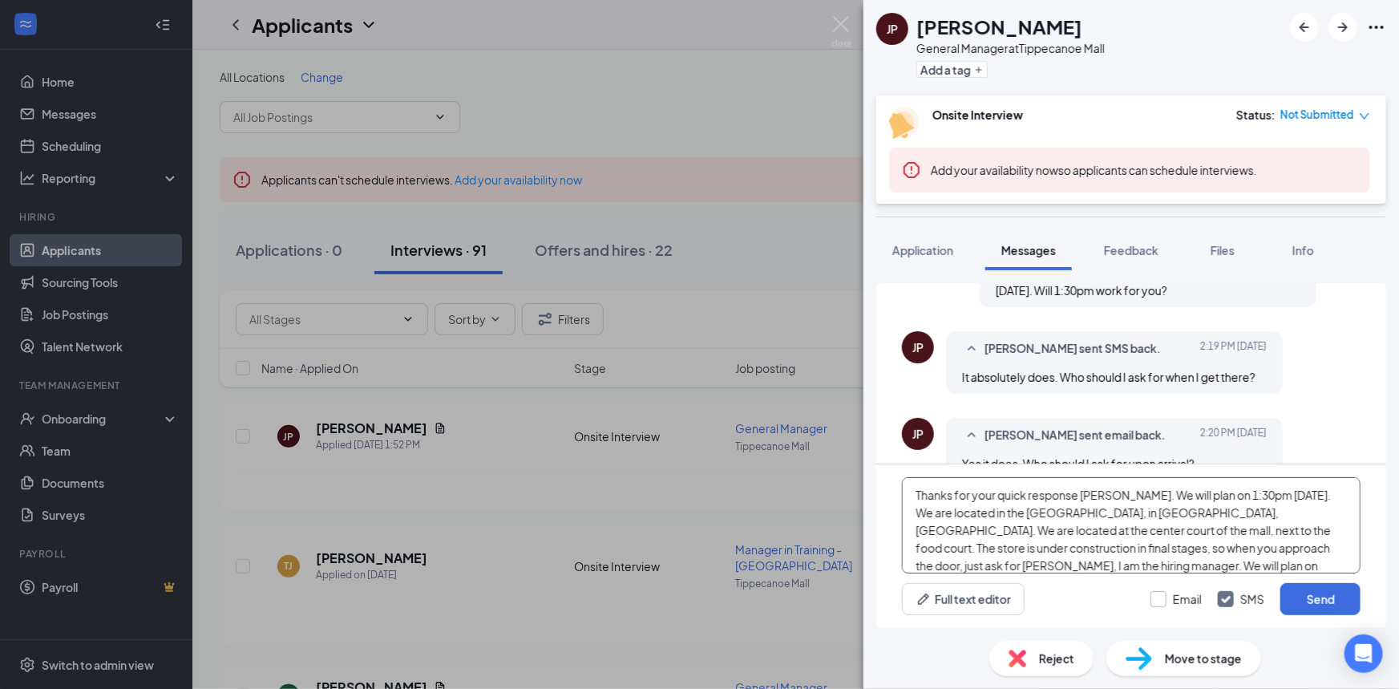
type textarea "Thanks for your quick response Jeff. We will plan on 1:30pm on Friday. We are l…"
click at [1161, 593] on input "Email" at bounding box center [1175, 599] width 51 height 16
checkbox input "true"
click at [1330, 589] on button "Send" at bounding box center [1320, 599] width 80 height 32
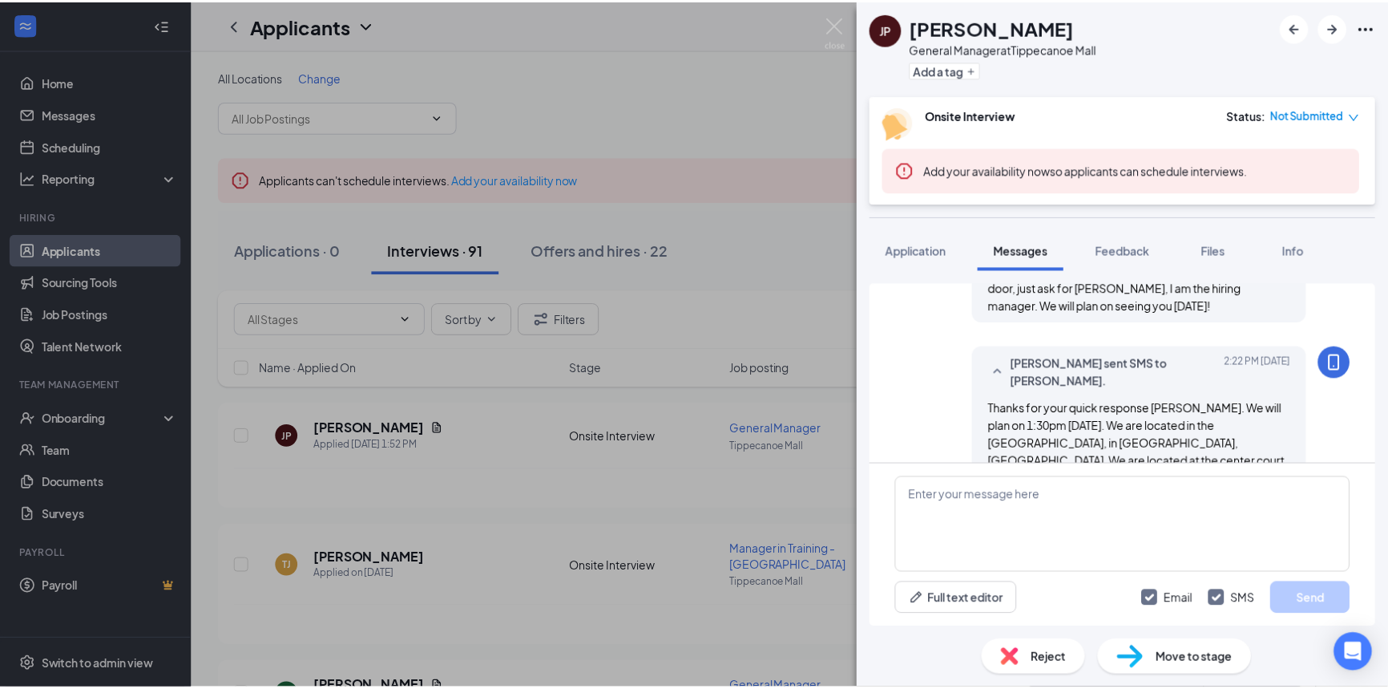
scroll to position [1170, 0]
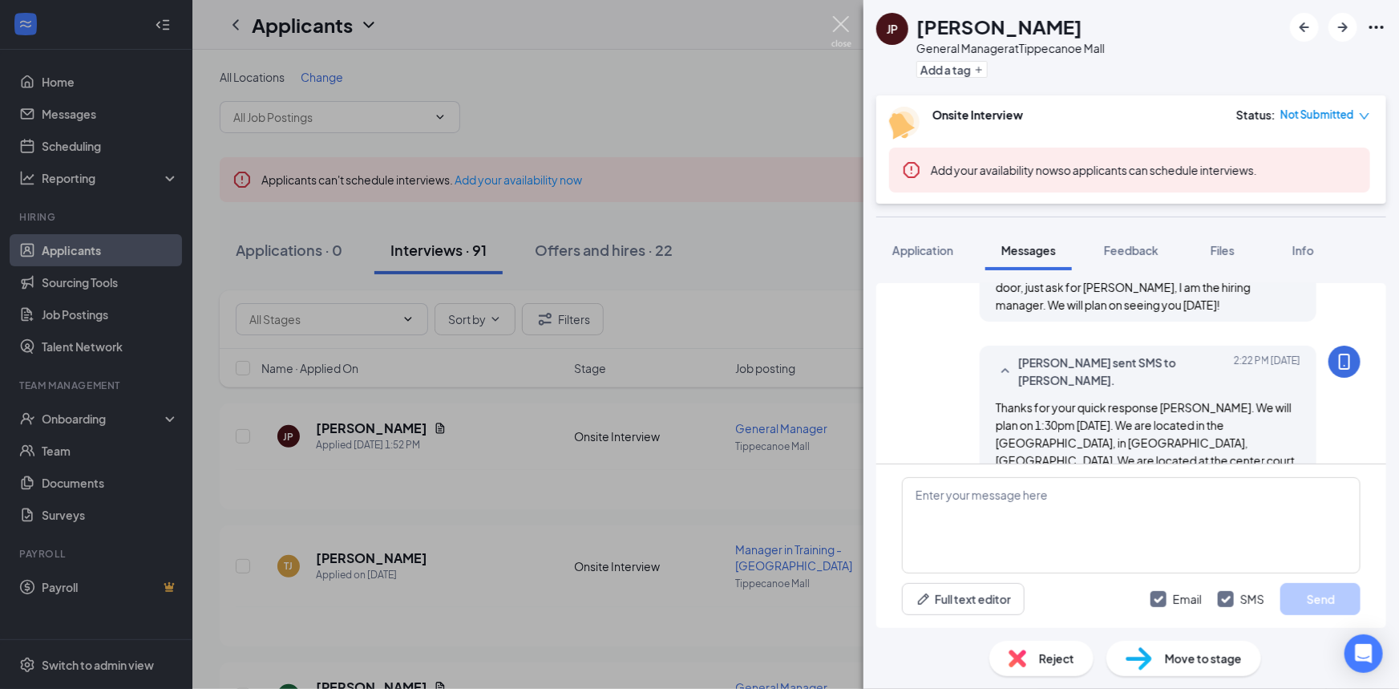
click at [840, 17] on img at bounding box center [841, 31] width 20 height 31
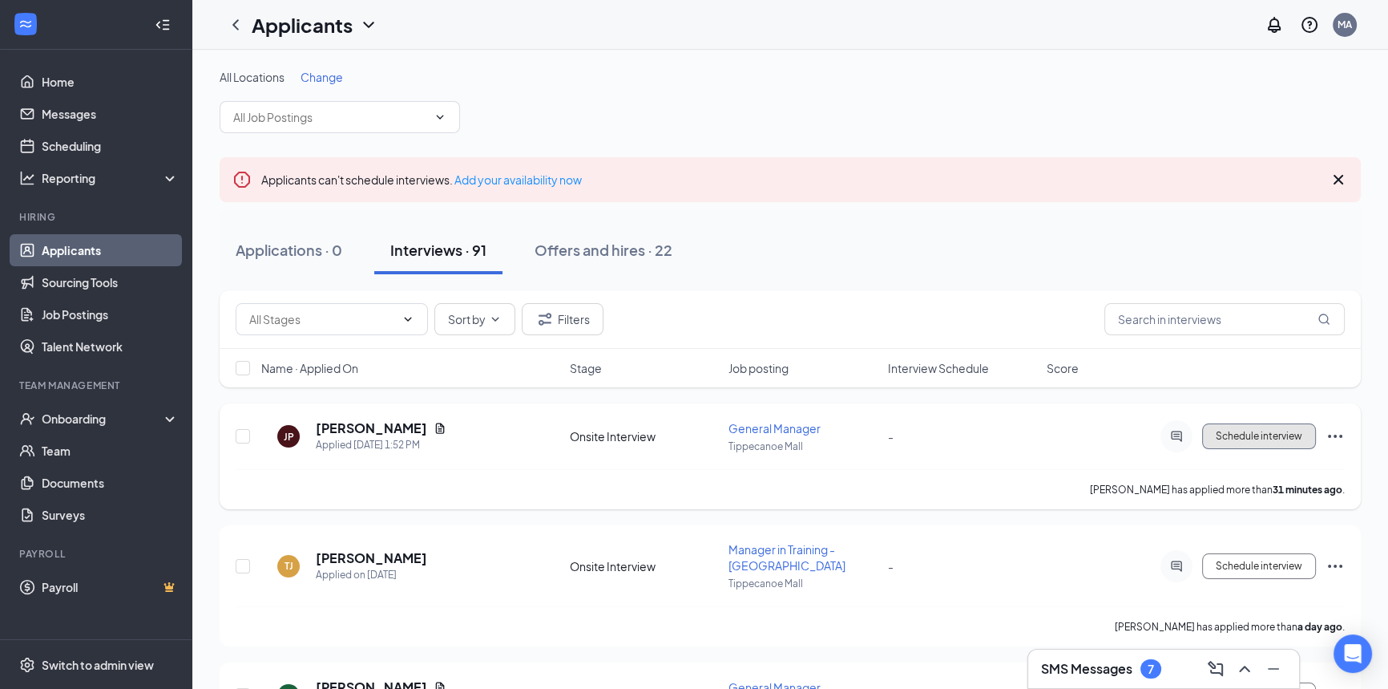
click at [1312, 442] on button "Schedule interview" at bounding box center [1259, 436] width 114 height 26
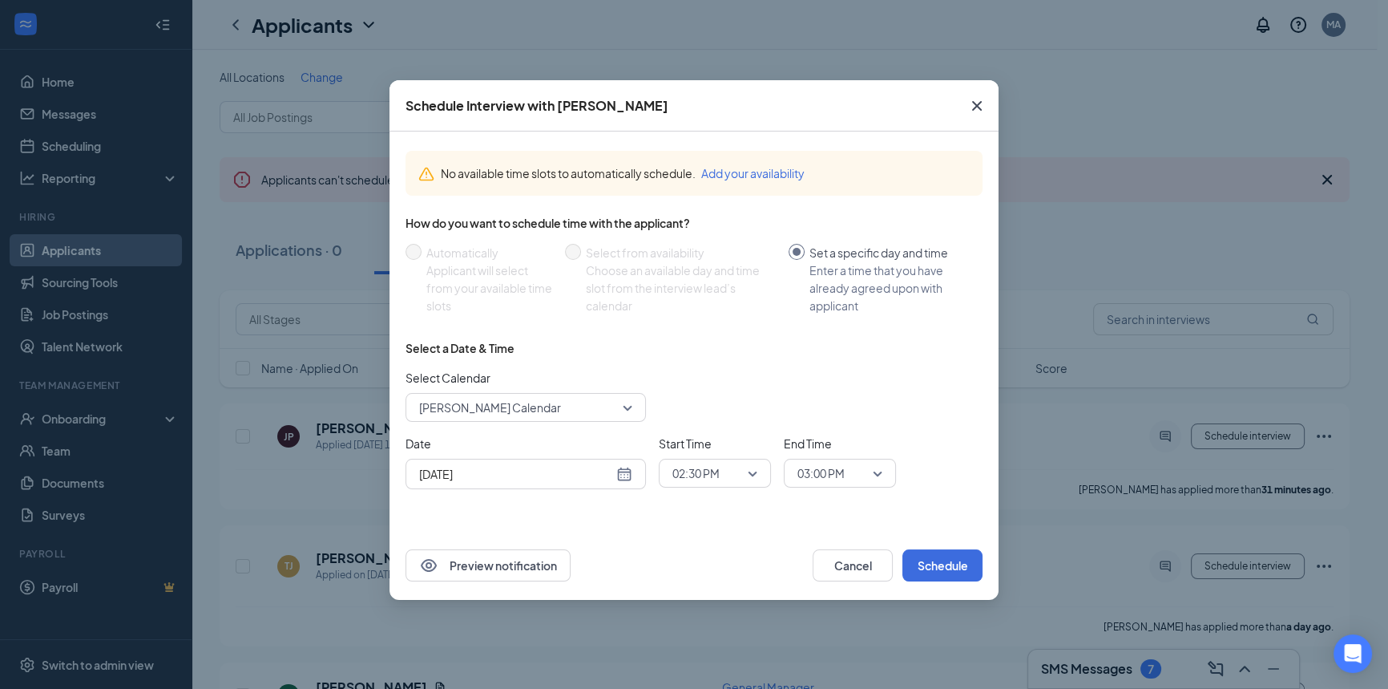
click at [622, 467] on div "Oct 15, 2025" at bounding box center [525, 474] width 213 height 18
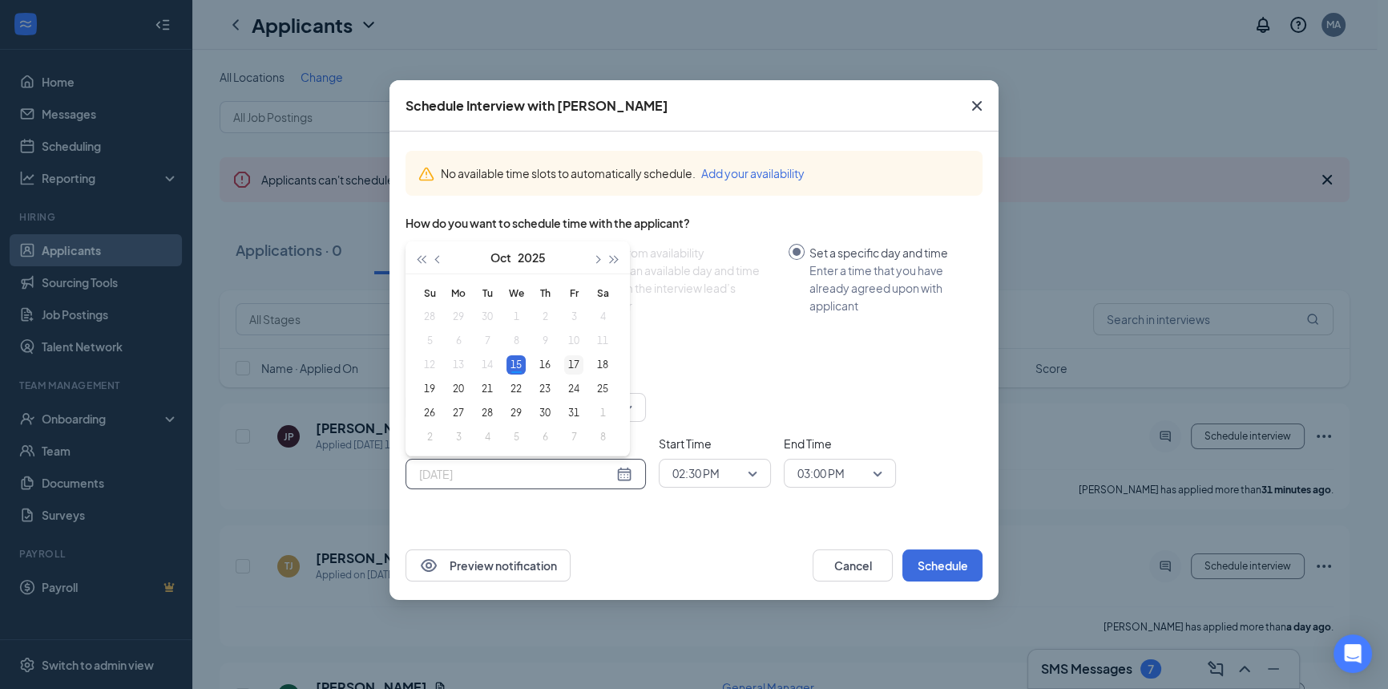
type input "Oct 17, 2025"
click at [569, 364] on div "17" at bounding box center [573, 364] width 19 height 19
click at [717, 477] on span "02:30 PM" at bounding box center [696, 473] width 47 height 24
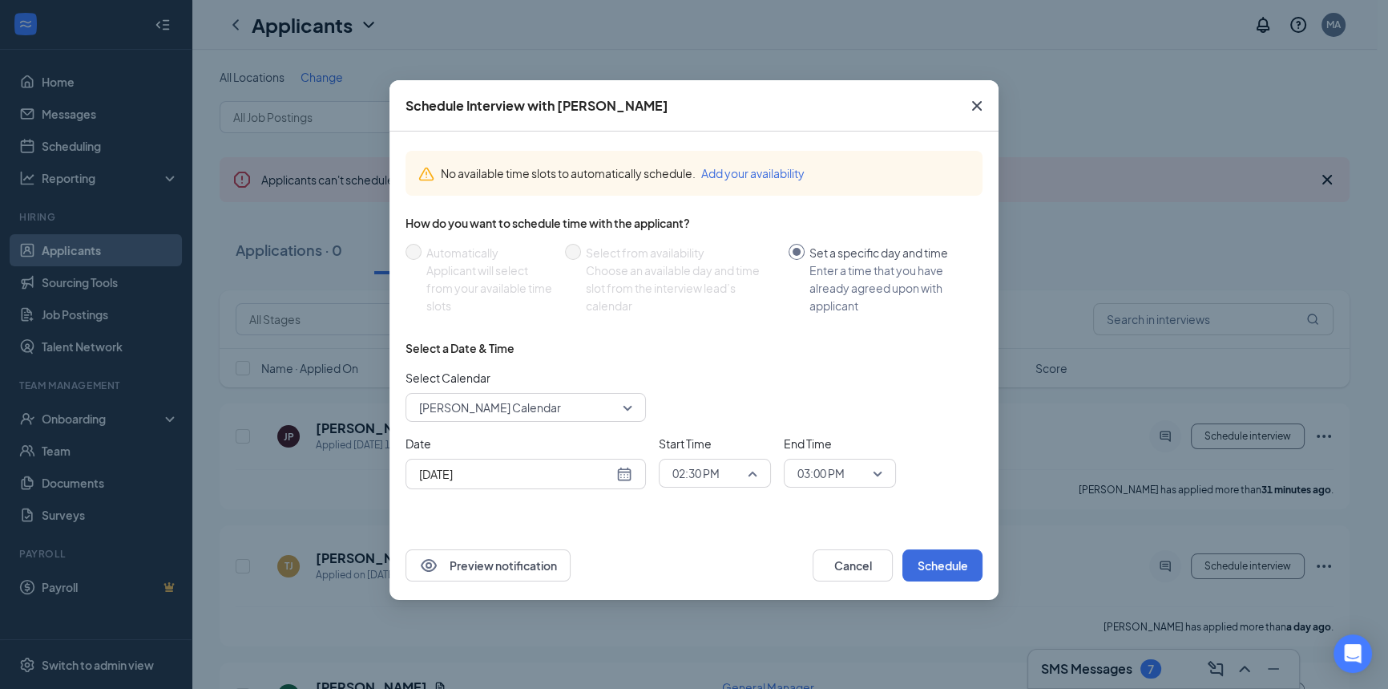
scroll to position [1972, 0]
click at [700, 281] on span "01:30 PM" at bounding box center [695, 282] width 47 height 18
click at [860, 461] on span "03:00 PM" at bounding box center [833, 473] width 71 height 24
click at [828, 317] on span "01:45 PM" at bounding box center [820, 319] width 47 height 18
click at [938, 568] on button "Schedule" at bounding box center [943, 565] width 80 height 32
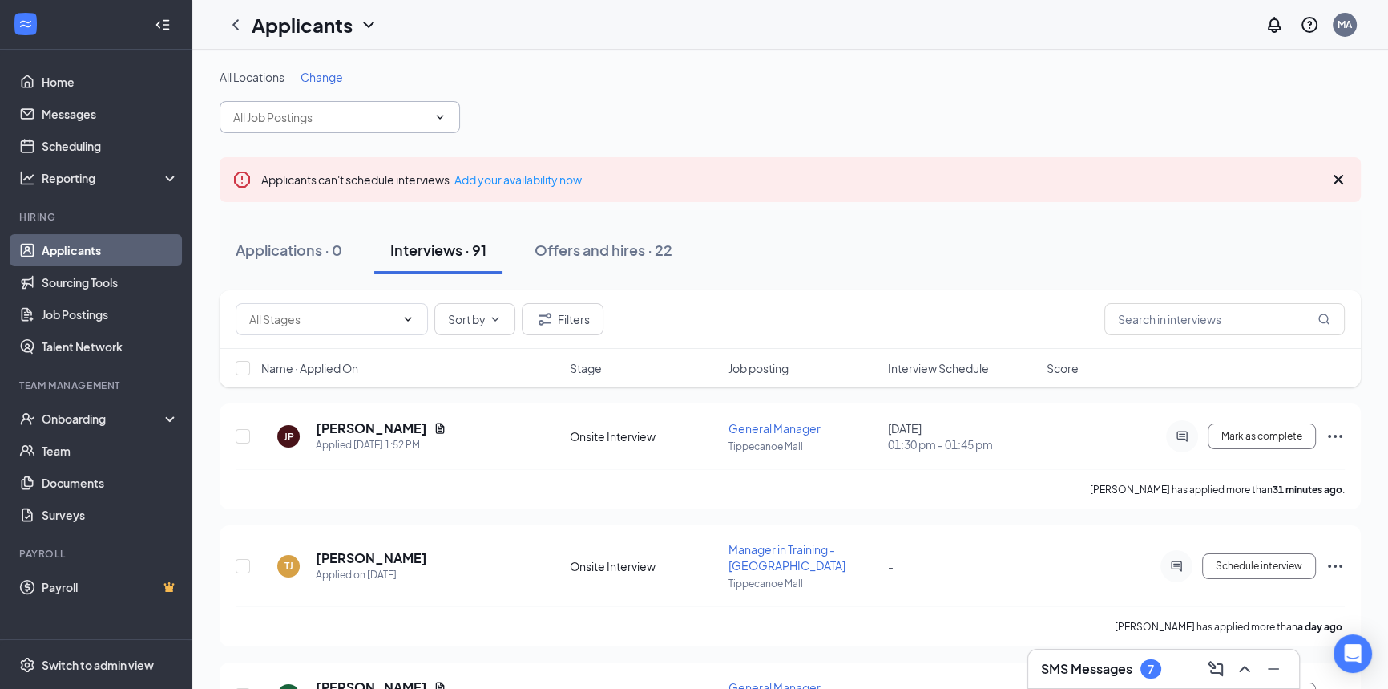
click at [275, 122] on input "text" at bounding box center [330, 117] width 194 height 18
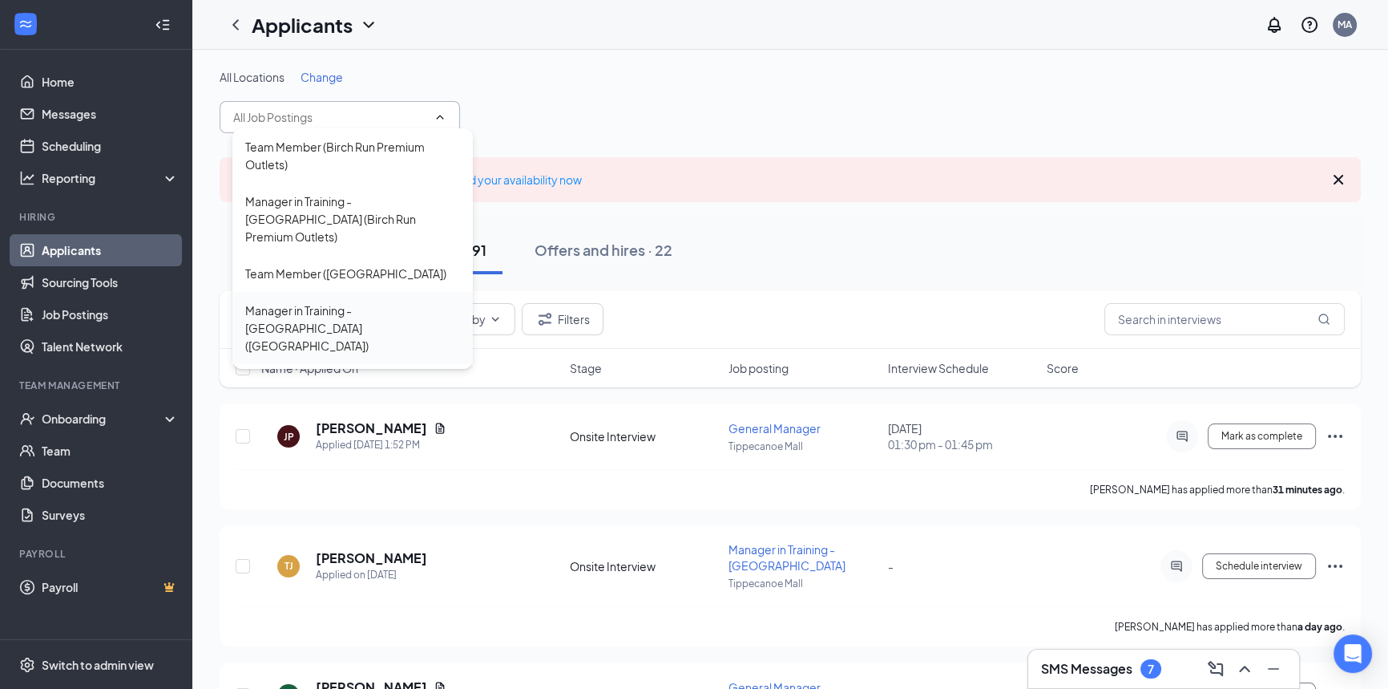
scroll to position [323, 0]
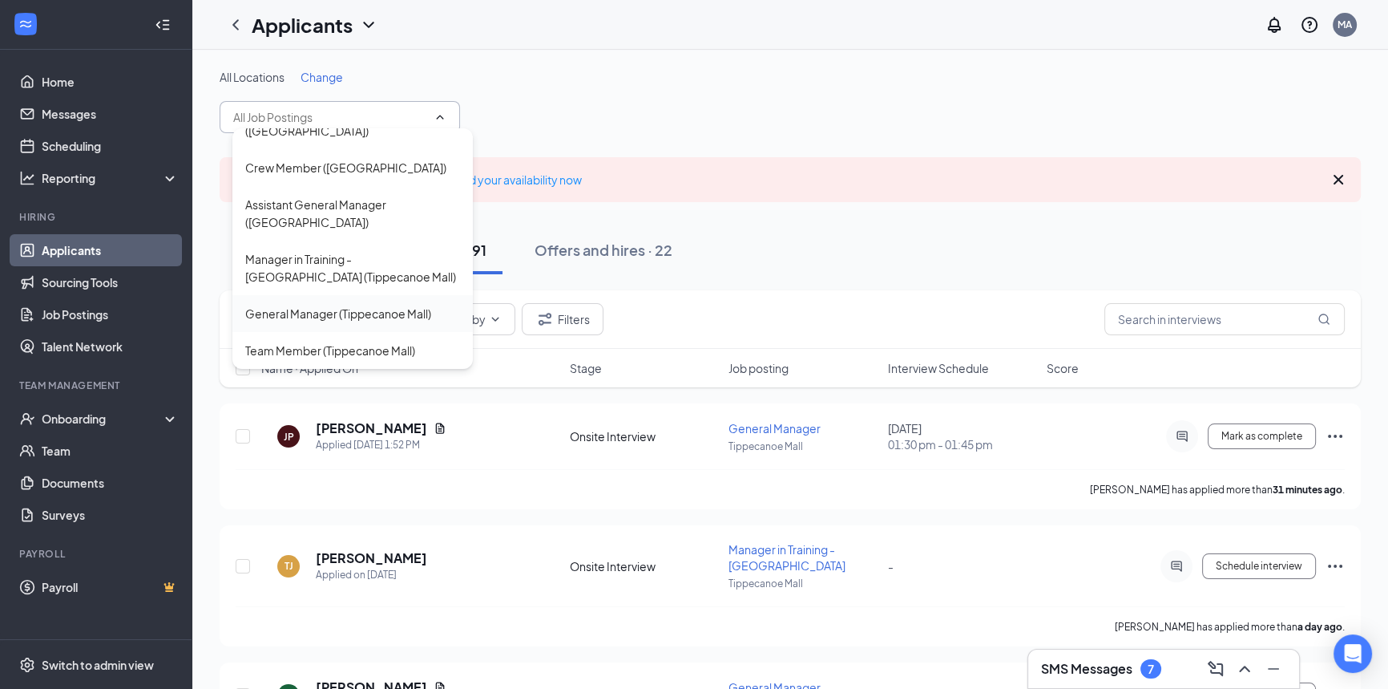
click at [309, 325] on div "General Manager (Tippecanoe Mall)" at bounding box center [352, 313] width 240 height 37
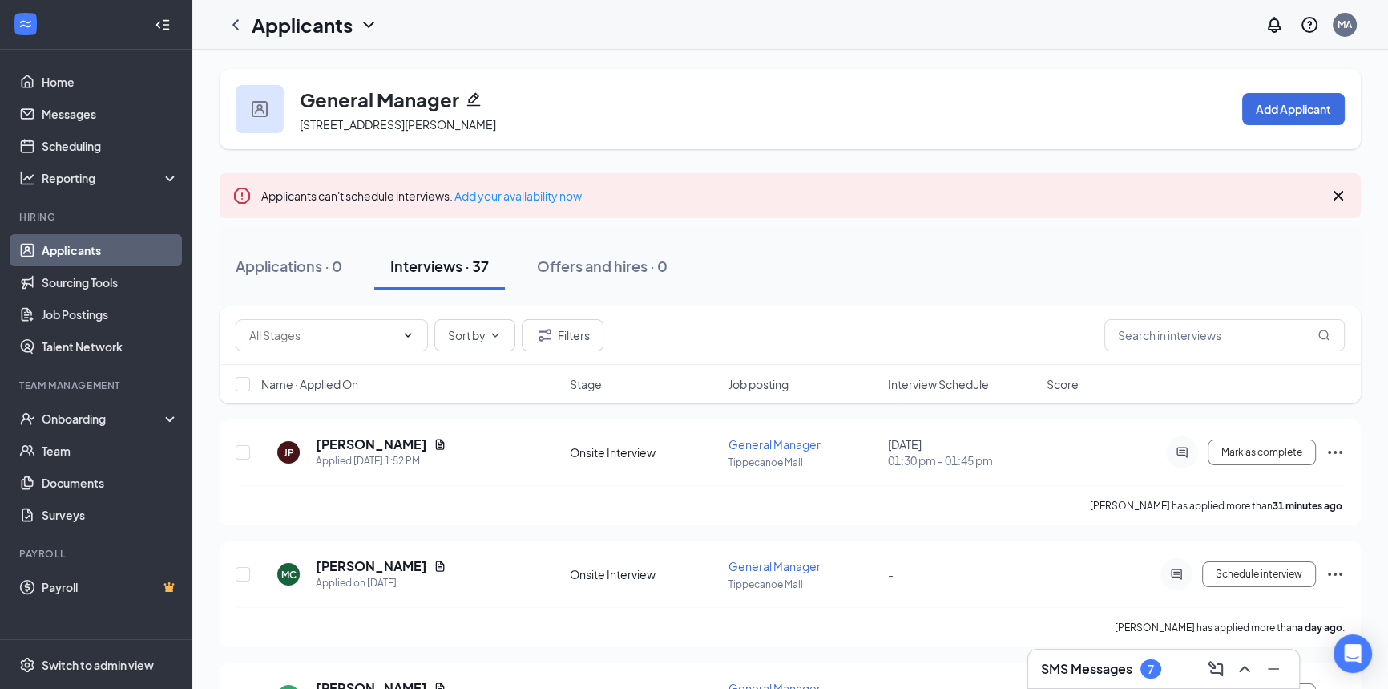
click at [1042, 311] on div "Sort by Filters" at bounding box center [791, 335] width 1142 height 59
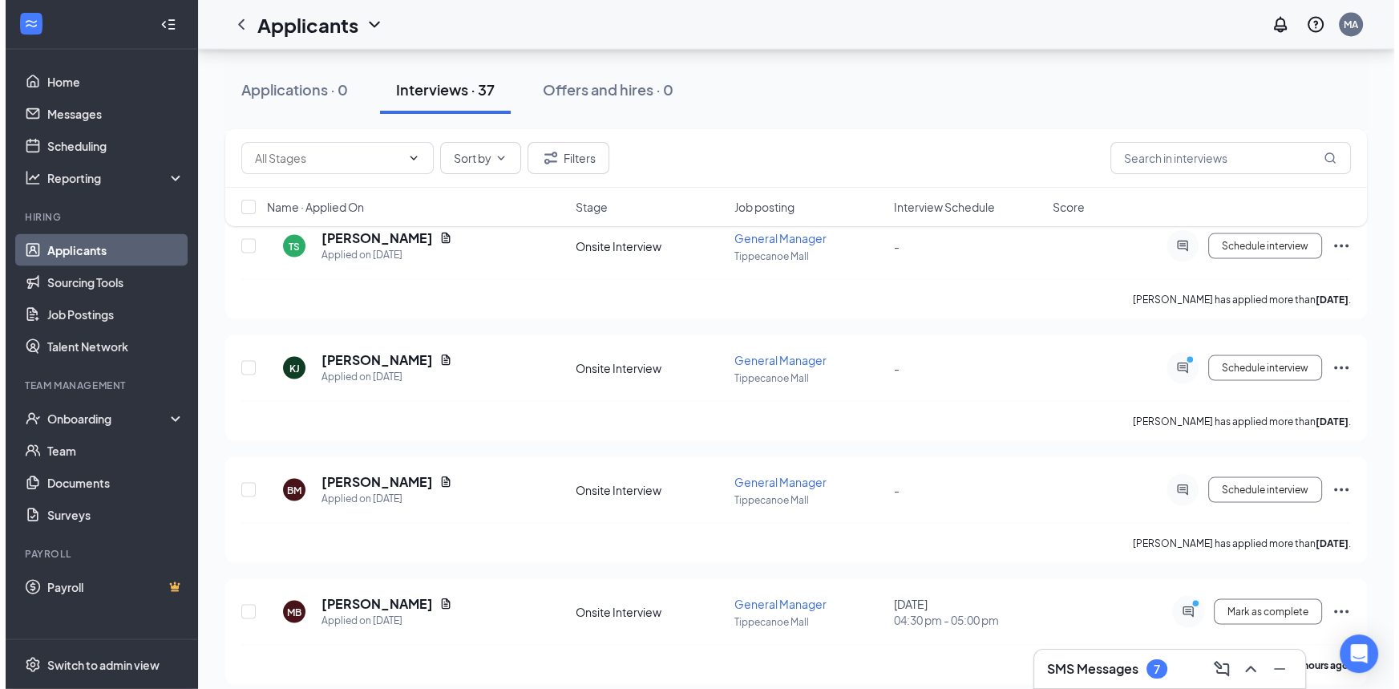
scroll to position [3862, 0]
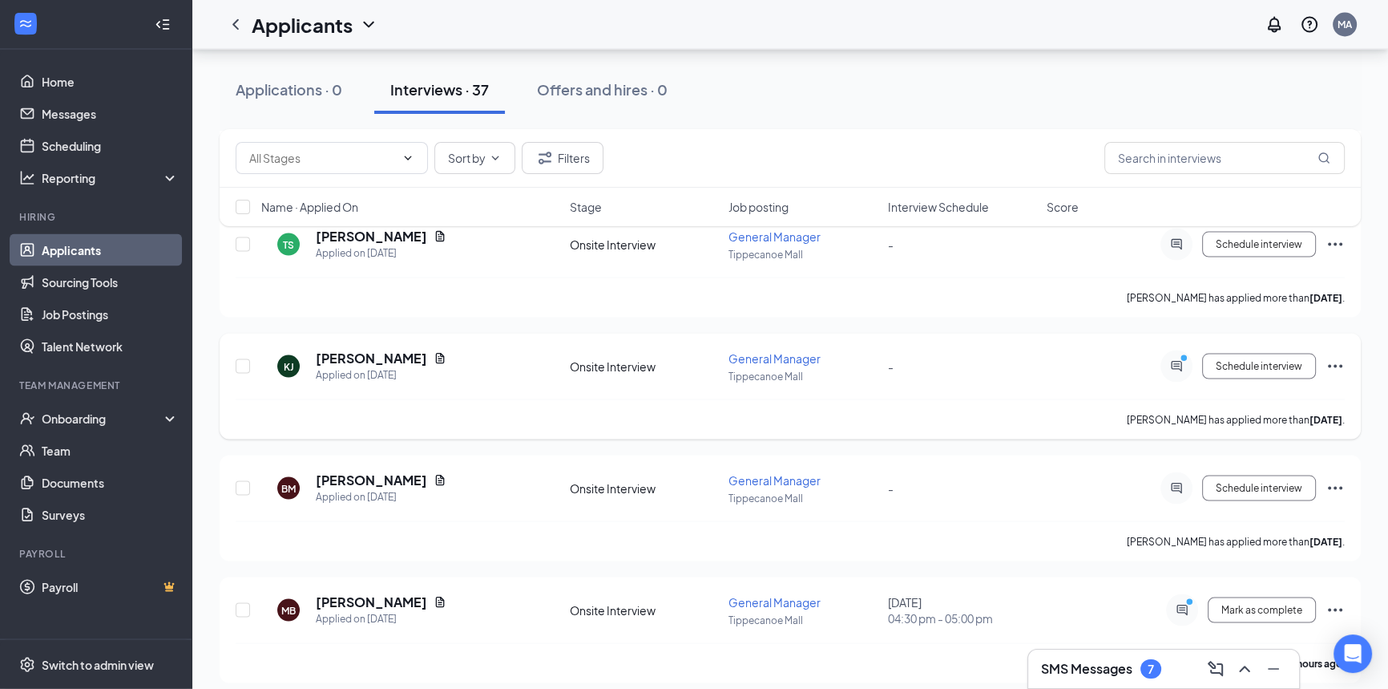
click at [1168, 356] on div at bounding box center [1177, 366] width 32 height 32
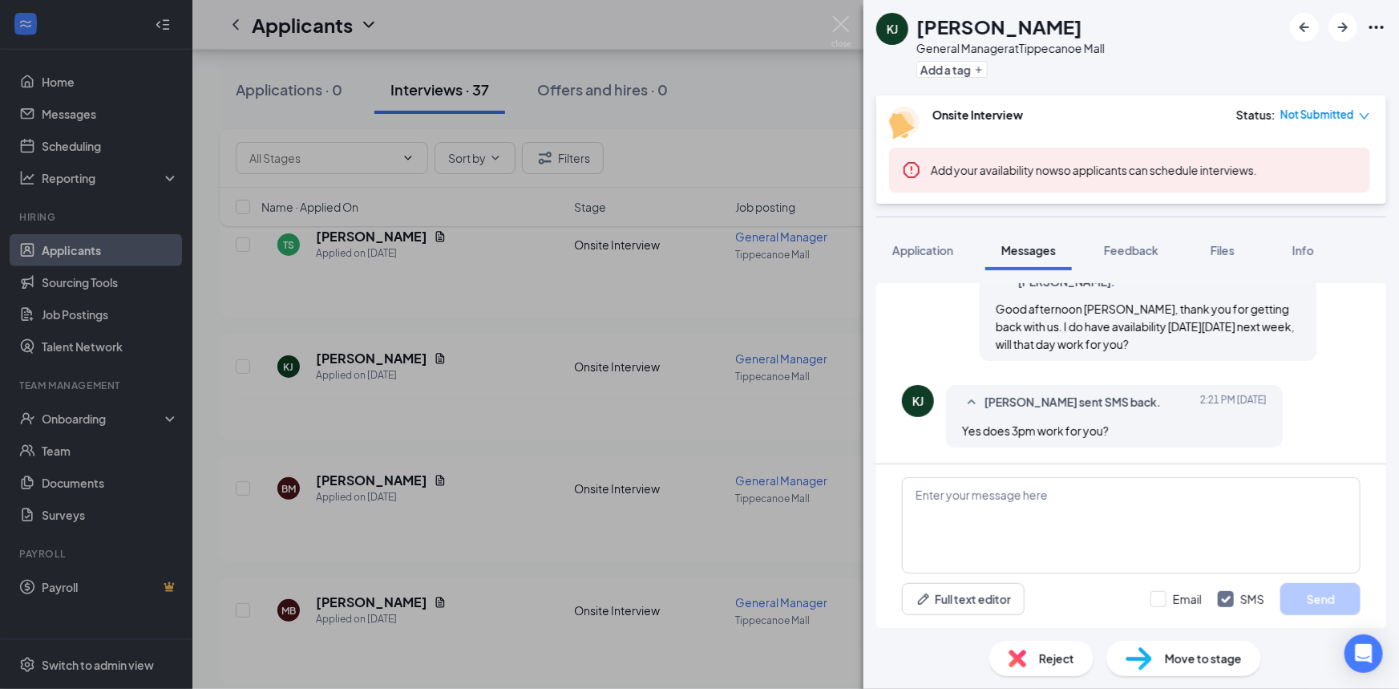
scroll to position [1002, 0]
click at [1078, 500] on textarea at bounding box center [1131, 525] width 459 height 96
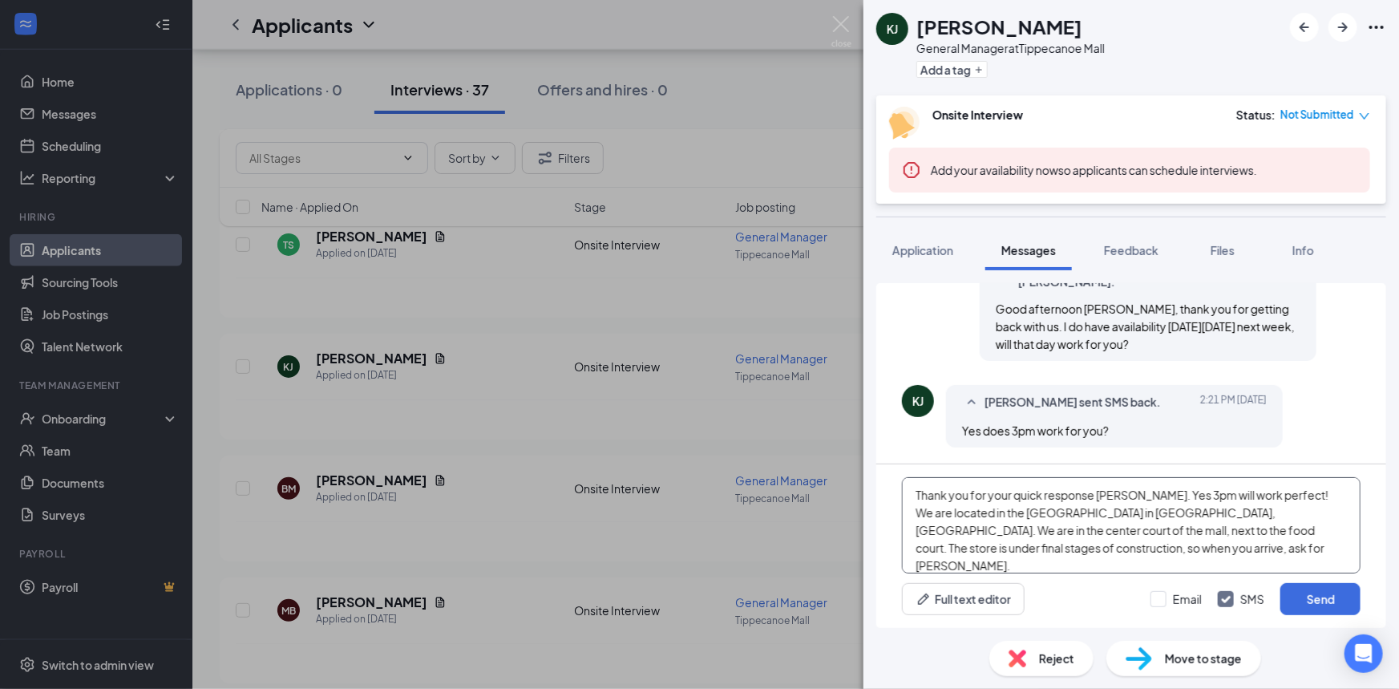
click at [1320, 531] on textarea "Thank you for your quick response Katherine. Yes 3pm will work perfect! We are …" at bounding box center [1131, 525] width 459 height 96
click at [1049, 546] on textarea "Thank you for your quick response Katherine. Yes 3pm will work perfect! We are …" at bounding box center [1131, 525] width 459 height 96
type textarea "Thank you for your quick response Katherine. Yes 3pm will work perfect! We are …"
click at [1154, 602] on input "Email" at bounding box center [1175, 599] width 51 height 16
checkbox input "true"
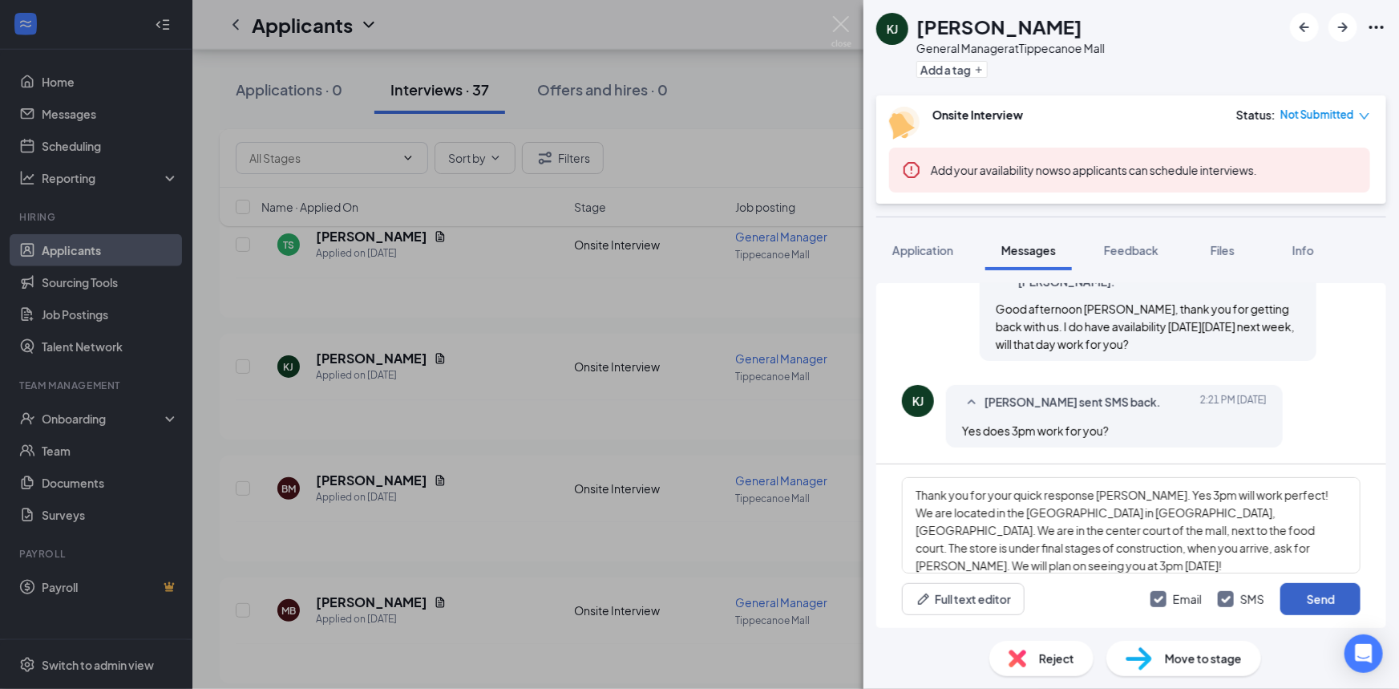
click at [1307, 601] on button "Send" at bounding box center [1320, 599] width 80 height 32
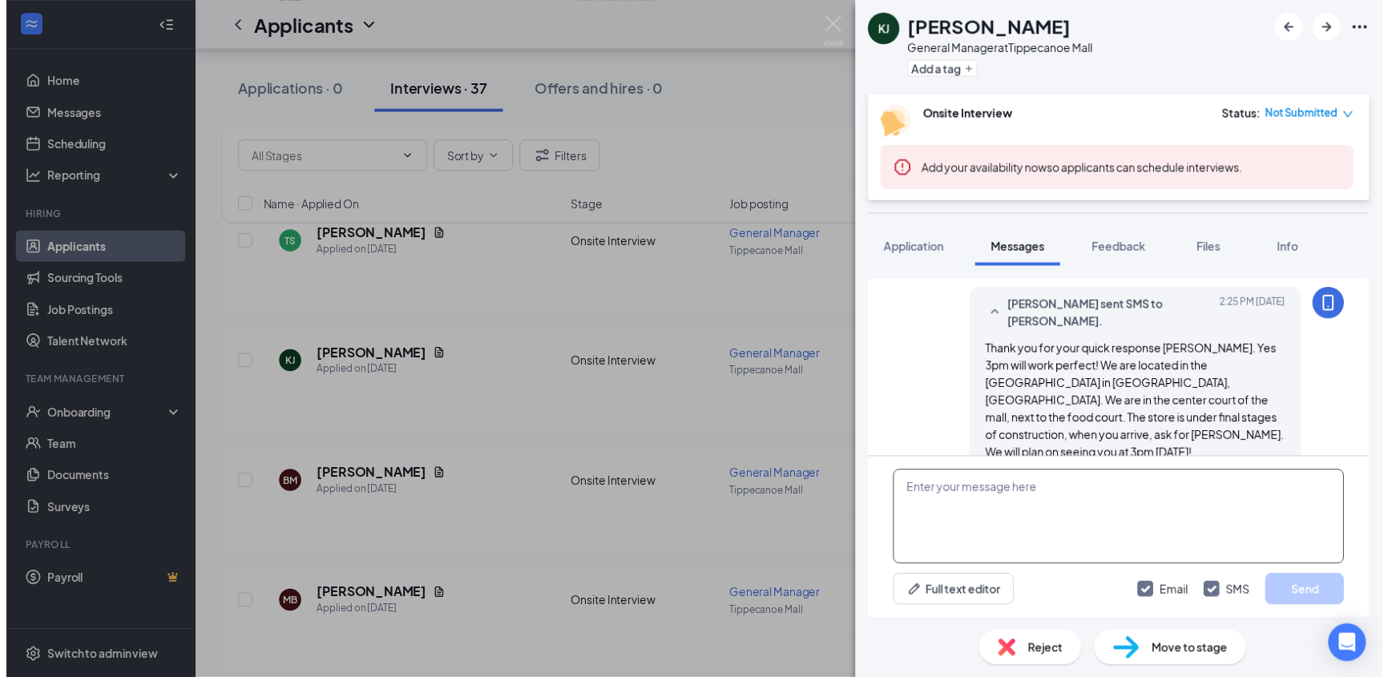
scroll to position [1384, 0]
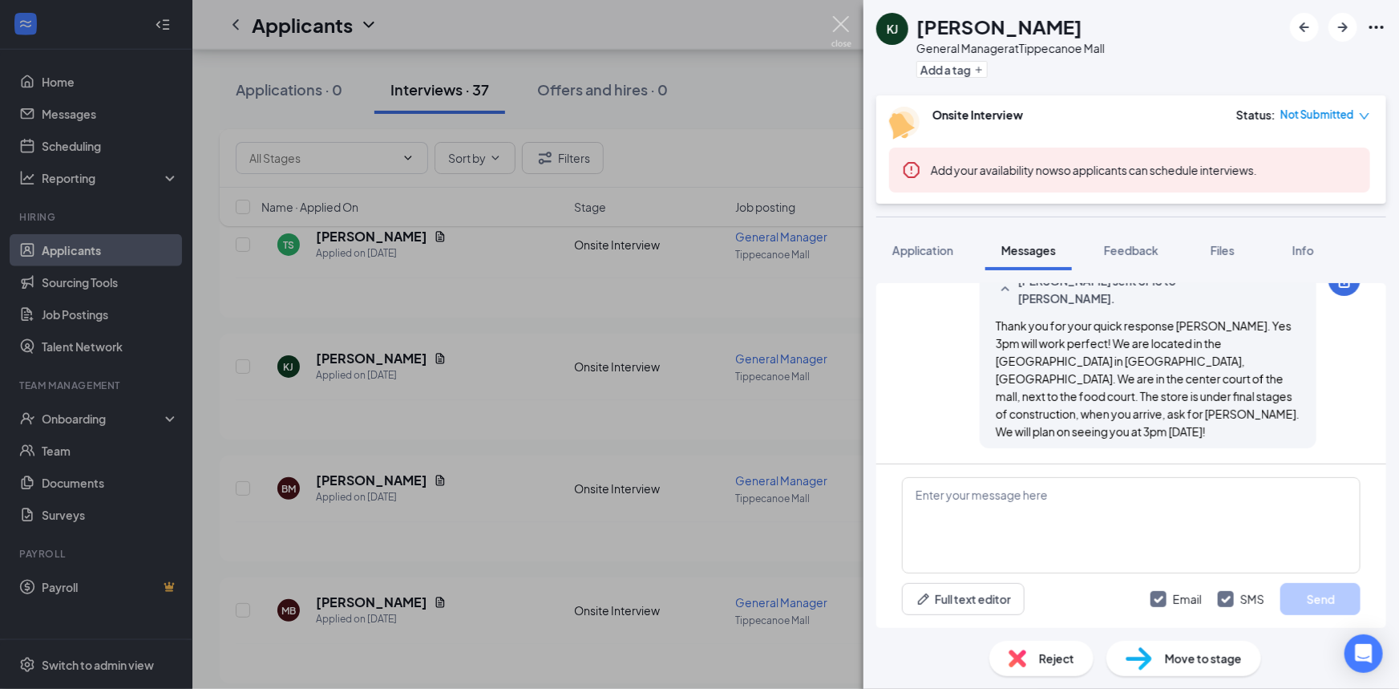
click at [840, 26] on img at bounding box center [841, 31] width 20 height 31
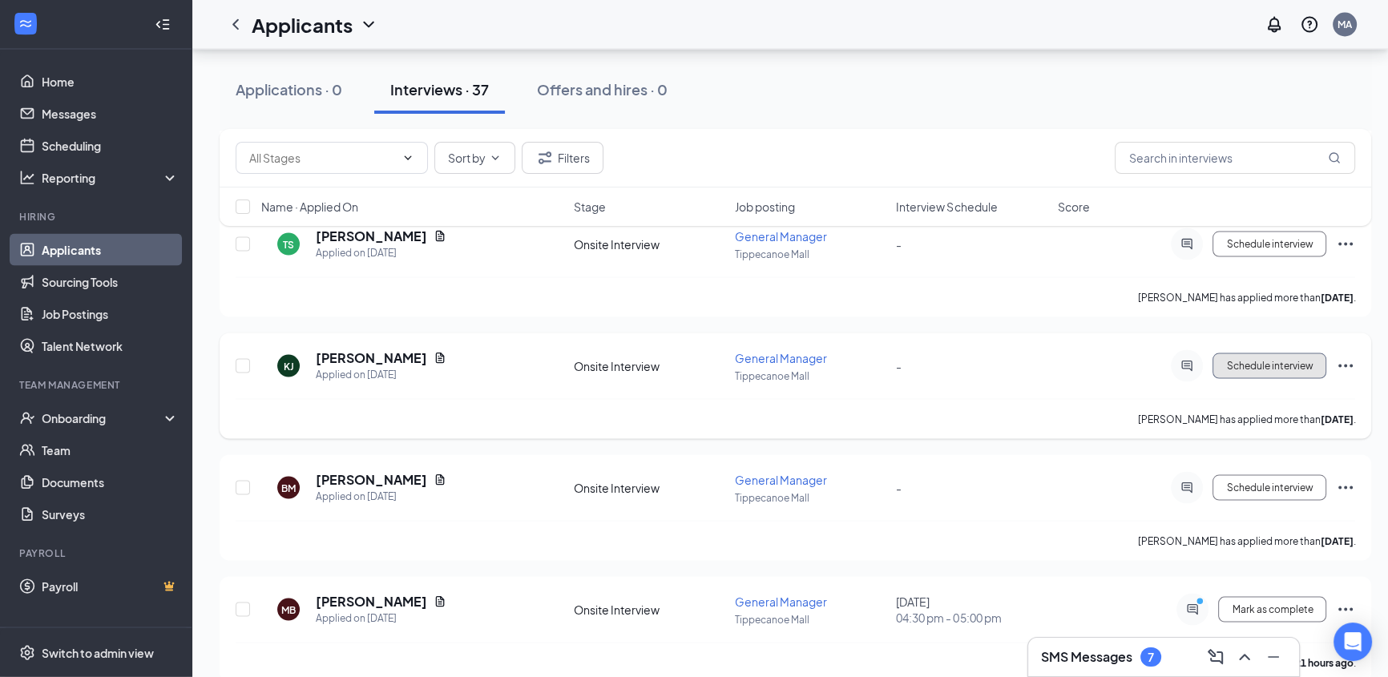
click at [1261, 357] on button "Schedule interview" at bounding box center [1270, 367] width 114 height 26
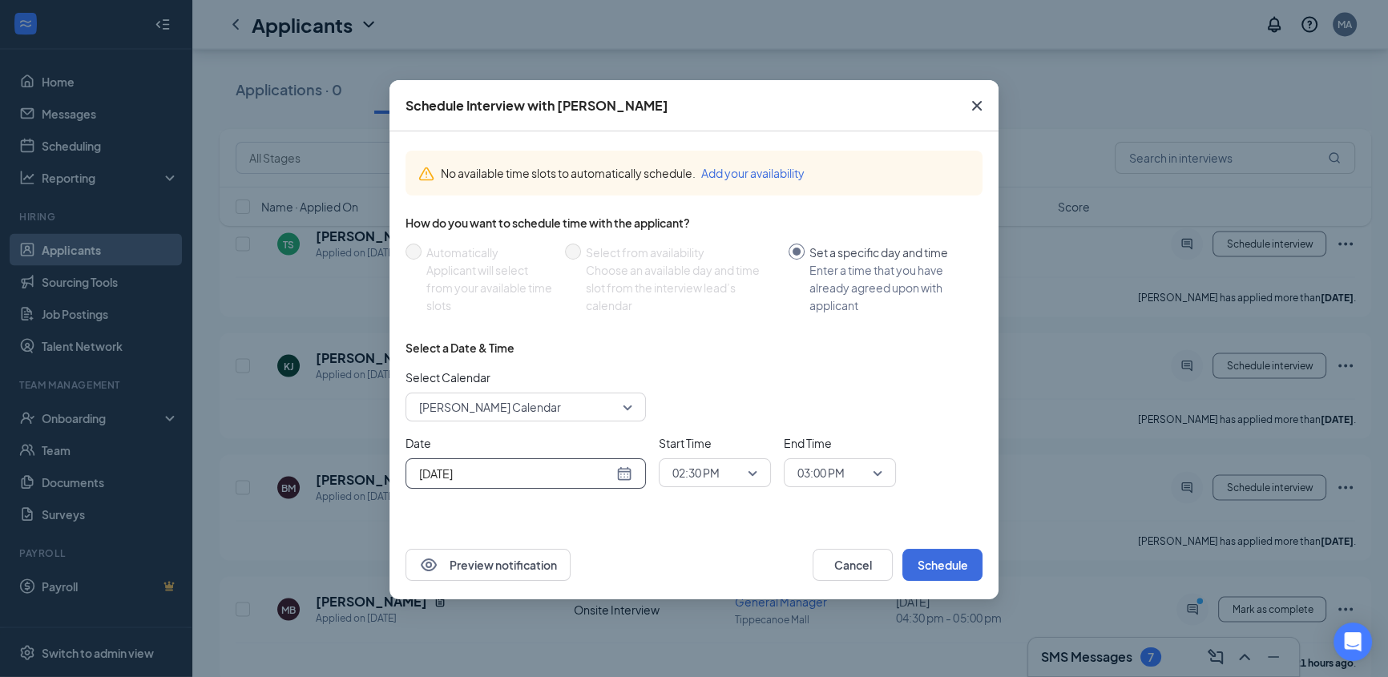
click at [626, 473] on div "Oct 15, 2025" at bounding box center [525, 474] width 213 height 18
type input "Oct 21, 2025"
click at [483, 395] on div "21" at bounding box center [487, 388] width 19 height 19
click at [695, 473] on span "02:30 PM" at bounding box center [696, 473] width 47 height 24
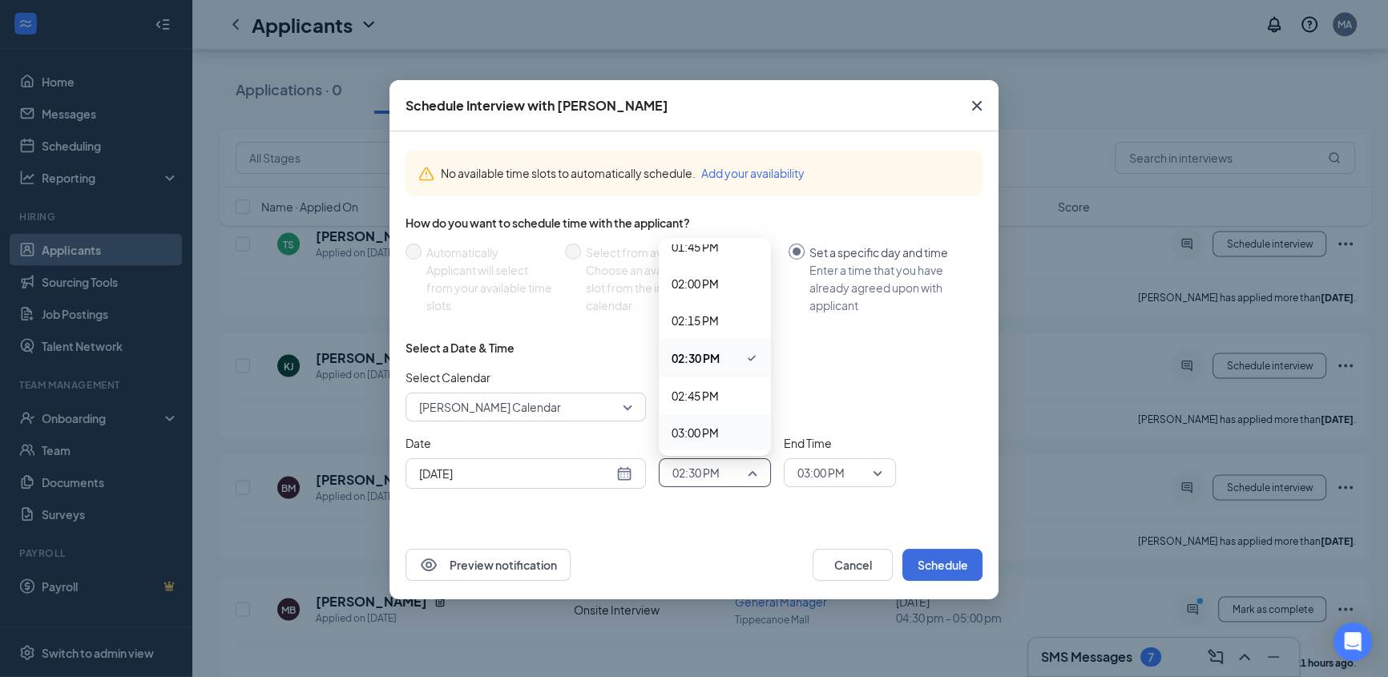
click at [691, 424] on span "03:00 PM" at bounding box center [695, 433] width 47 height 18
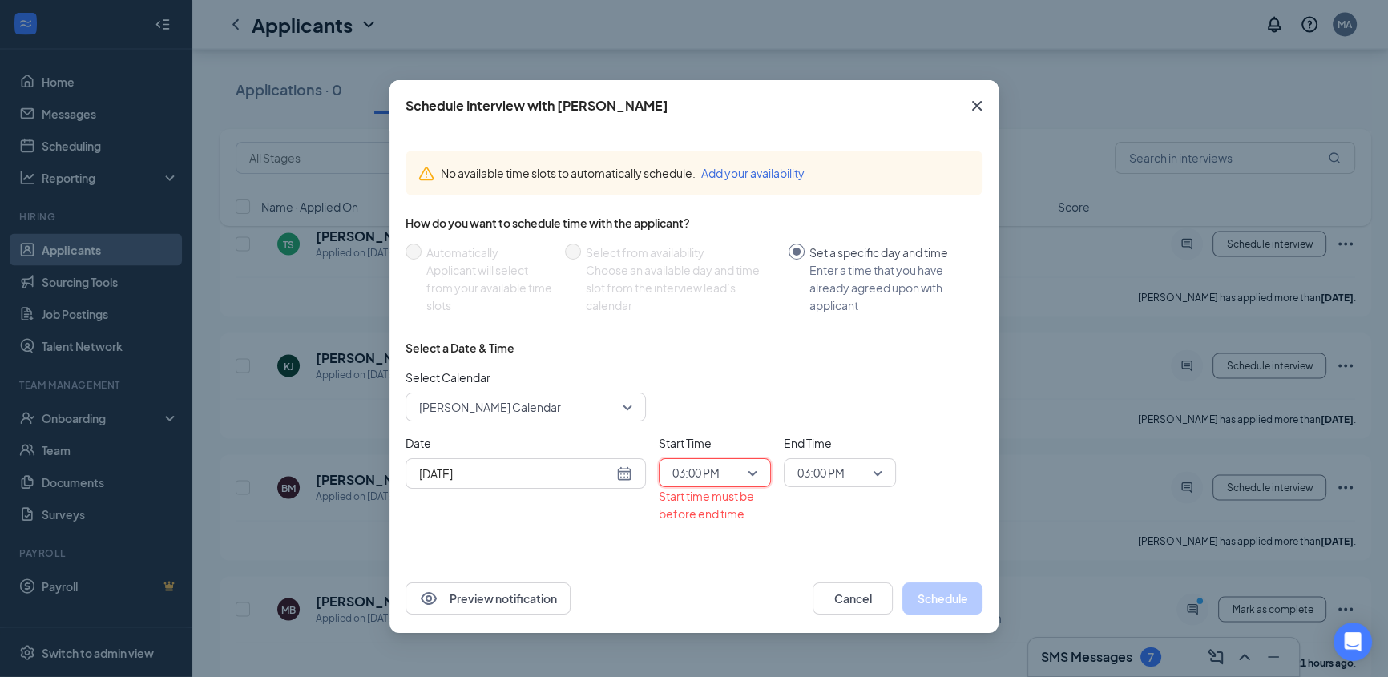
click at [833, 473] on span "03:00 PM" at bounding box center [821, 473] width 47 height 24
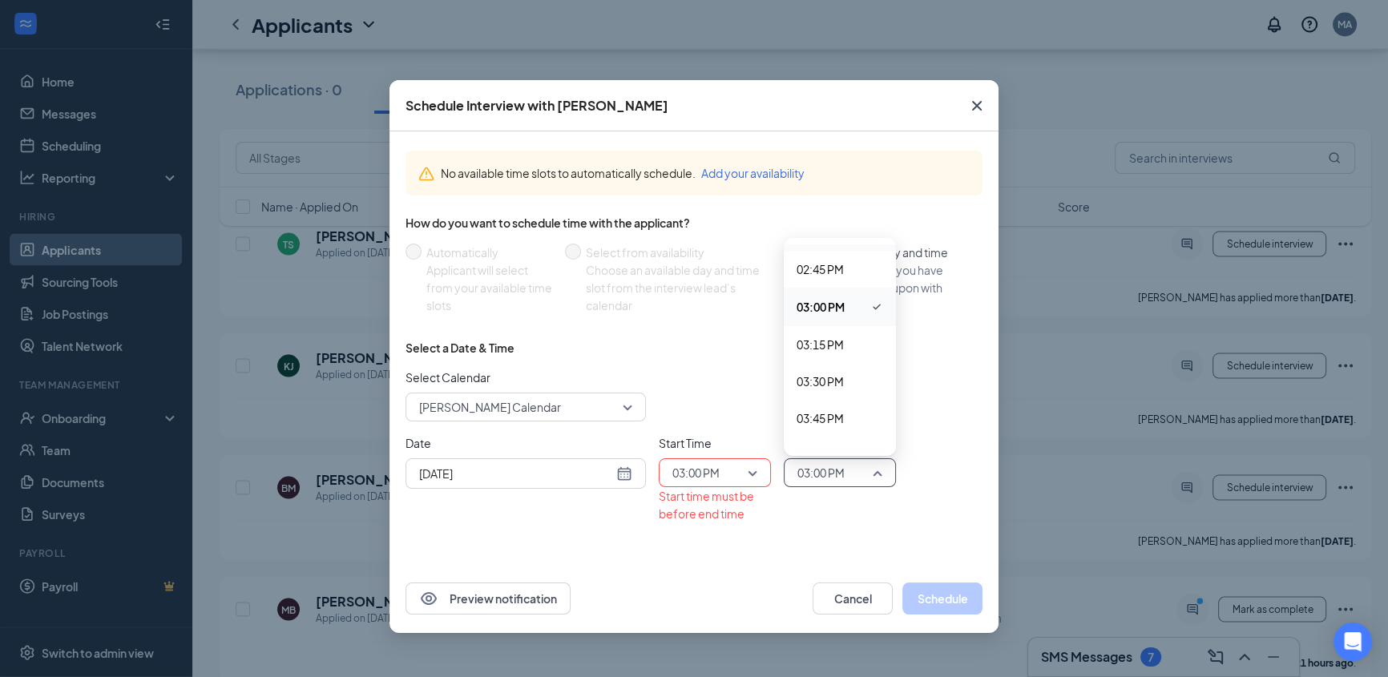
scroll to position [2191, 0]
click at [803, 366] on span "03:30 PM" at bounding box center [820, 360] width 47 height 18
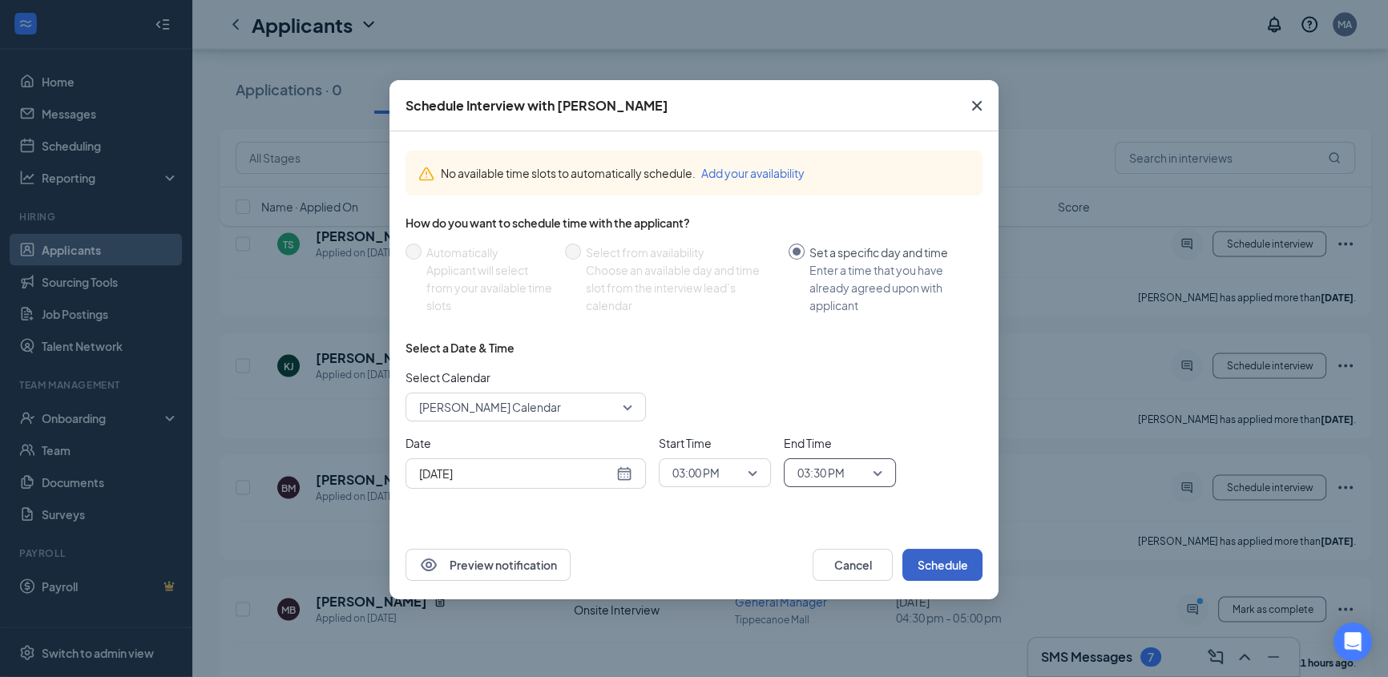
click at [930, 561] on button "Schedule" at bounding box center [943, 565] width 80 height 32
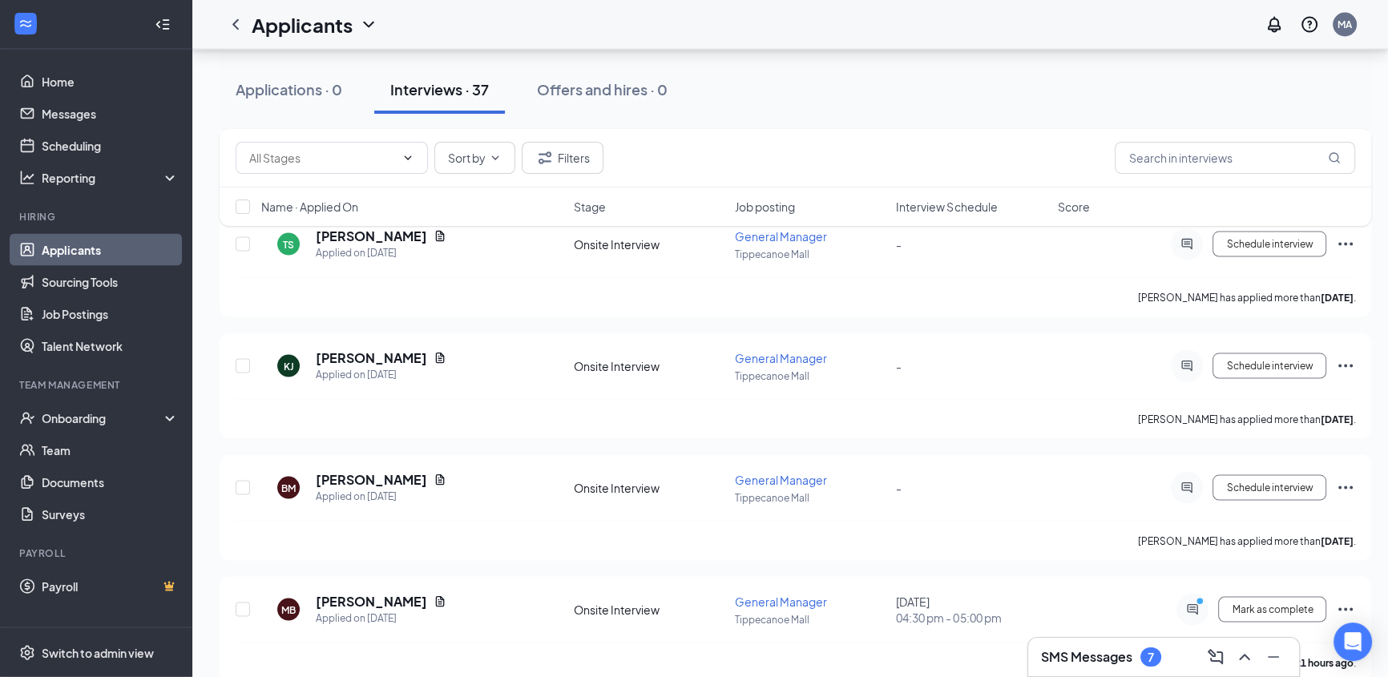
click at [1105, 650] on h3 "SMS Messages" at bounding box center [1086, 658] width 91 height 18
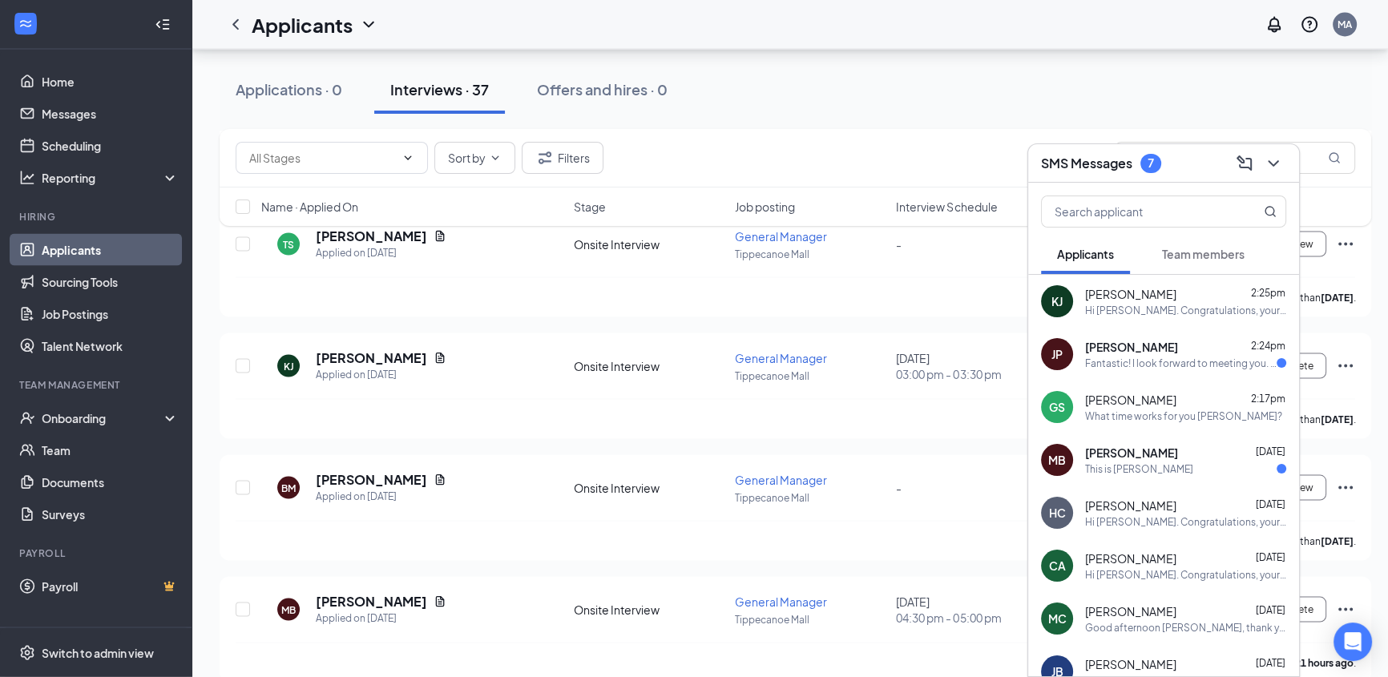
click at [1114, 352] on span "Jeff Parthun" at bounding box center [1131, 347] width 93 height 16
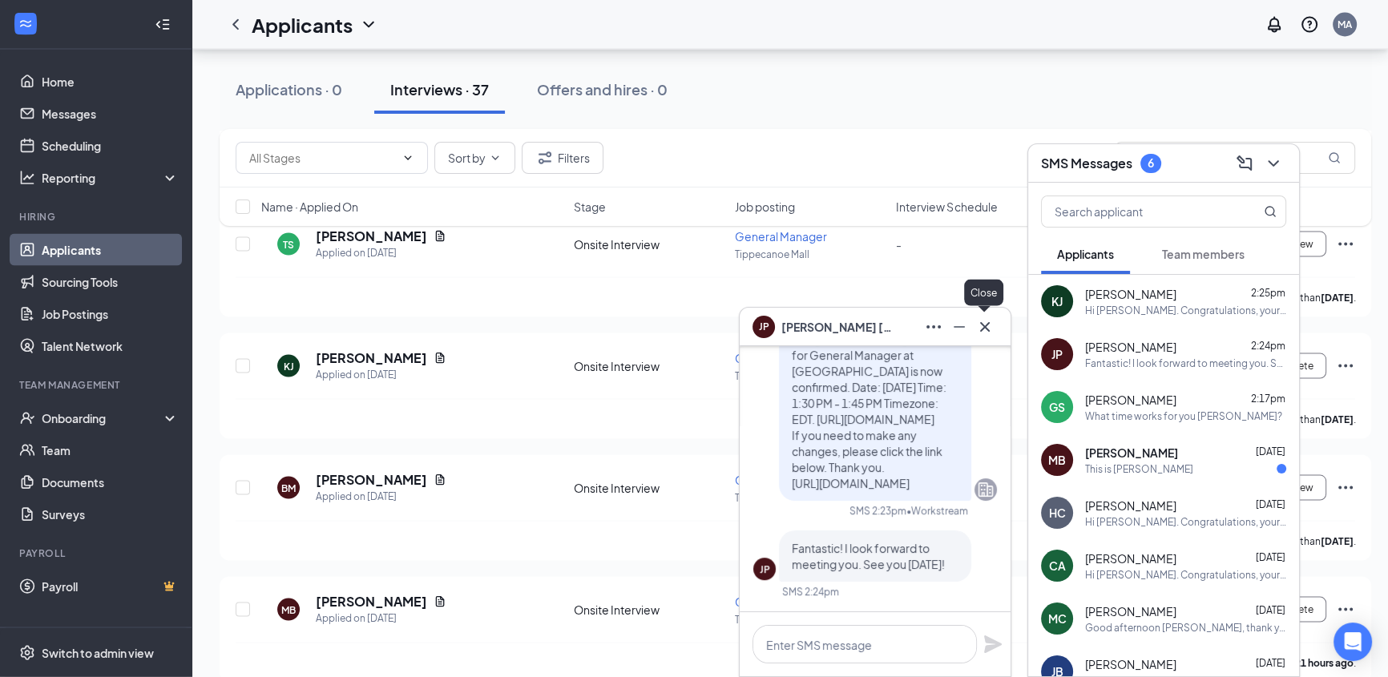
click at [978, 325] on icon "Cross" at bounding box center [985, 326] width 19 height 19
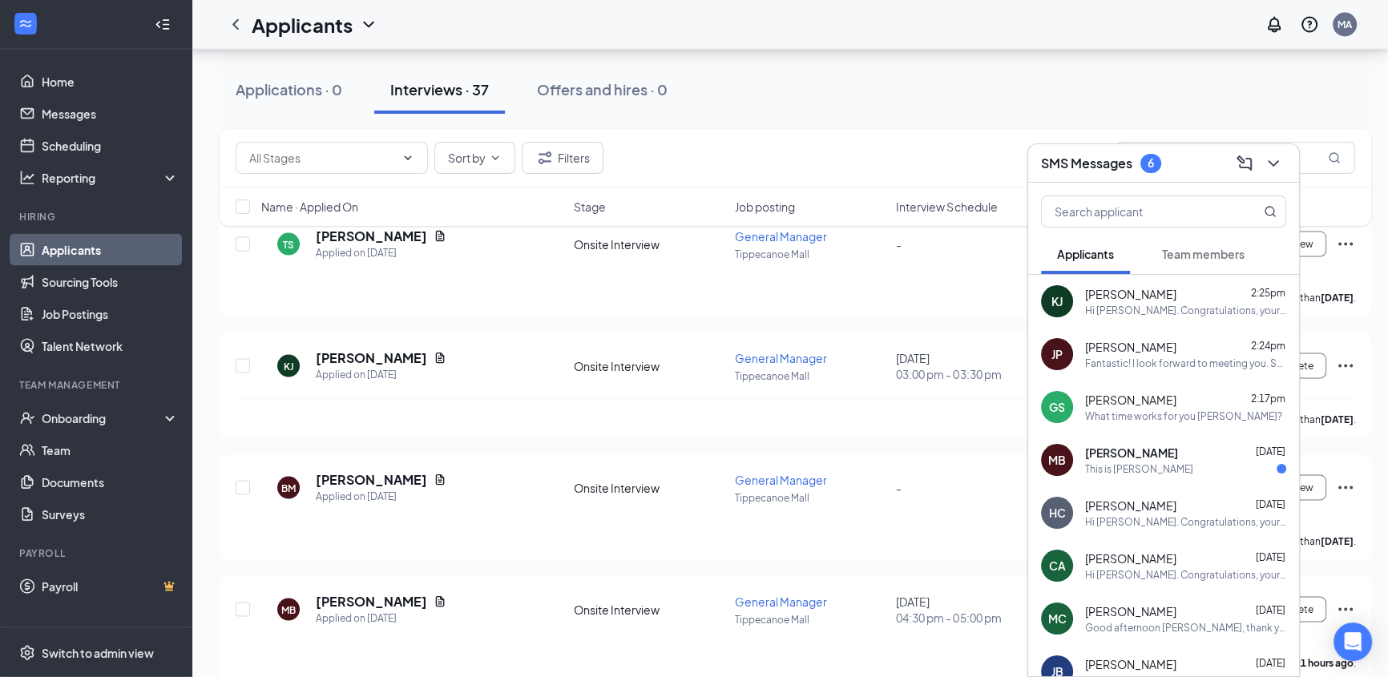
click at [1143, 449] on span "Miranda Belzer" at bounding box center [1131, 453] width 93 height 16
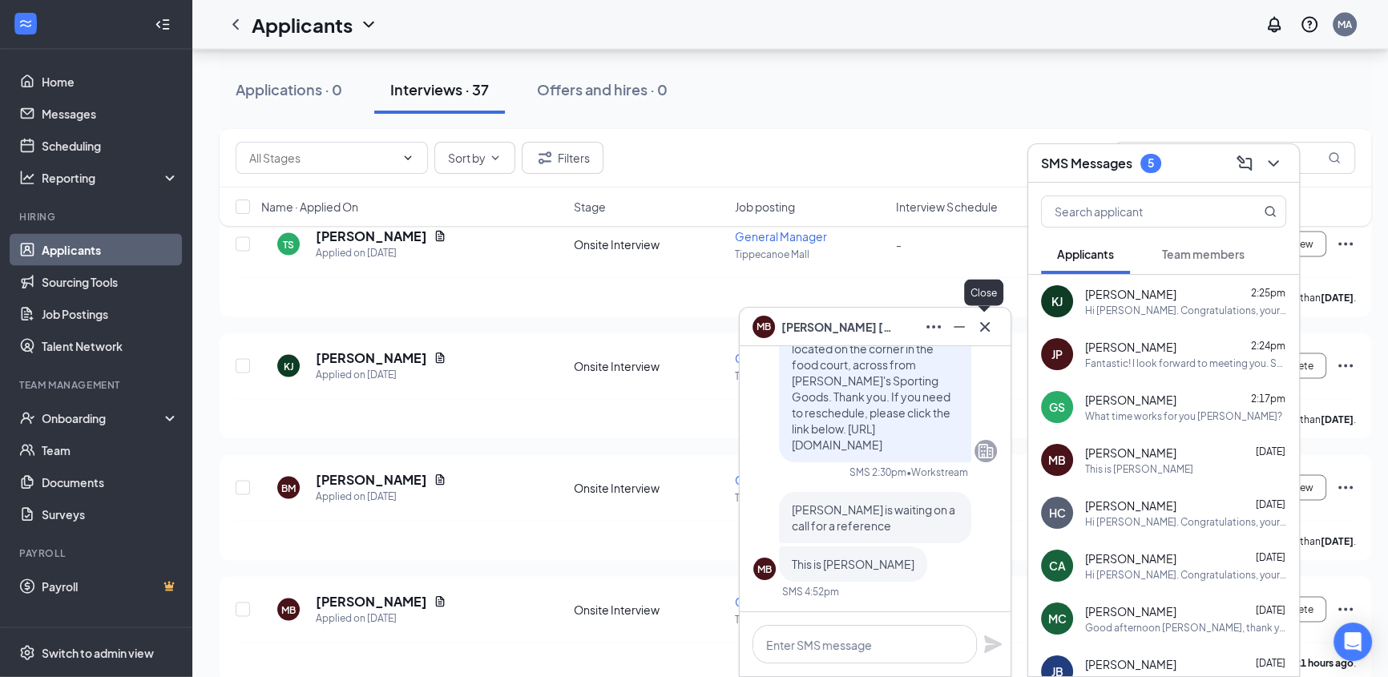
click at [991, 326] on icon "Cross" at bounding box center [985, 326] width 19 height 19
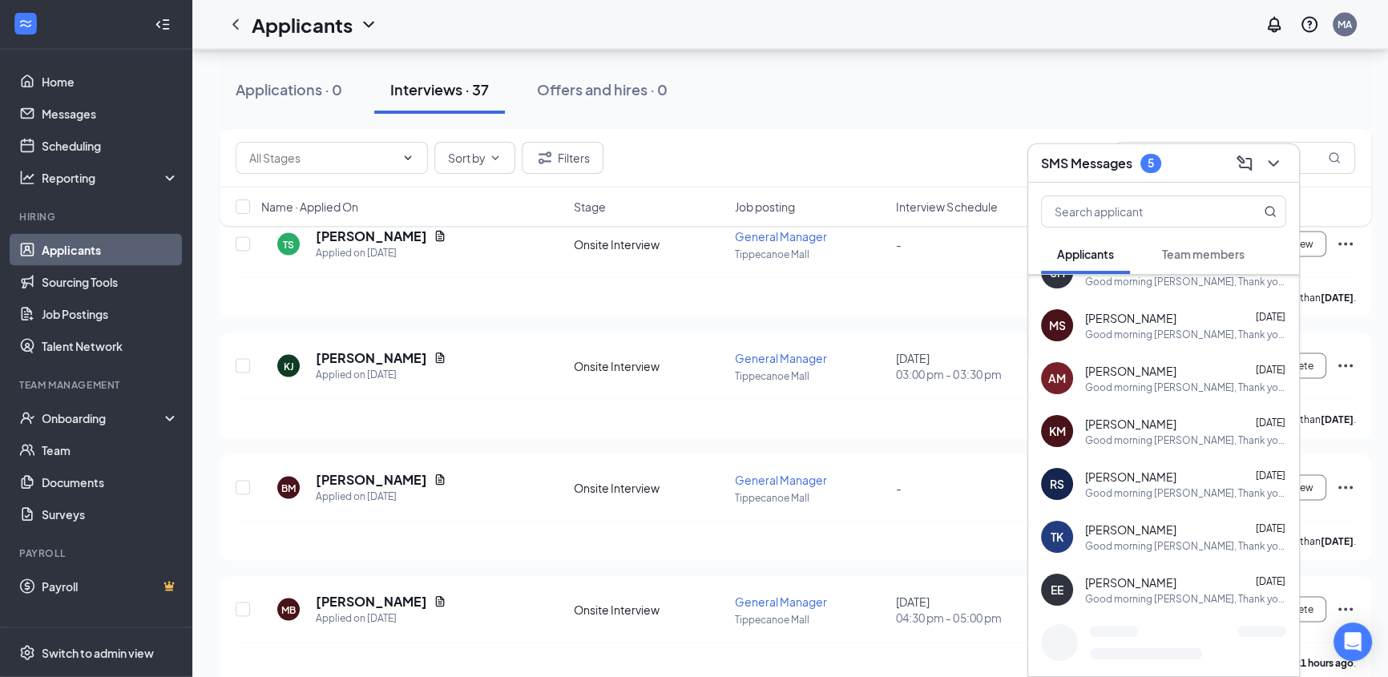
scroll to position [1702, 0]
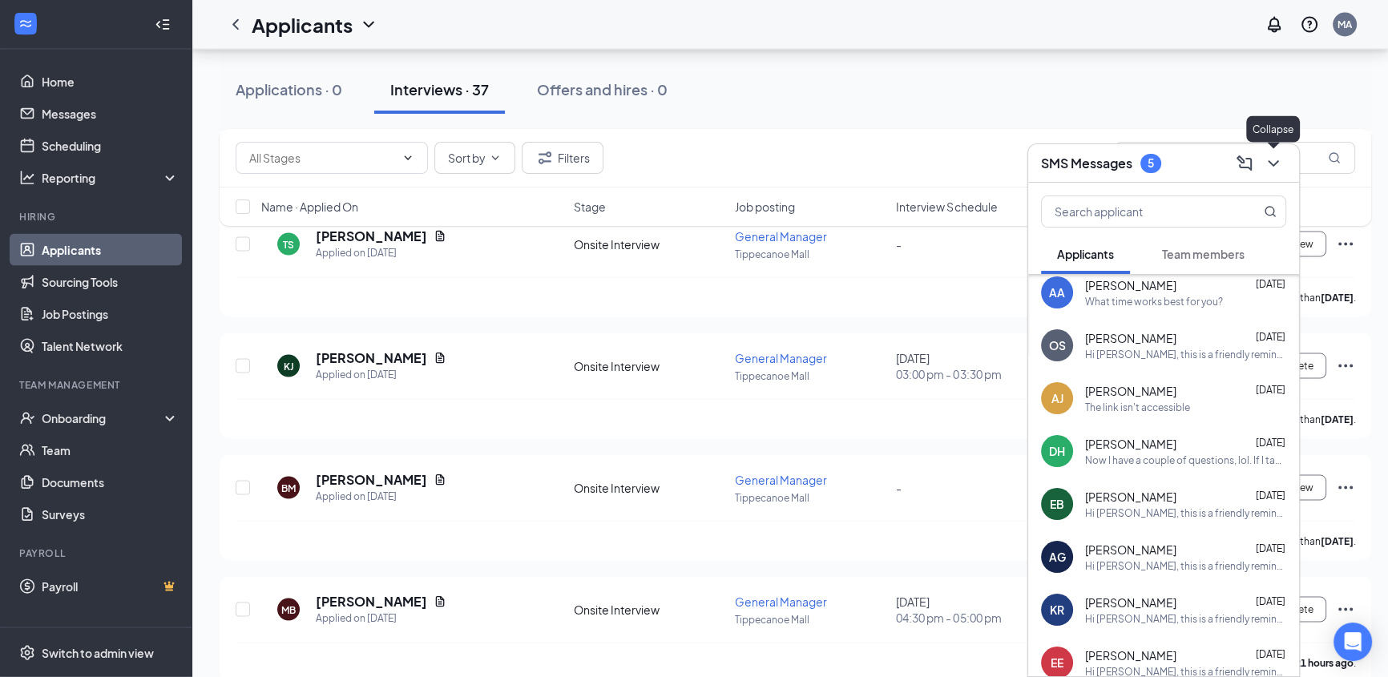
click at [1274, 155] on icon "ChevronDown" at bounding box center [1273, 163] width 19 height 19
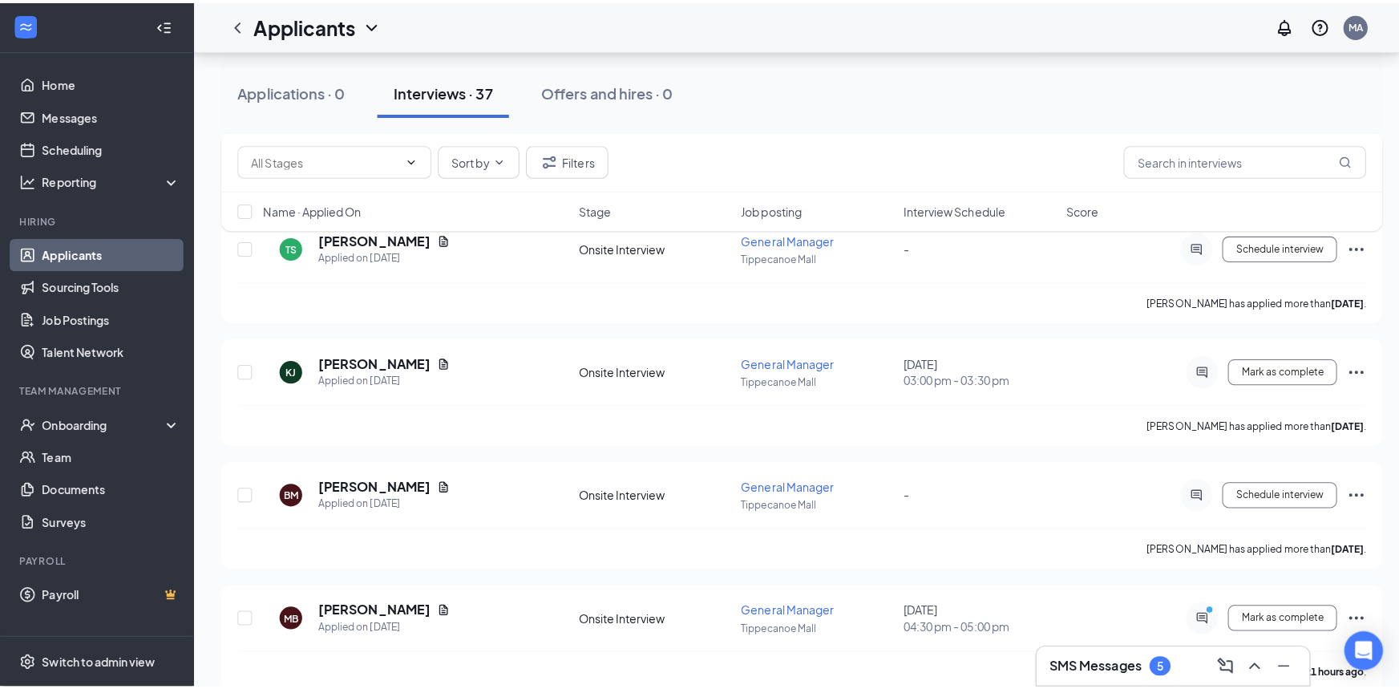
scroll to position [0, 0]
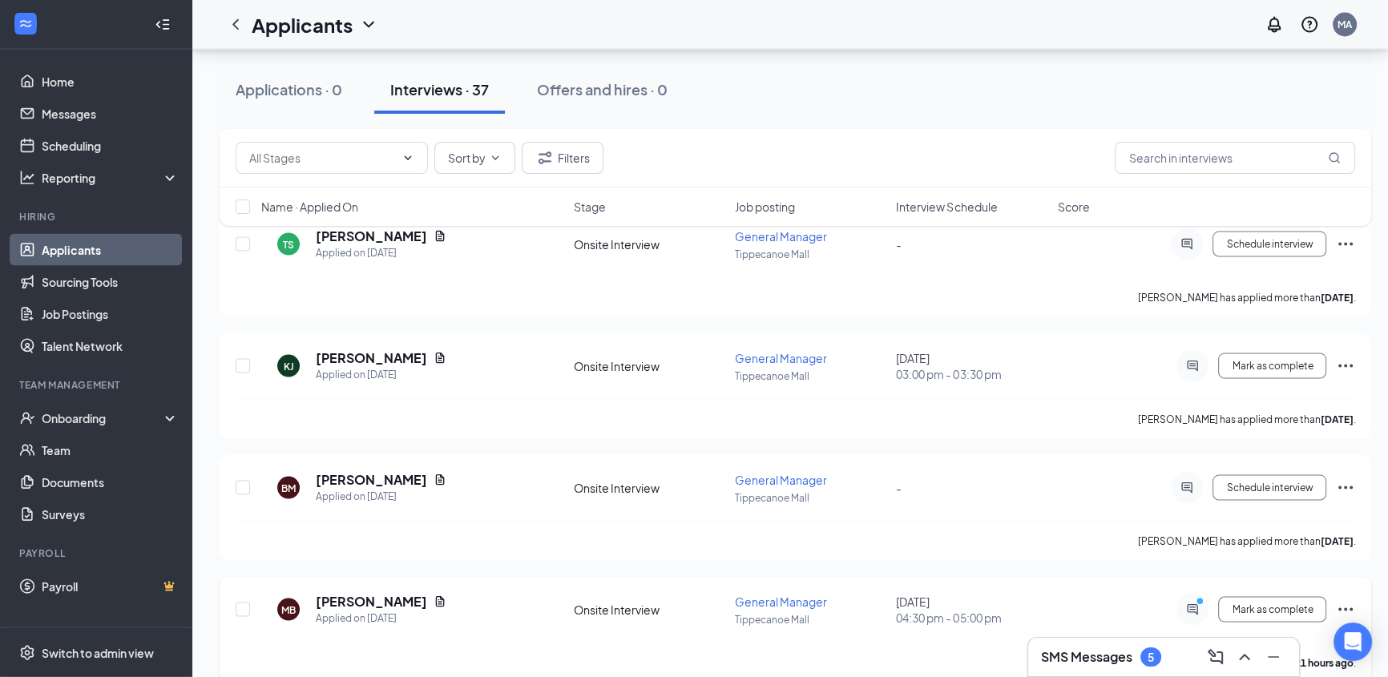
click at [1188, 600] on div at bounding box center [1193, 610] width 32 height 32
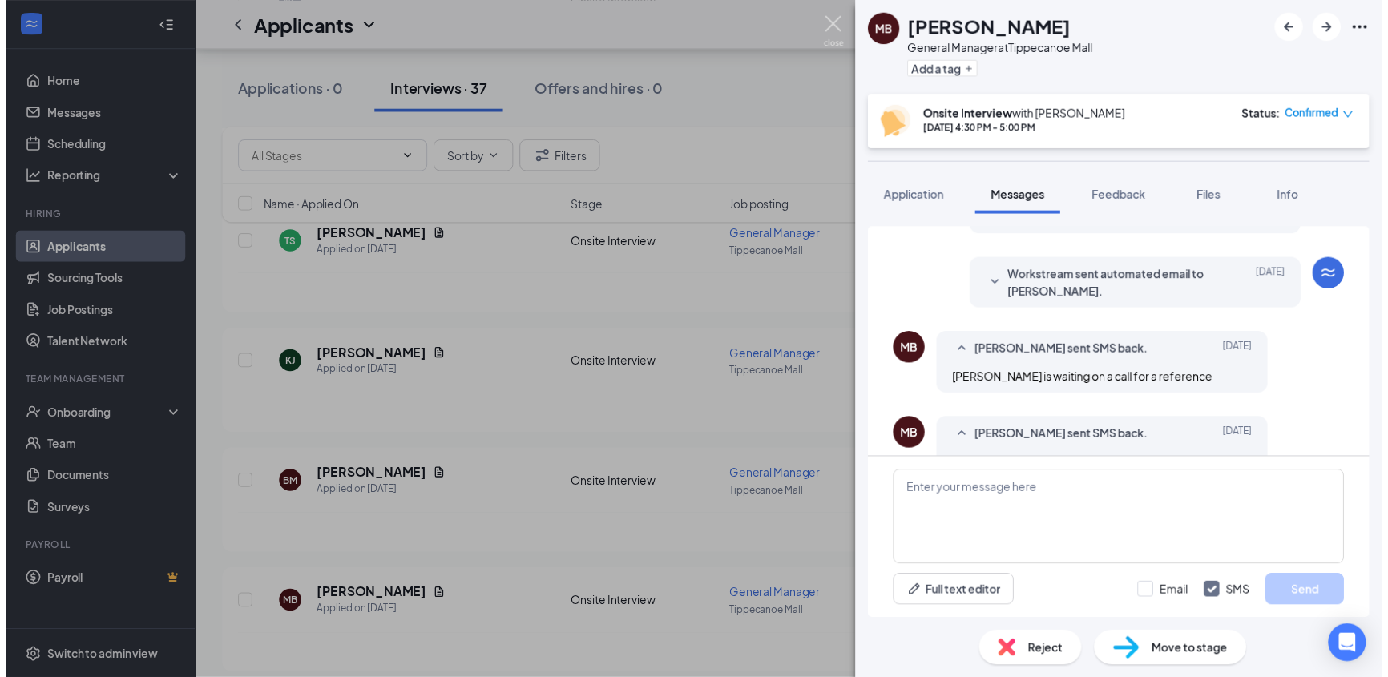
scroll to position [646, 0]
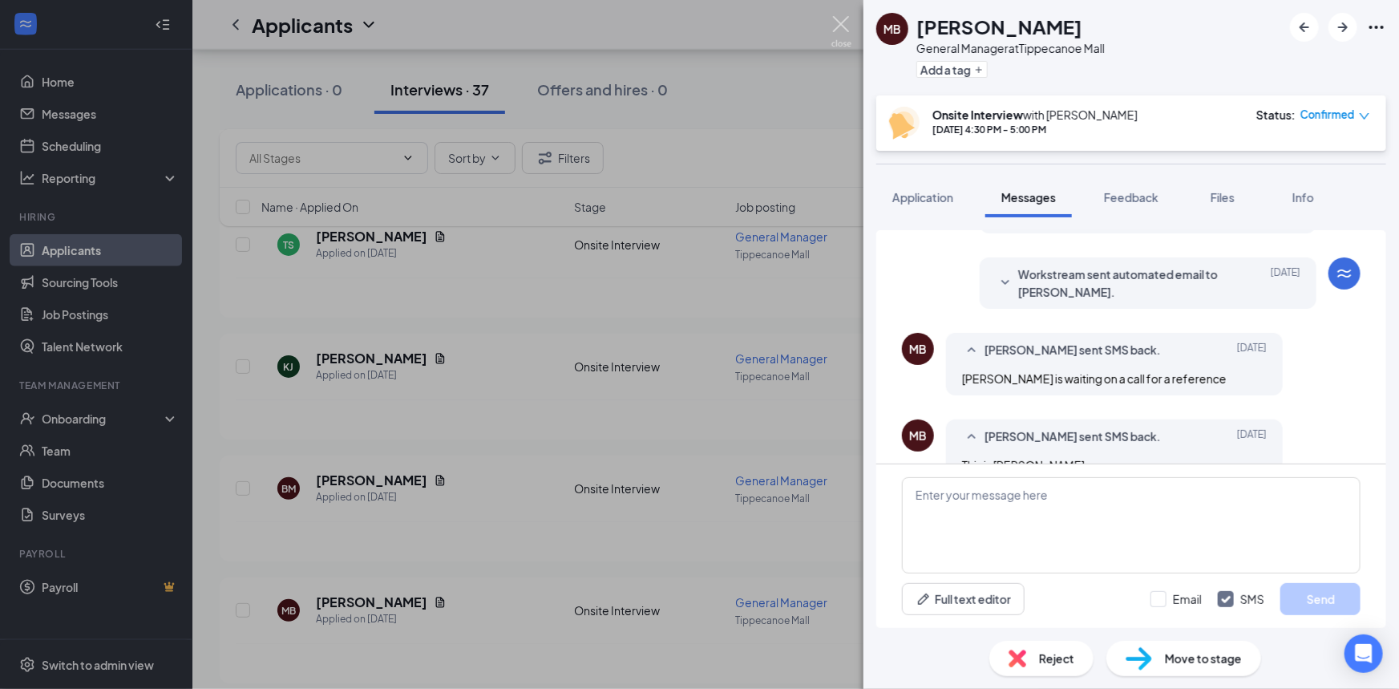
click at [840, 27] on img at bounding box center [841, 31] width 20 height 31
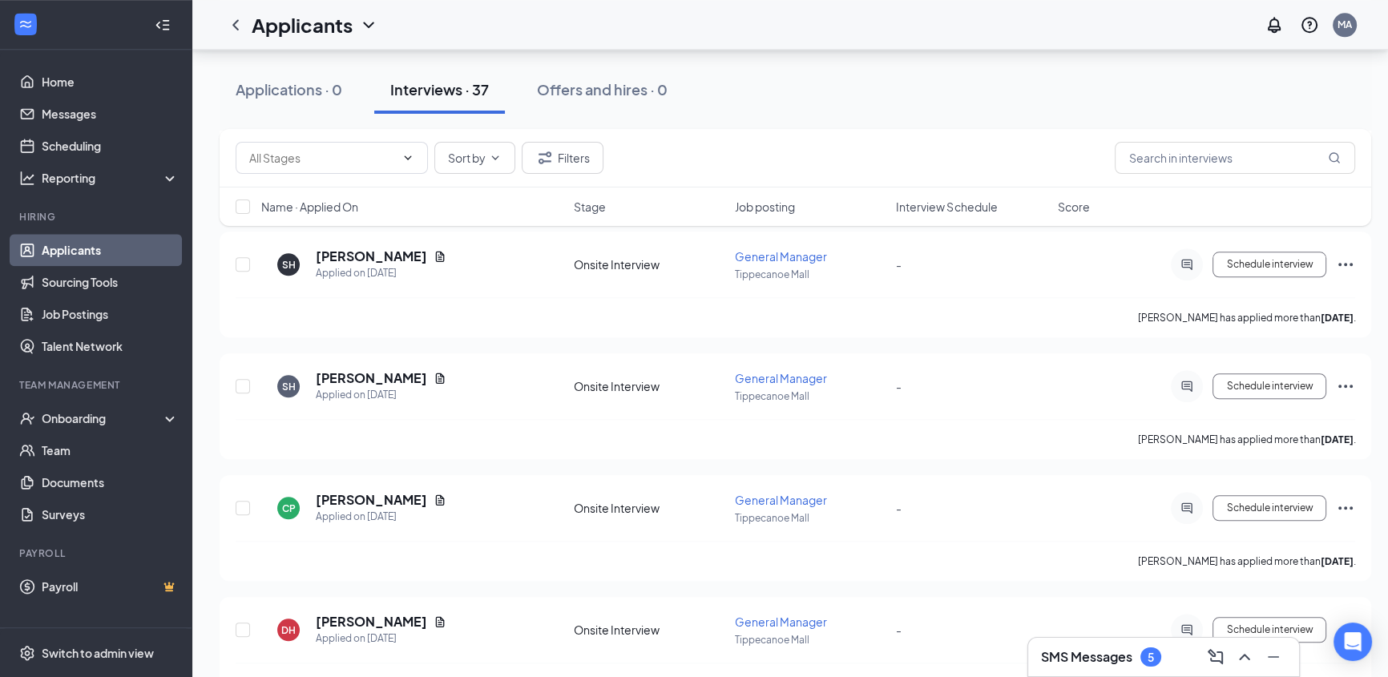
scroll to position [1894, 0]
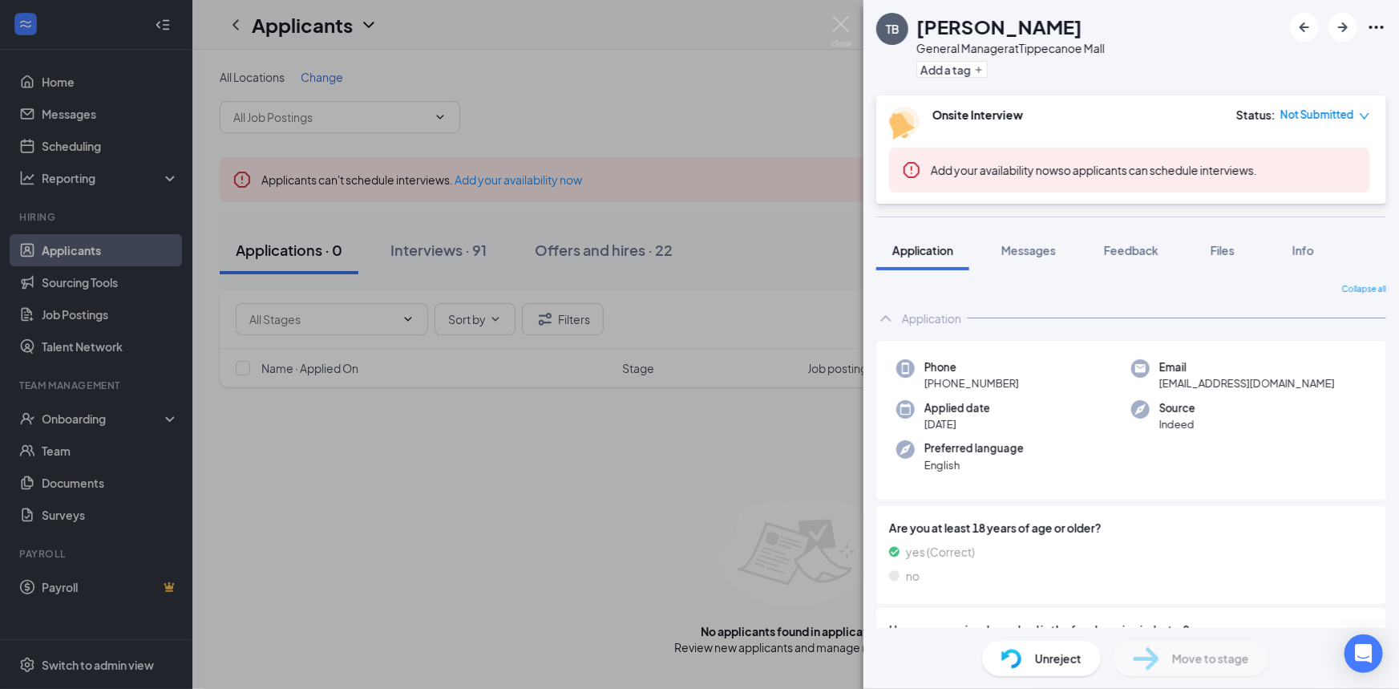
click at [839, 18] on img at bounding box center [841, 31] width 20 height 31
